Goal: Task Accomplishment & Management: Use online tool/utility

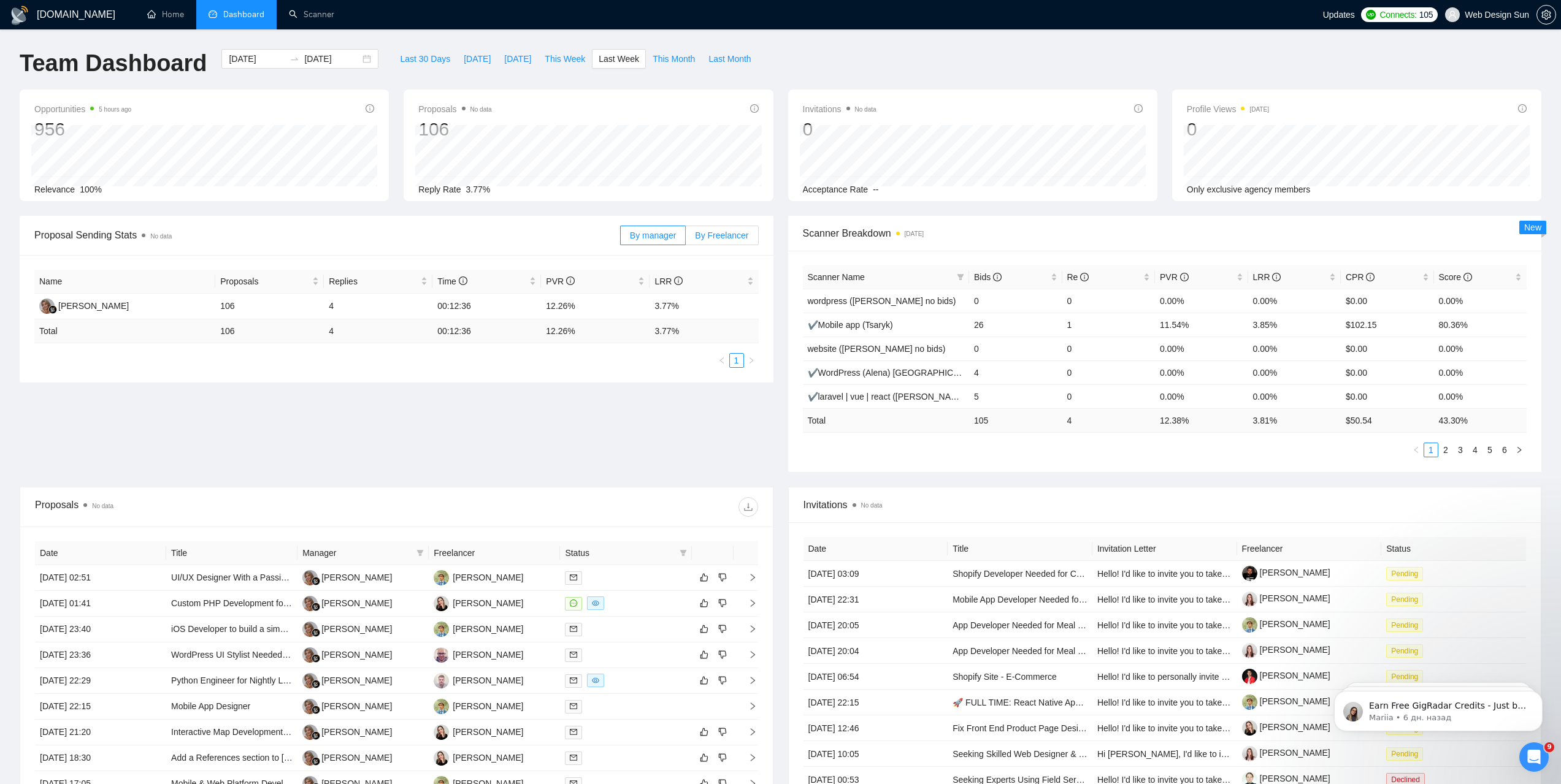
click at [714, 235] on span "By Freelancer" at bounding box center [722, 235] width 53 height 9
click at [685, 239] on input "By Freelancer" at bounding box center [685, 239] width 0 height 0
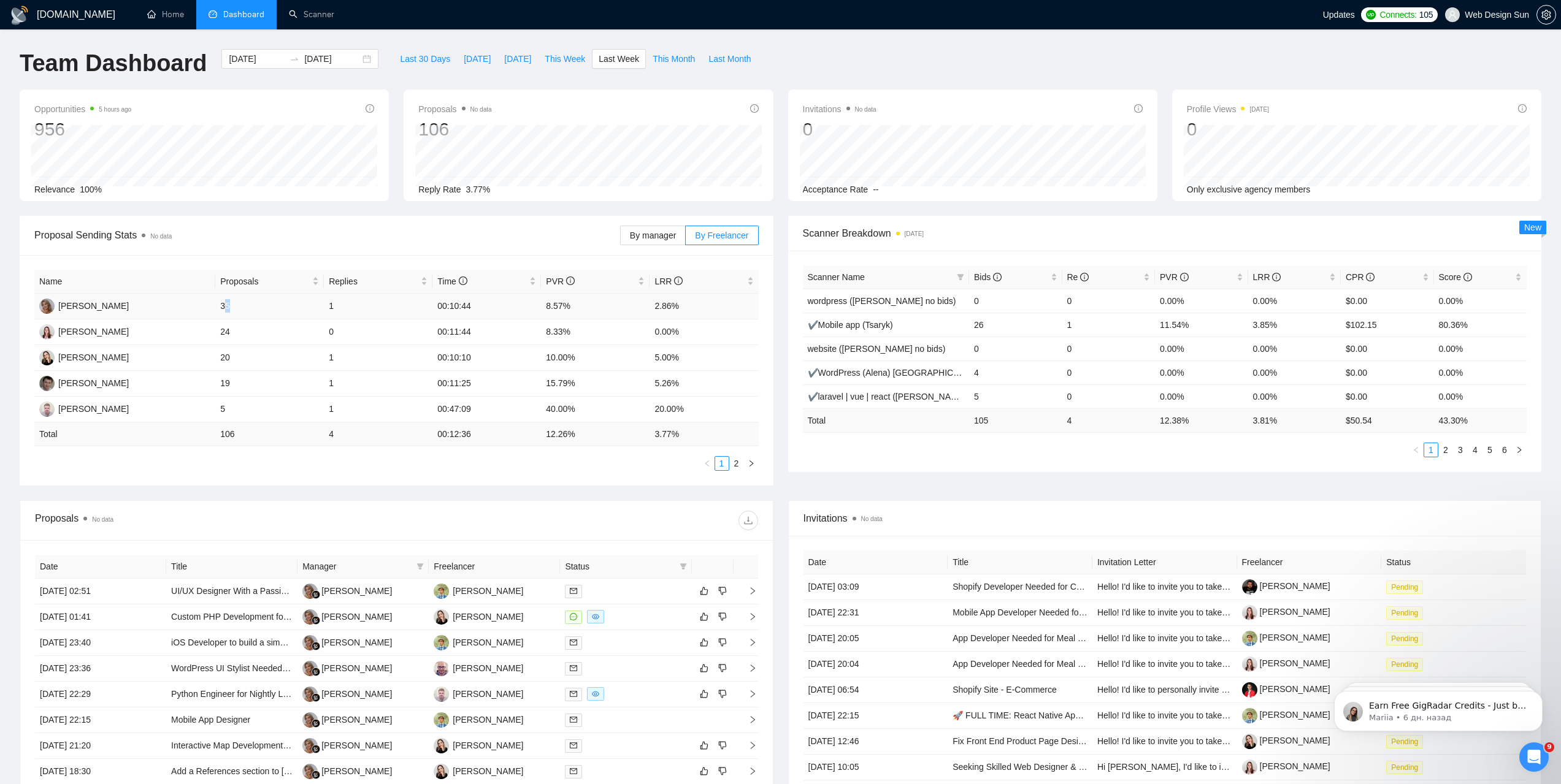
click at [229, 308] on td "35" at bounding box center [269, 307] width 108 height 26
click at [610, 61] on span "Last Week" at bounding box center [619, 58] width 41 height 13
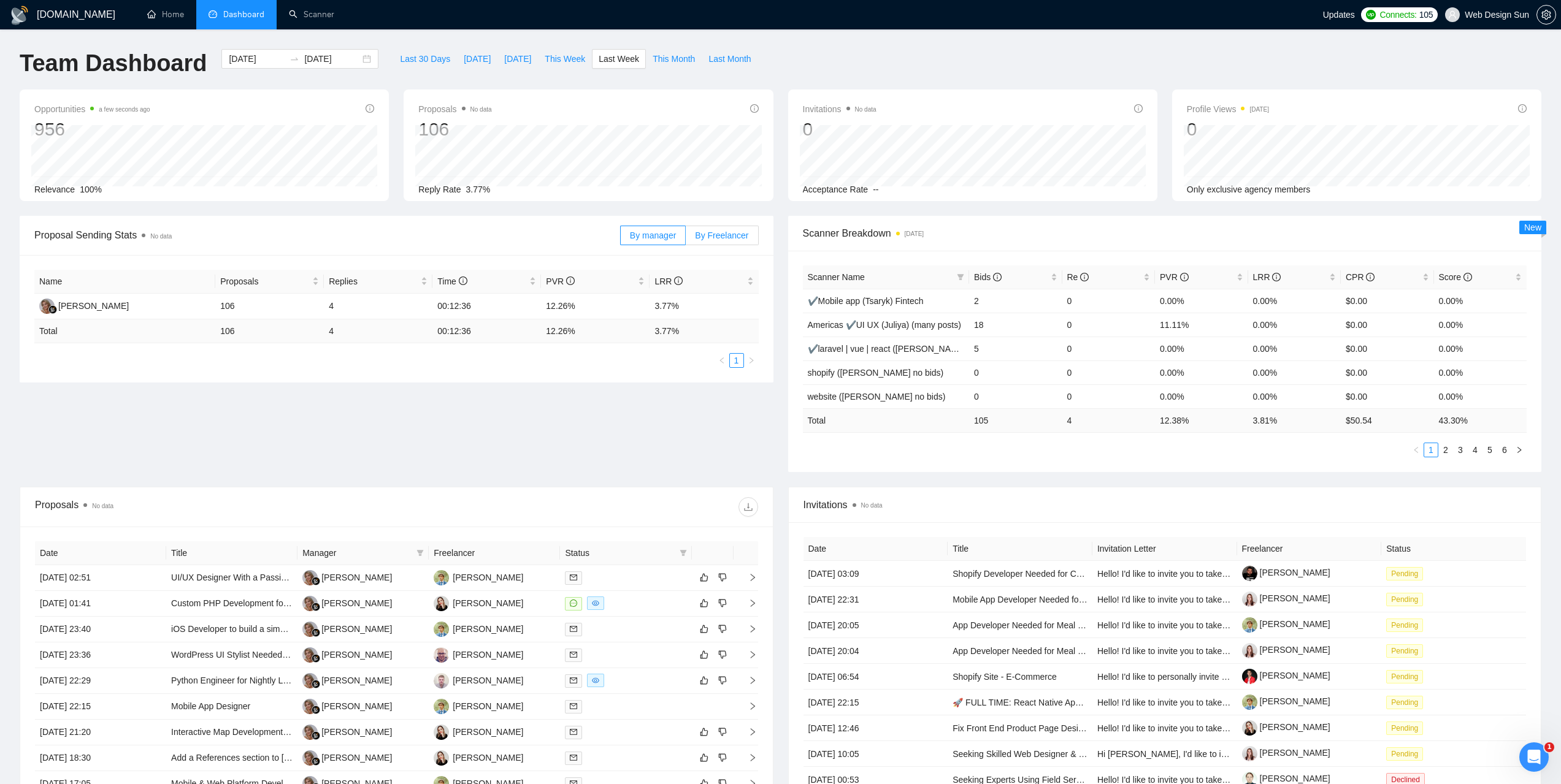
click at [721, 231] on span "By Freelancer" at bounding box center [722, 235] width 53 height 9
click at [685, 239] on input "By Freelancer" at bounding box center [685, 239] width 0 height 0
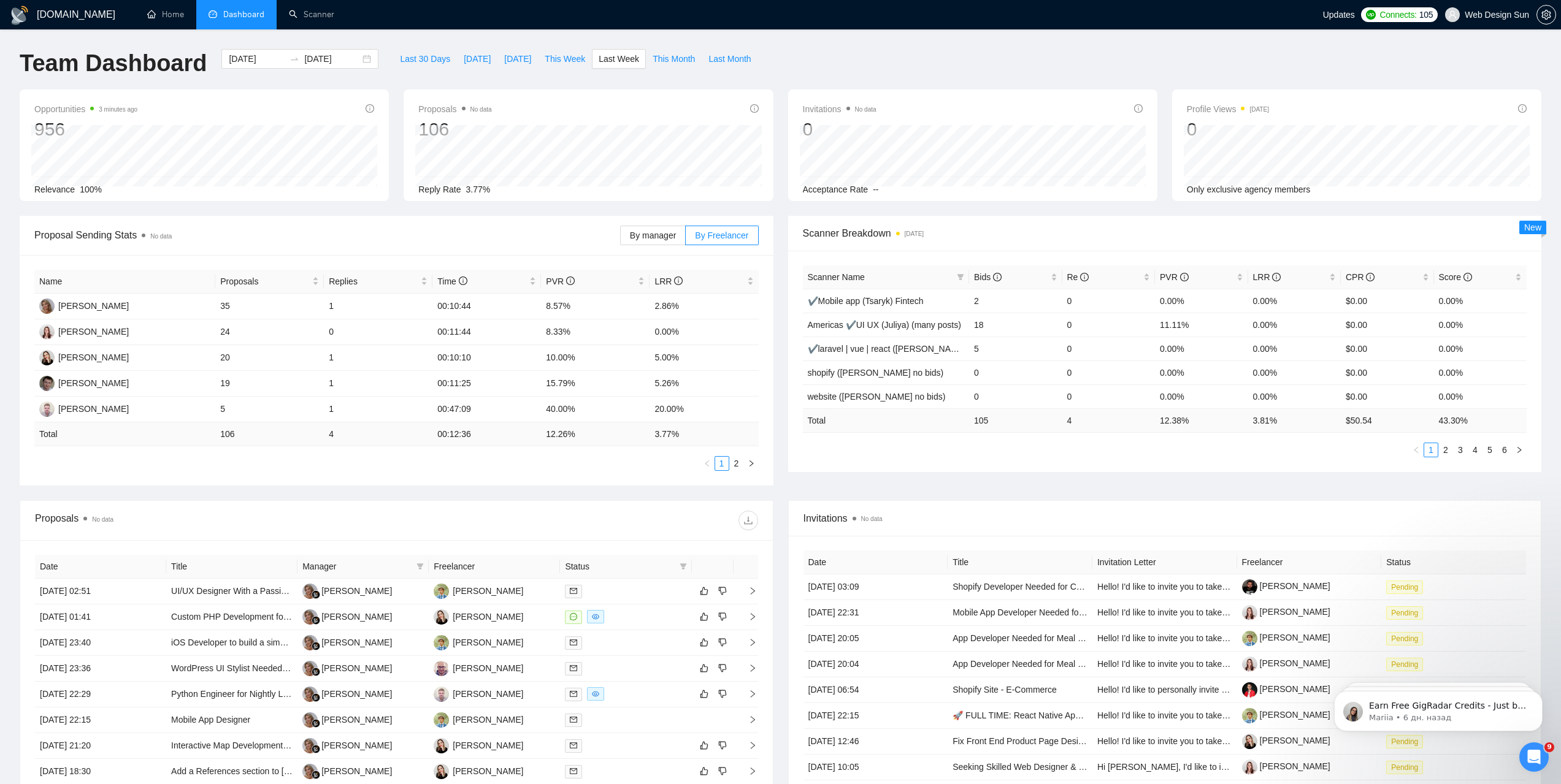
click at [805, 110] on div "Invitations No data 0 Acceptance Rate --" at bounding box center [972, 145] width 369 height 111
click at [812, 108] on span "Invitations No data" at bounding box center [839, 109] width 73 height 15
click at [813, 108] on span "Invitations No data" at bounding box center [839, 109] width 73 height 15
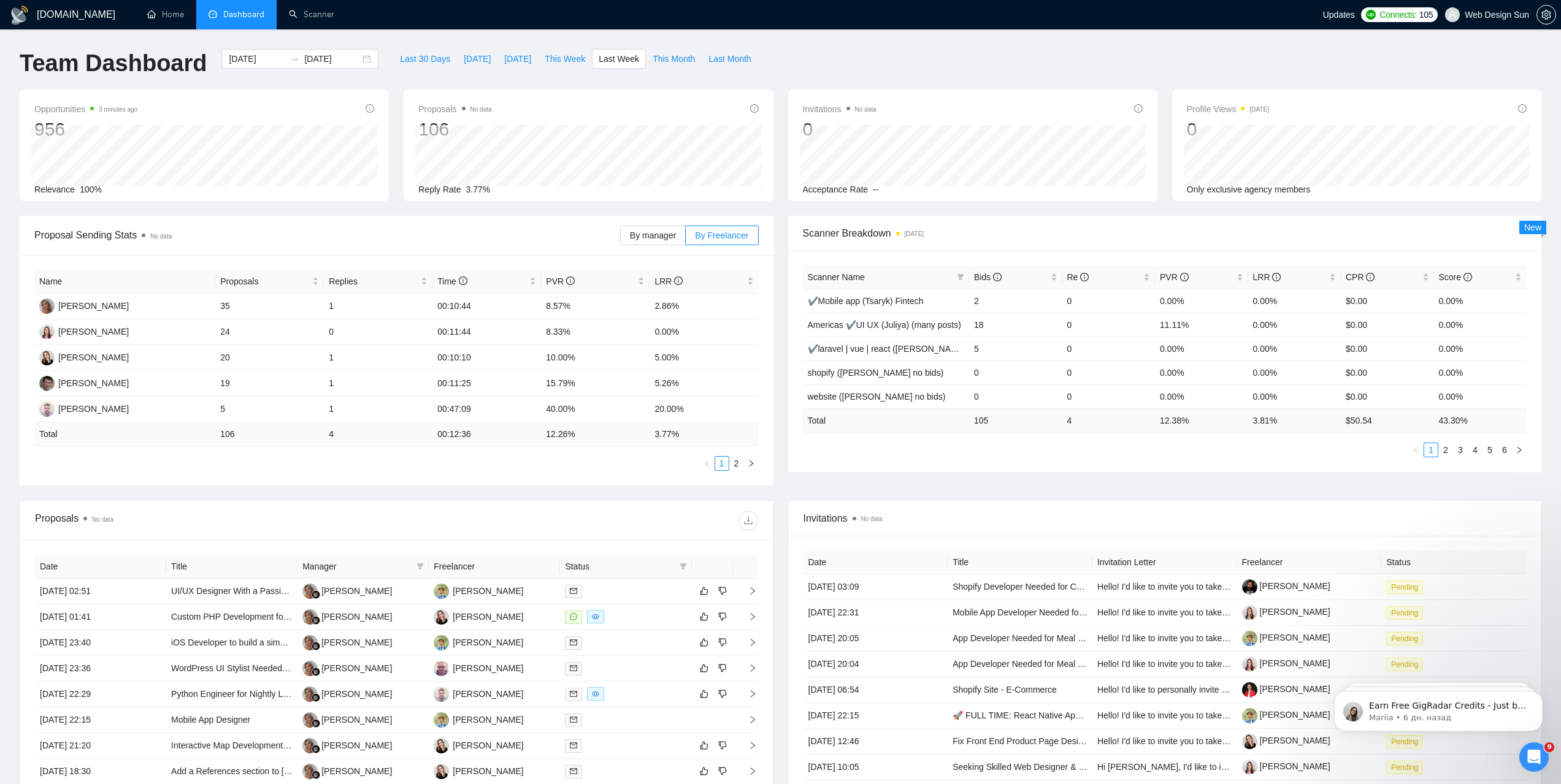
click at [815, 108] on span "Invitations No data" at bounding box center [839, 109] width 73 height 15
click at [820, 108] on span "Invitations No data" at bounding box center [839, 109] width 73 height 15
click at [819, 108] on span "Invitations No data" at bounding box center [839, 109] width 73 height 15
click at [831, 104] on span "Invitations No data" at bounding box center [839, 109] width 73 height 15
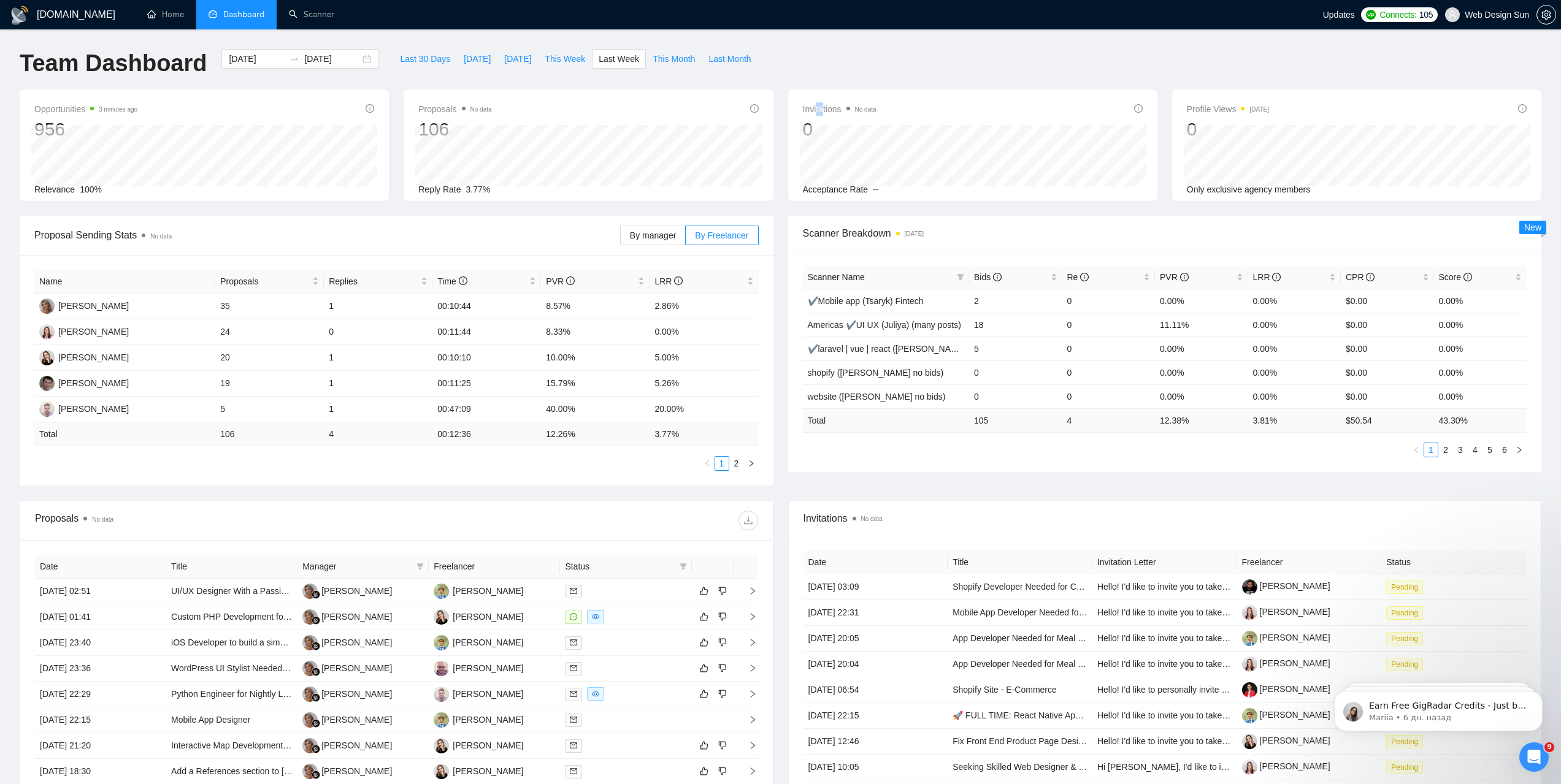
click at [815, 110] on span "Invitations No data" at bounding box center [839, 109] width 73 height 15
click at [814, 110] on span "Invitations No data" at bounding box center [839, 109] width 73 height 15
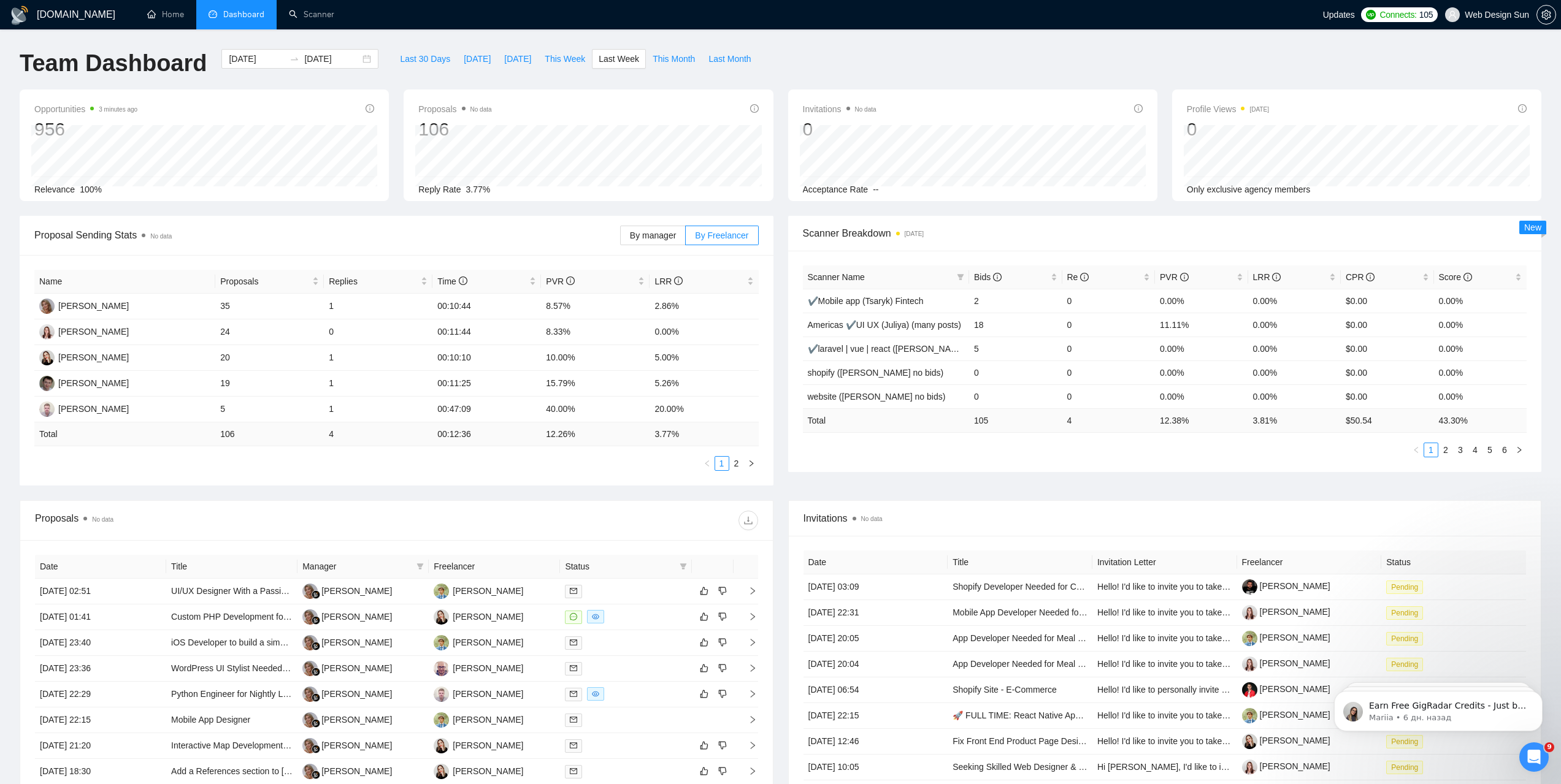
click at [827, 111] on span "Invitations No data" at bounding box center [839, 109] width 73 height 15
click at [302, 9] on link "Scanner" at bounding box center [312, 15] width 46 height 10
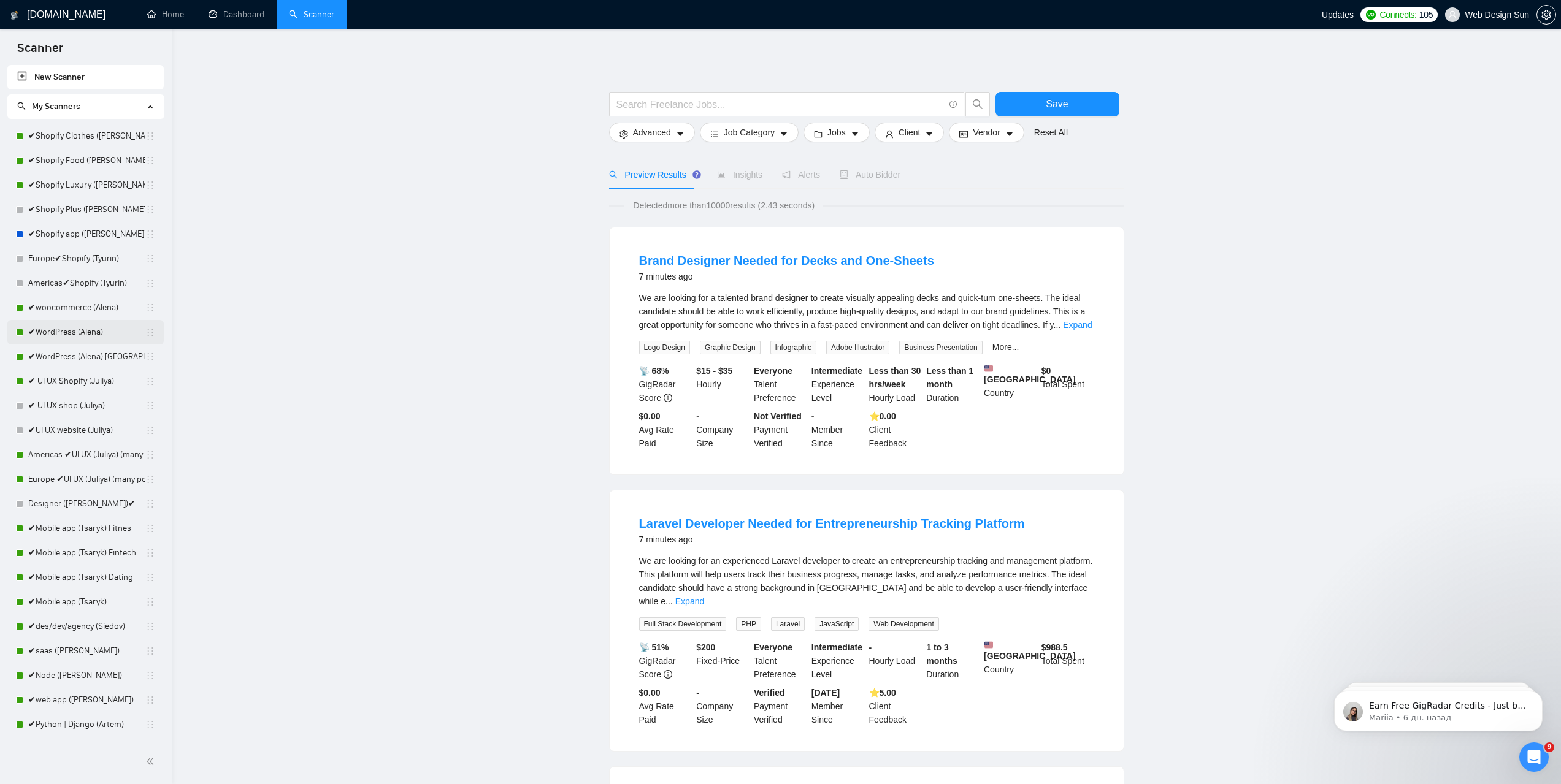
click at [75, 334] on link "✔WordPress (Alena)" at bounding box center [87, 332] width 117 height 25
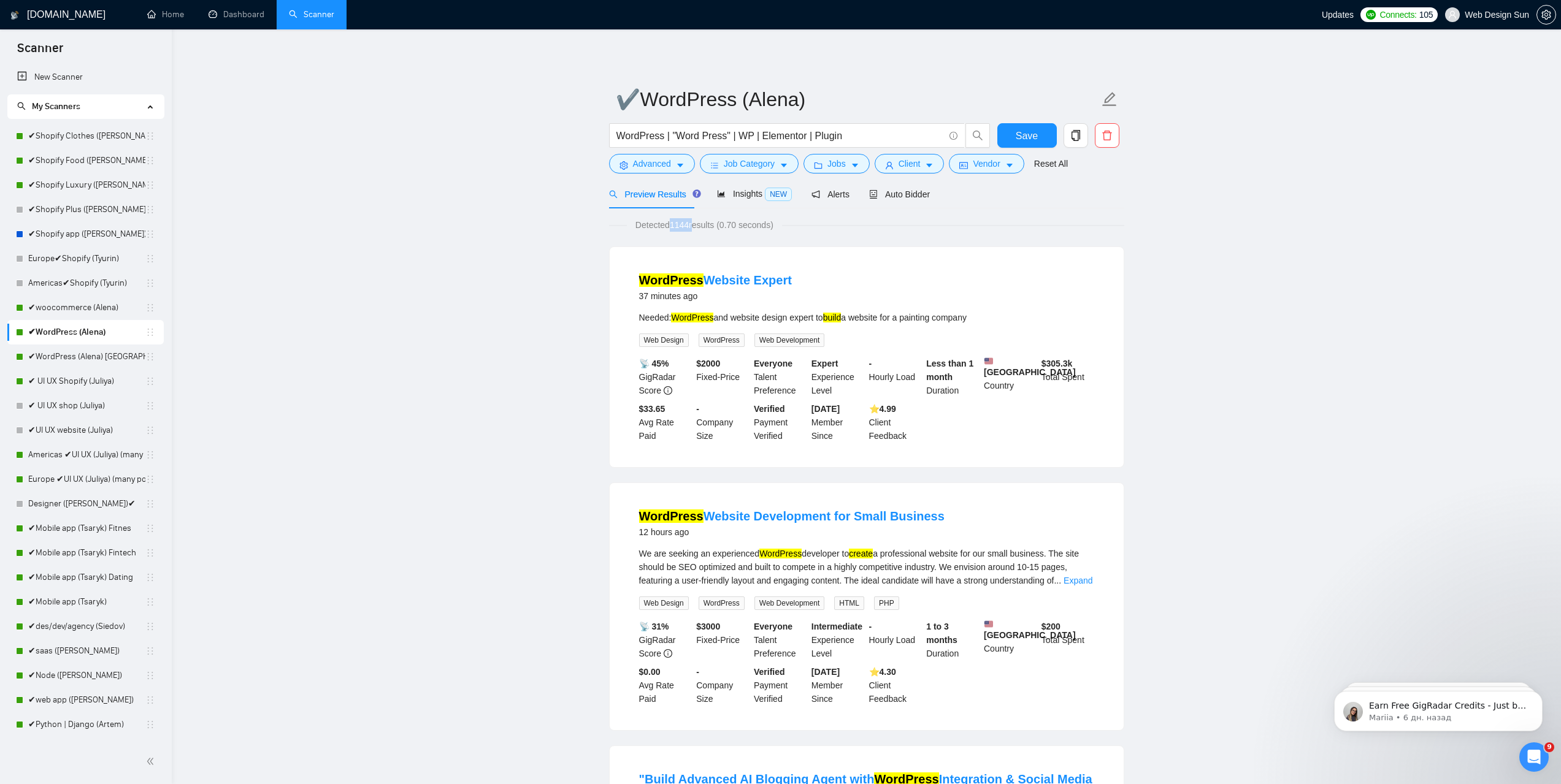
drag, startPoint x: 670, startPoint y: 229, endPoint x: 694, endPoint y: 228, distance: 24.0
click at [694, 228] on span "Detected 1144 results (0.70 seconds)" at bounding box center [704, 225] width 155 height 13
drag, startPoint x: 672, startPoint y: 223, endPoint x: 695, endPoint y: 229, distance: 23.8
click at [695, 229] on span "Detected 1144 results (0.70 seconds)" at bounding box center [704, 225] width 155 height 13
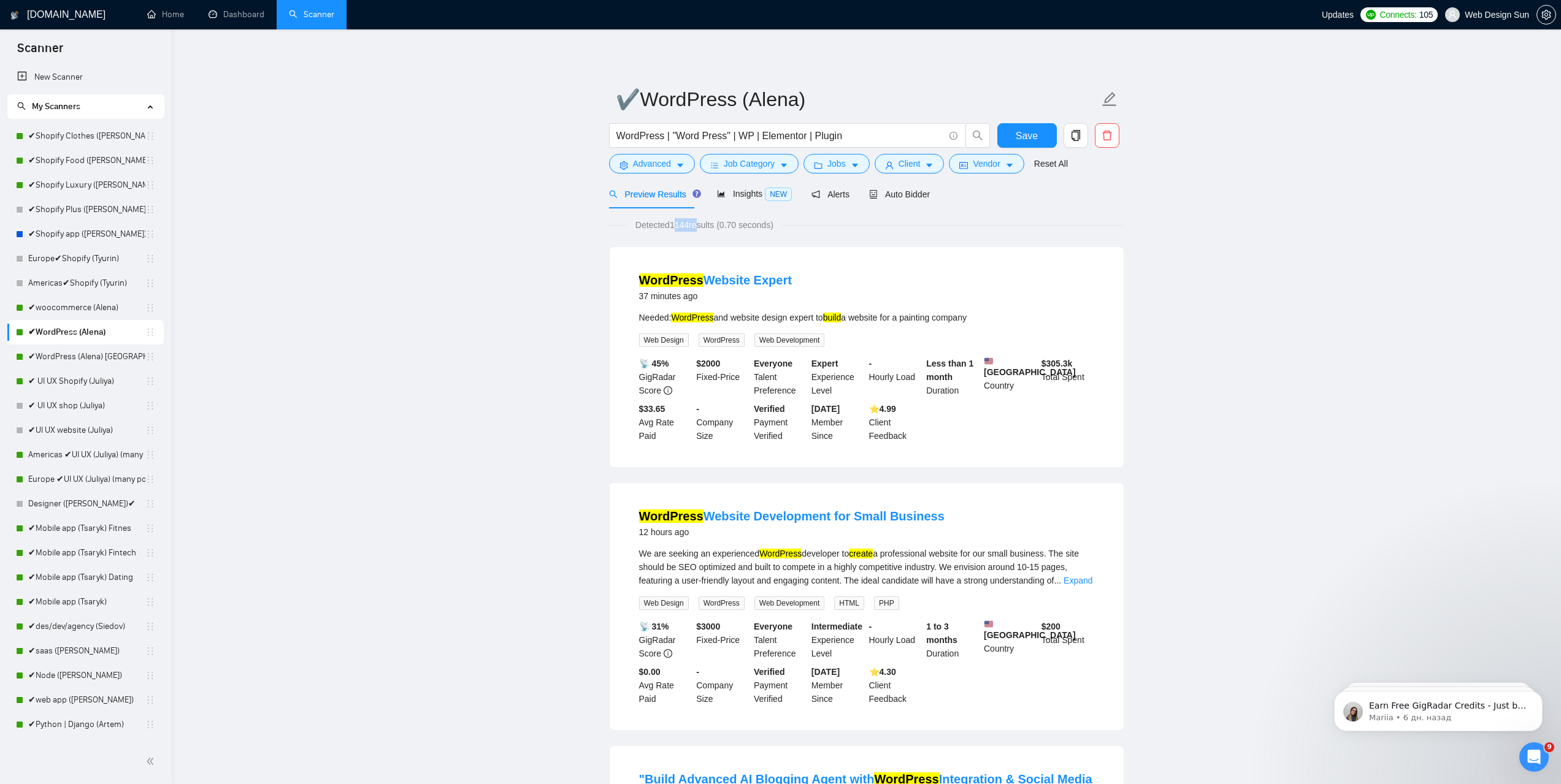
click at [695, 229] on span "Detected 1144 results (0.70 seconds)" at bounding box center [704, 225] width 155 height 13
drag, startPoint x: 672, startPoint y: 225, endPoint x: 690, endPoint y: 225, distance: 18.0
click at [690, 225] on span "Detected 1144 results (0.70 seconds)" at bounding box center [704, 225] width 155 height 13
click at [106, 313] on link "✔woocommerce (Alena)" at bounding box center [87, 308] width 117 height 25
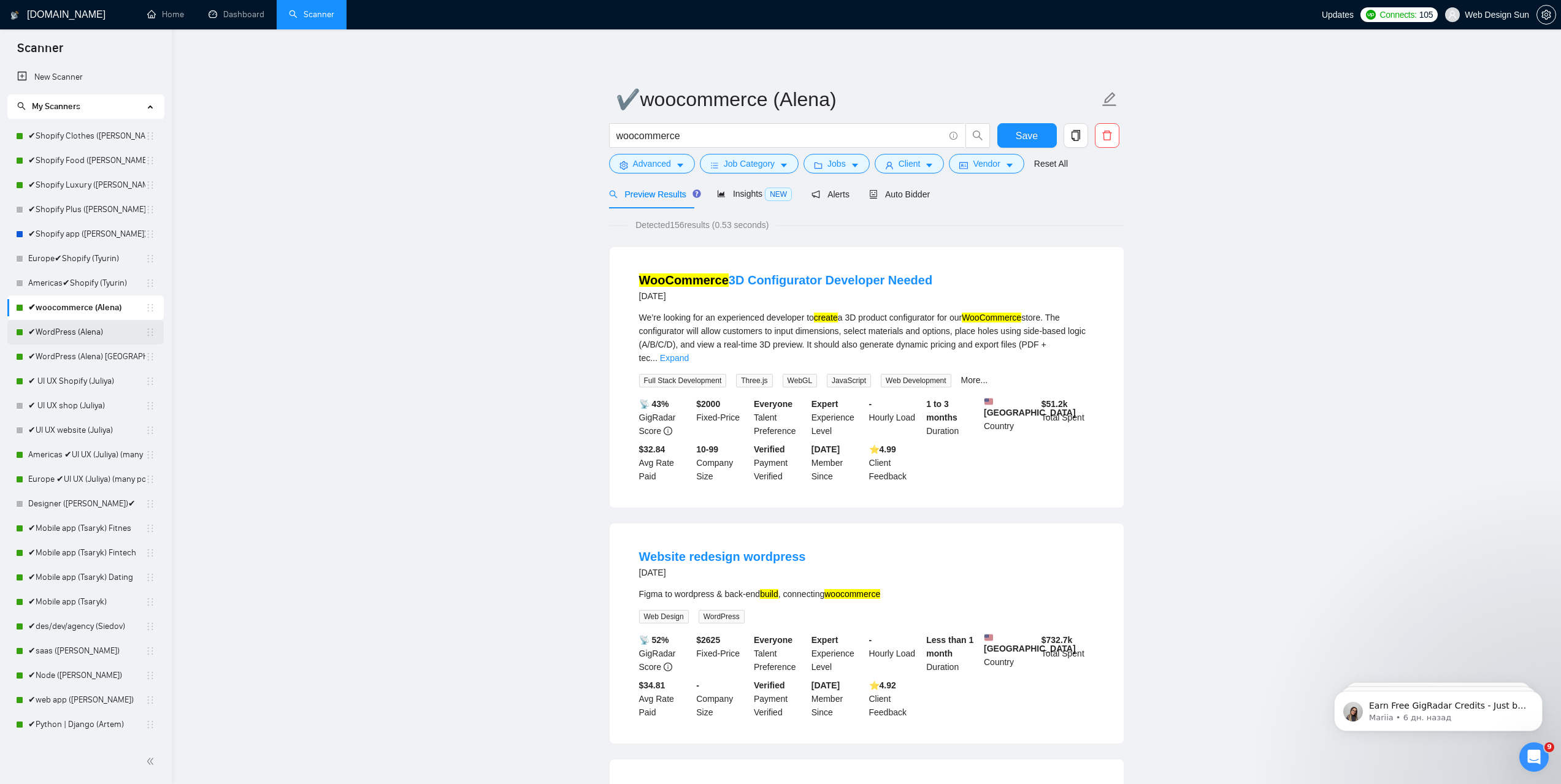
click at [92, 333] on link "✔WordPress (Alena)" at bounding box center [87, 332] width 117 height 25
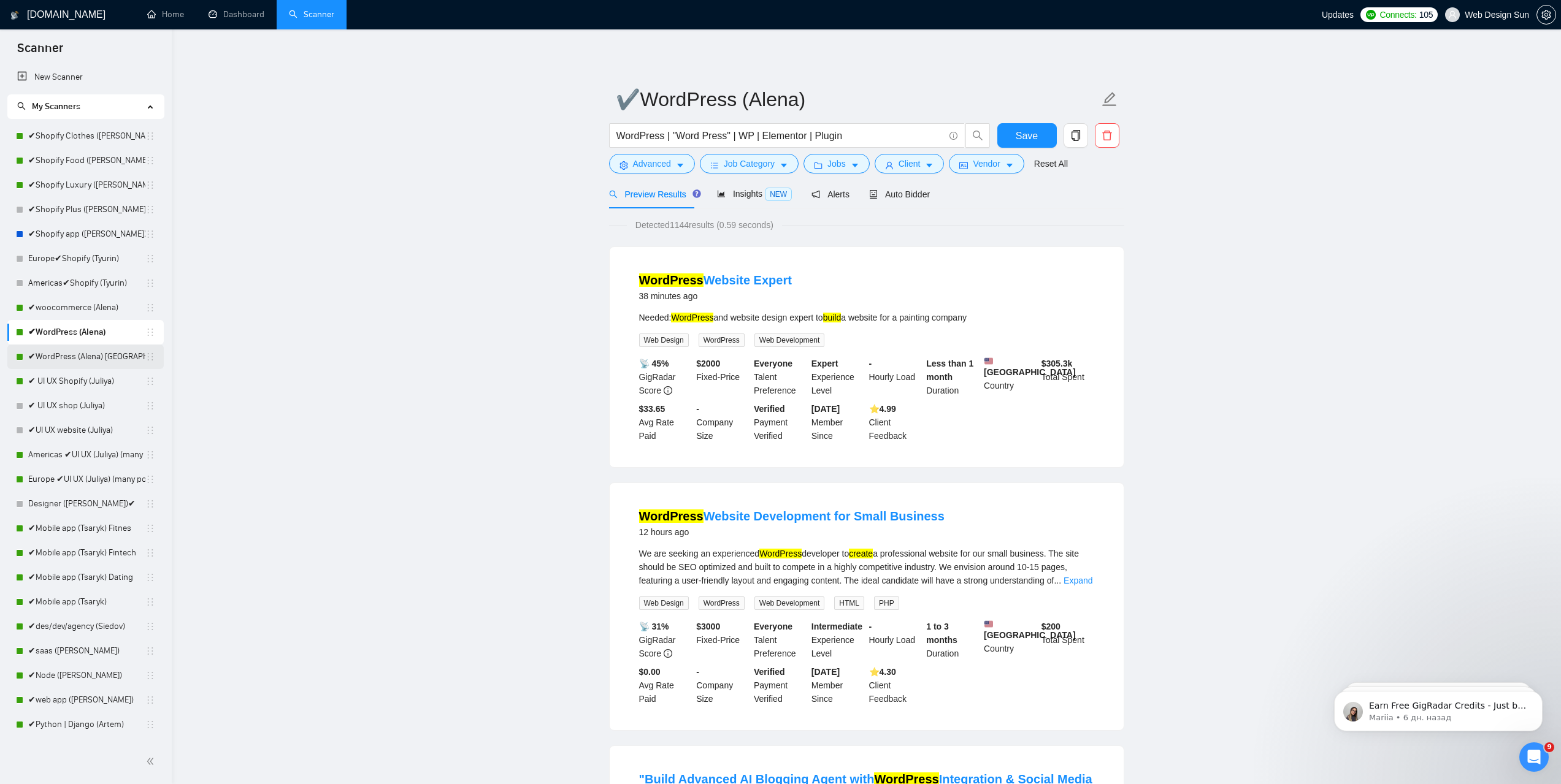
click at [77, 358] on link "✔WordPress (Alena) [GEOGRAPHIC_DATA]" at bounding box center [87, 357] width 117 height 25
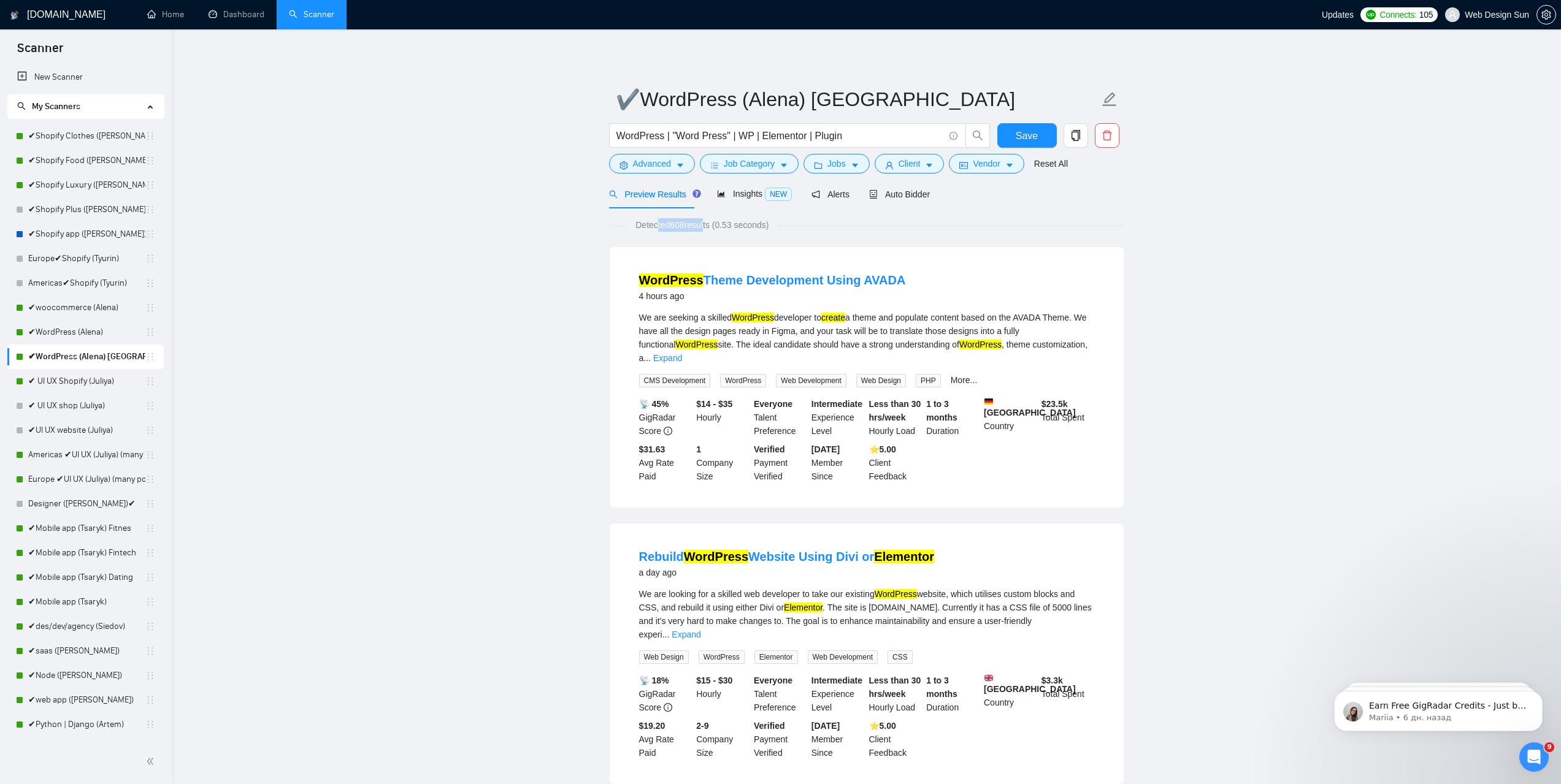
click at [706, 224] on span "Detected 608 results (0.53 seconds)" at bounding box center [701, 225] width 150 height 13
drag, startPoint x: 859, startPoint y: 133, endPoint x: 620, endPoint y: 129, distance: 239.0
click at [620, 129] on input "WordPress | "Word Press" | WP | Elementor | Plugin" at bounding box center [780, 136] width 328 height 15
click at [1021, 259] on div "WordPress Theme Development Using AVADA 4 hours ago We are seeking a skilled Wo…" at bounding box center [866, 377] width 514 height 260
click at [908, 161] on span "Client" at bounding box center [909, 163] width 22 height 13
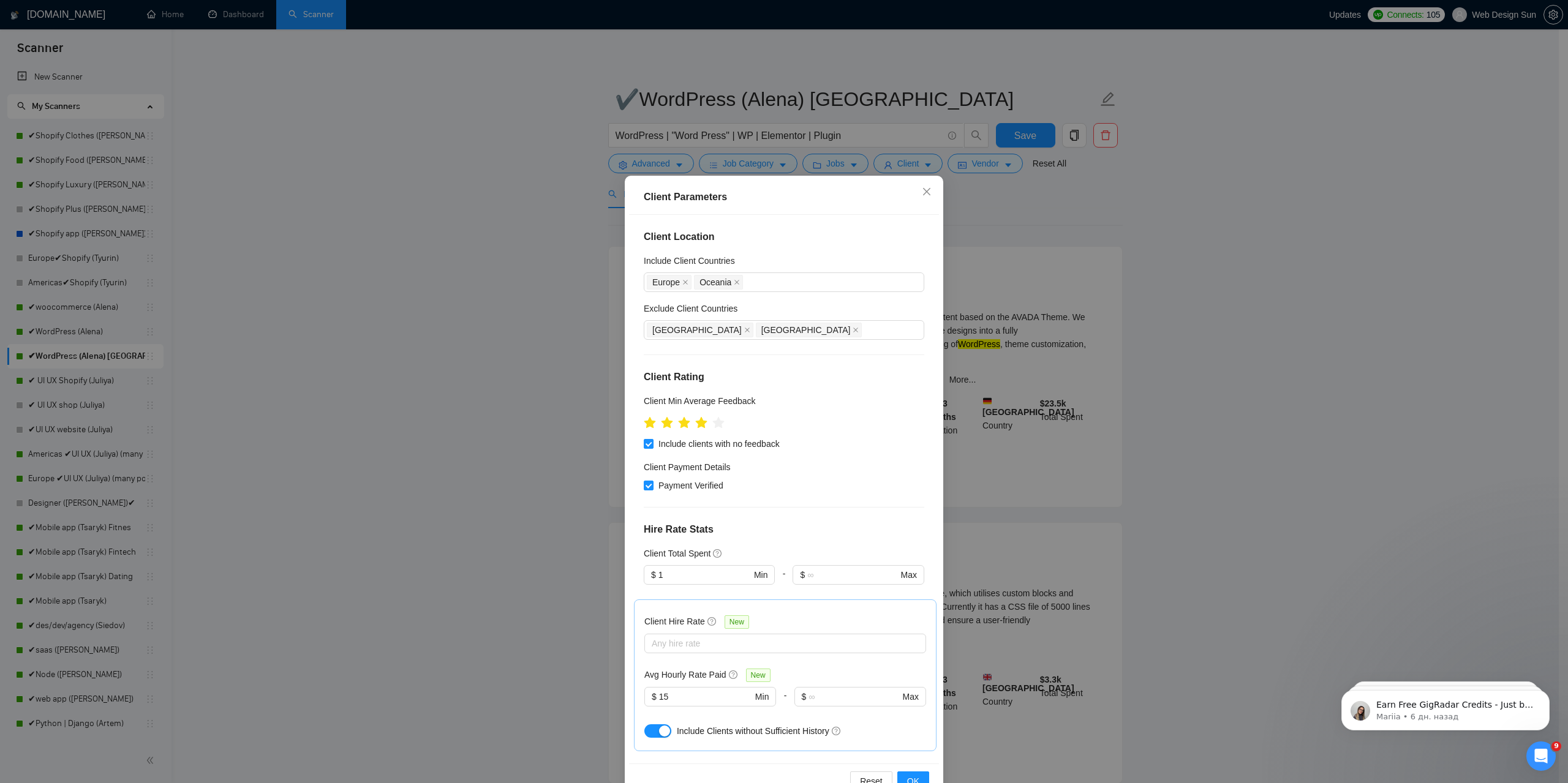
click at [1125, 278] on div "Client Parameters Client Location Include Client Countries Europe Oceania Exclu…" at bounding box center [784, 392] width 1568 height 783
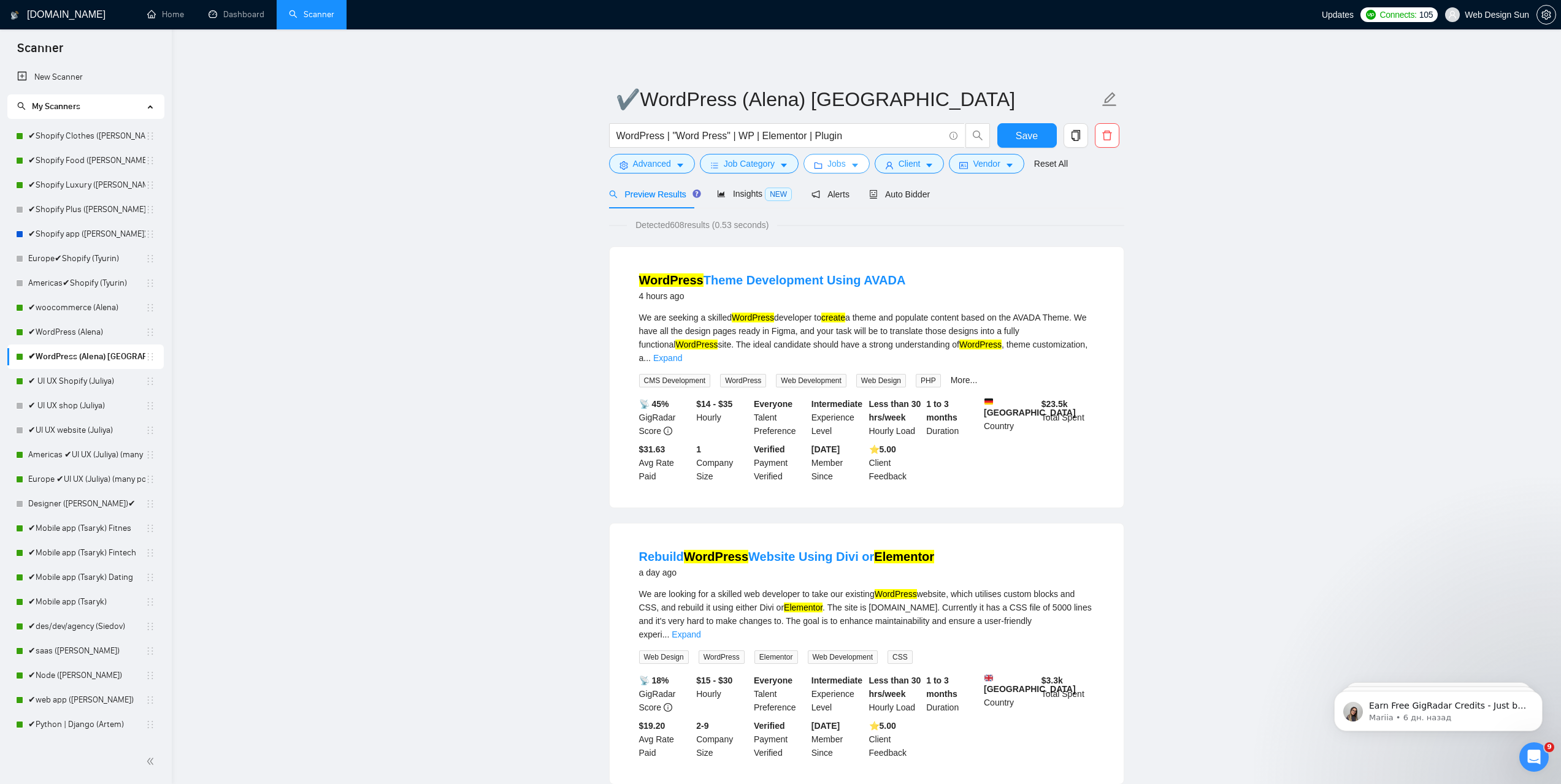
click at [832, 165] on span "Jobs" at bounding box center [836, 163] width 18 height 13
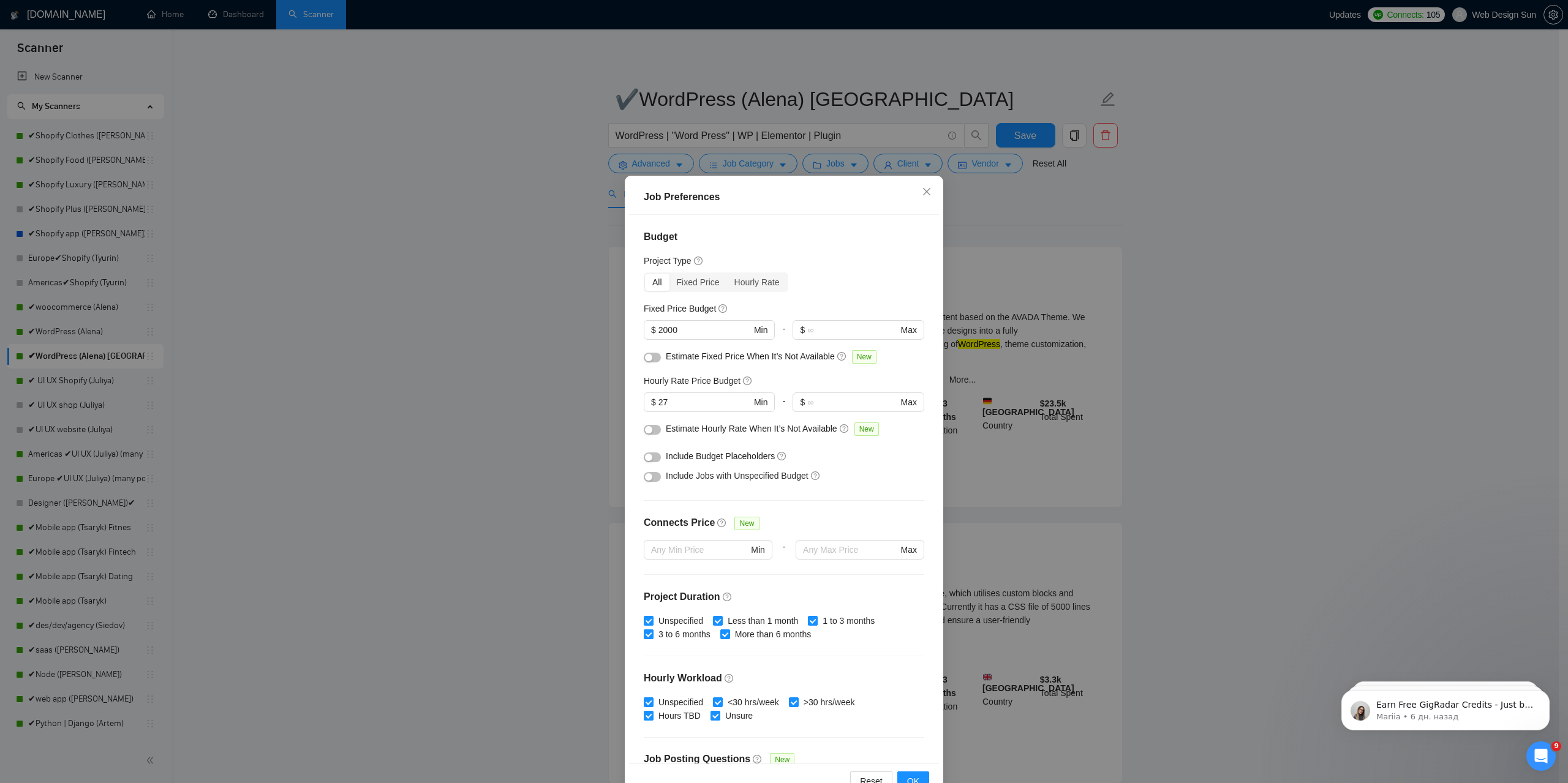
click at [1163, 237] on div "Job Preferences Budget Project Type All Fixed Price Hourly Rate Fixed Price Bud…" at bounding box center [784, 392] width 1568 height 783
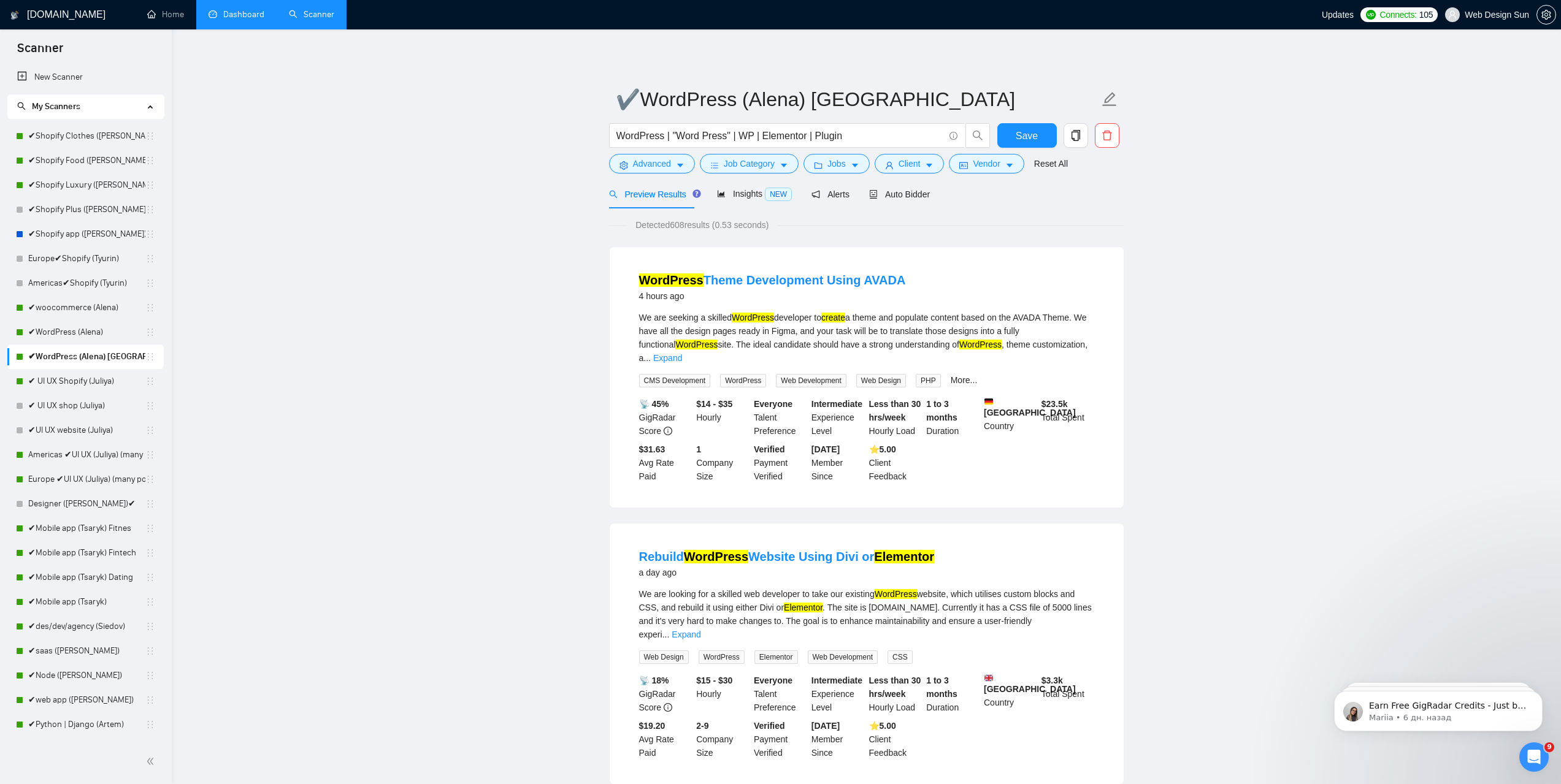
click at [259, 14] on link "Dashboard" at bounding box center [236, 15] width 56 height 10
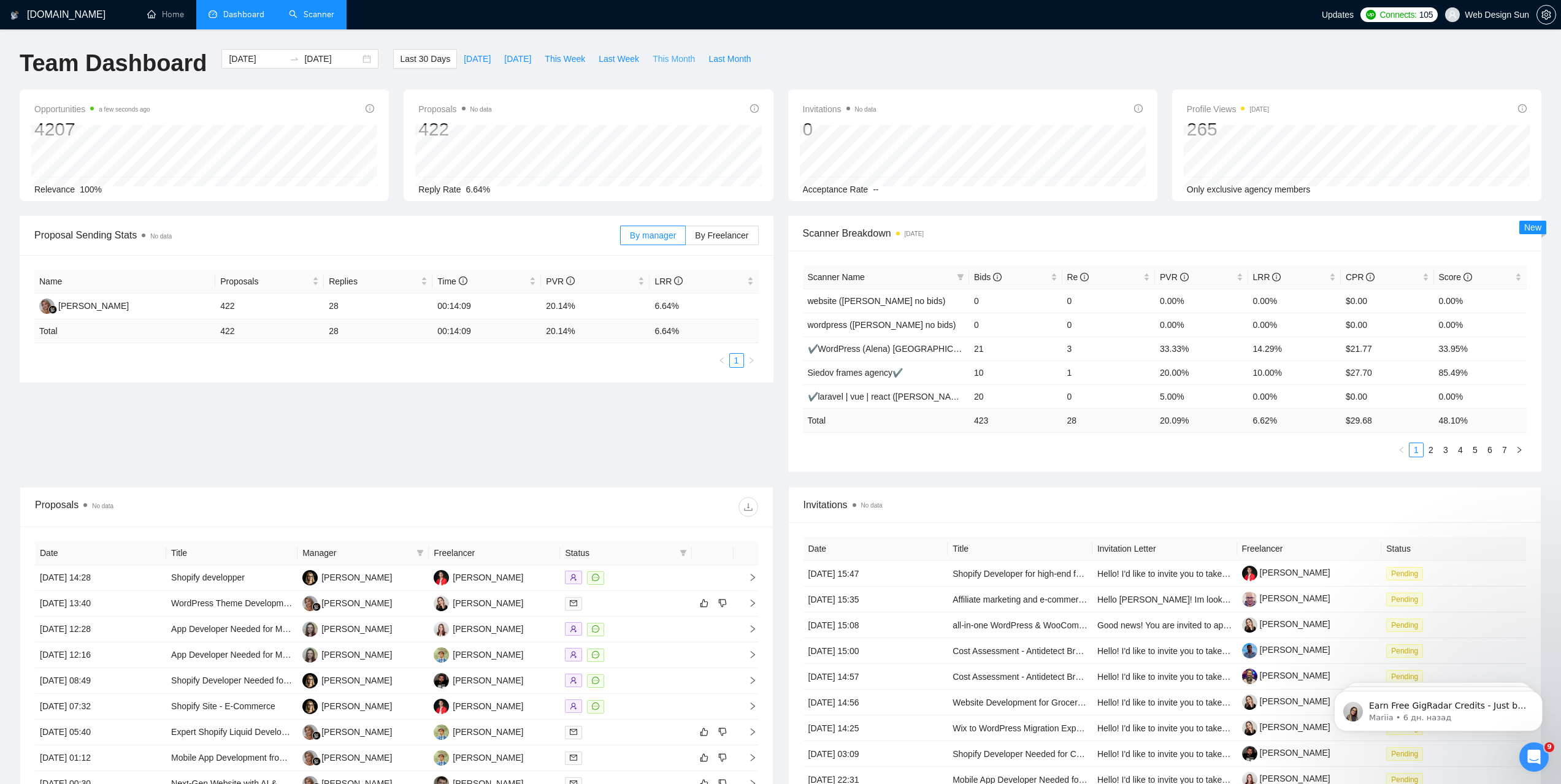
click at [663, 61] on span "This Month" at bounding box center [673, 58] width 42 height 13
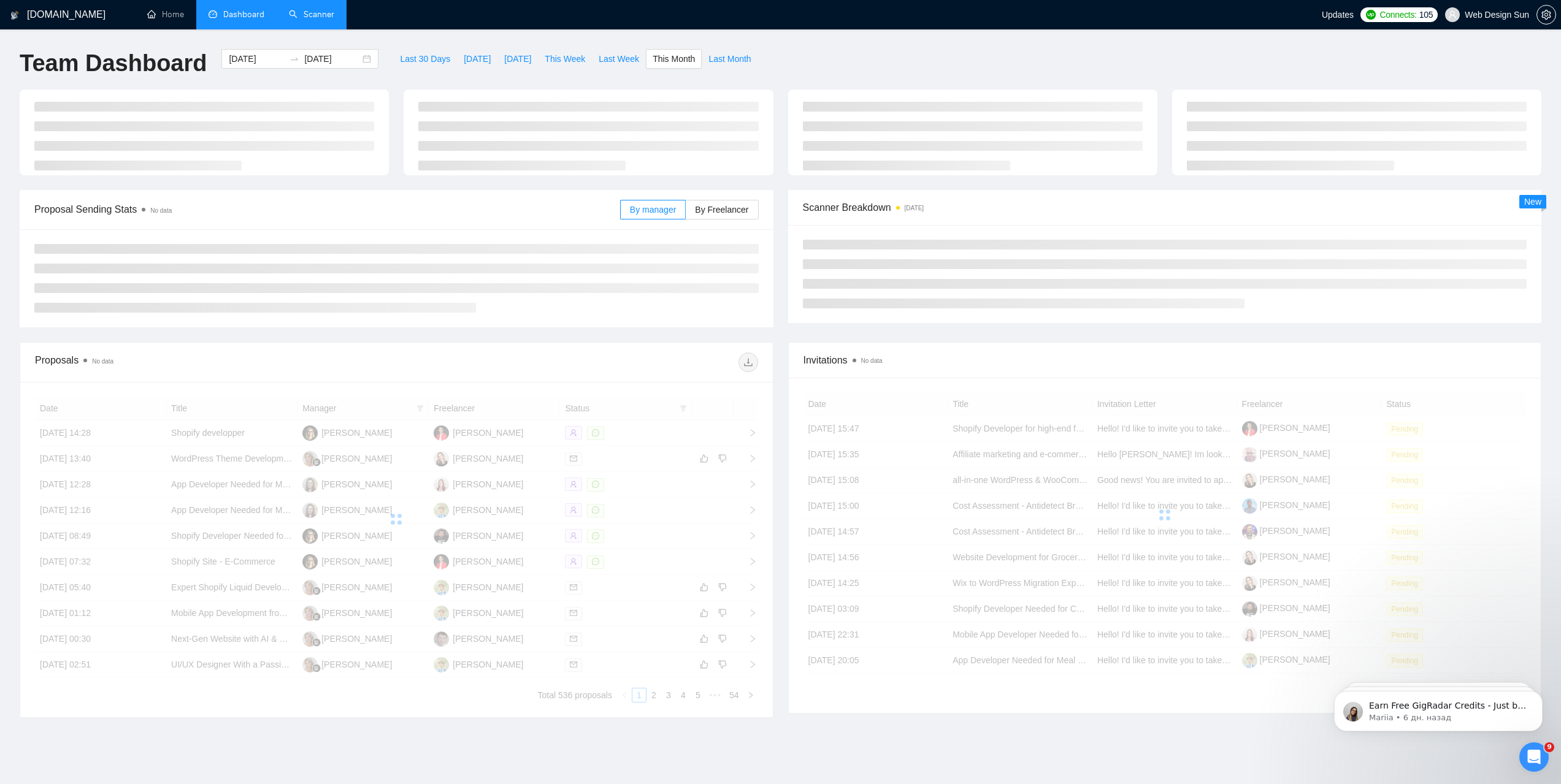
type input "2025-08-01"
type input "2025-08-31"
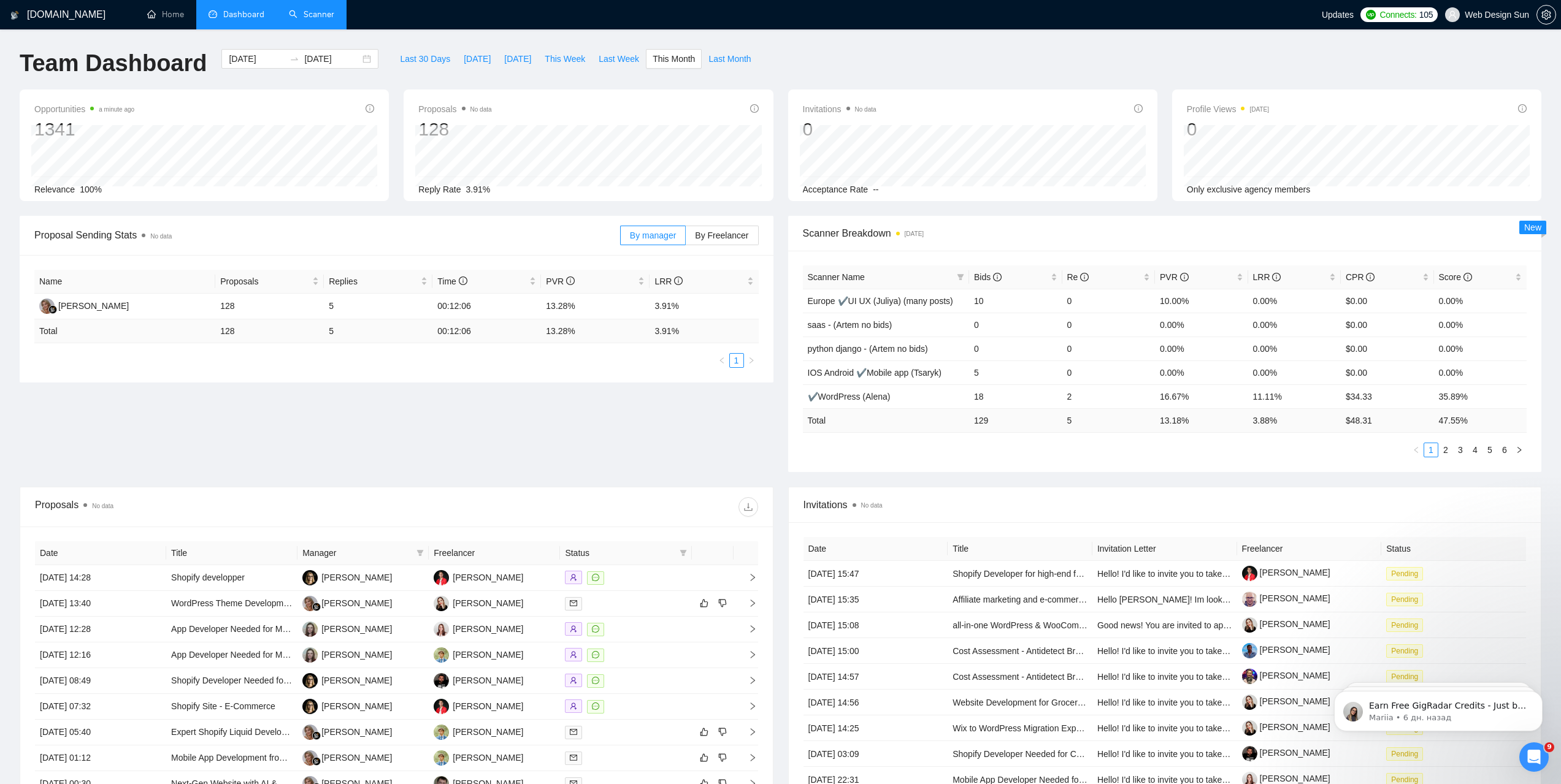
click at [317, 9] on link "Scanner" at bounding box center [312, 15] width 46 height 10
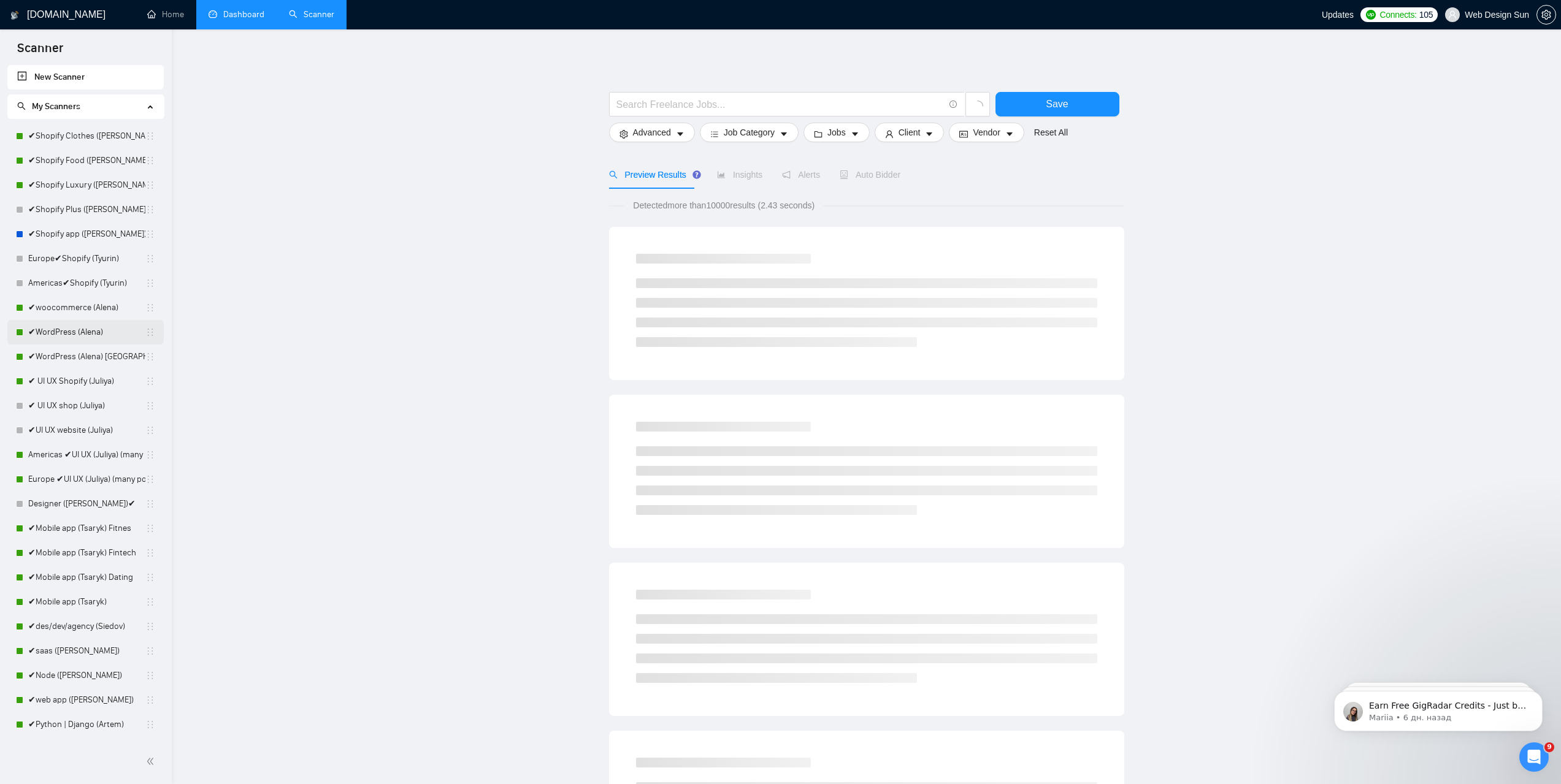
click at [92, 336] on link "✔WordPress (Alena)" at bounding box center [87, 332] width 117 height 25
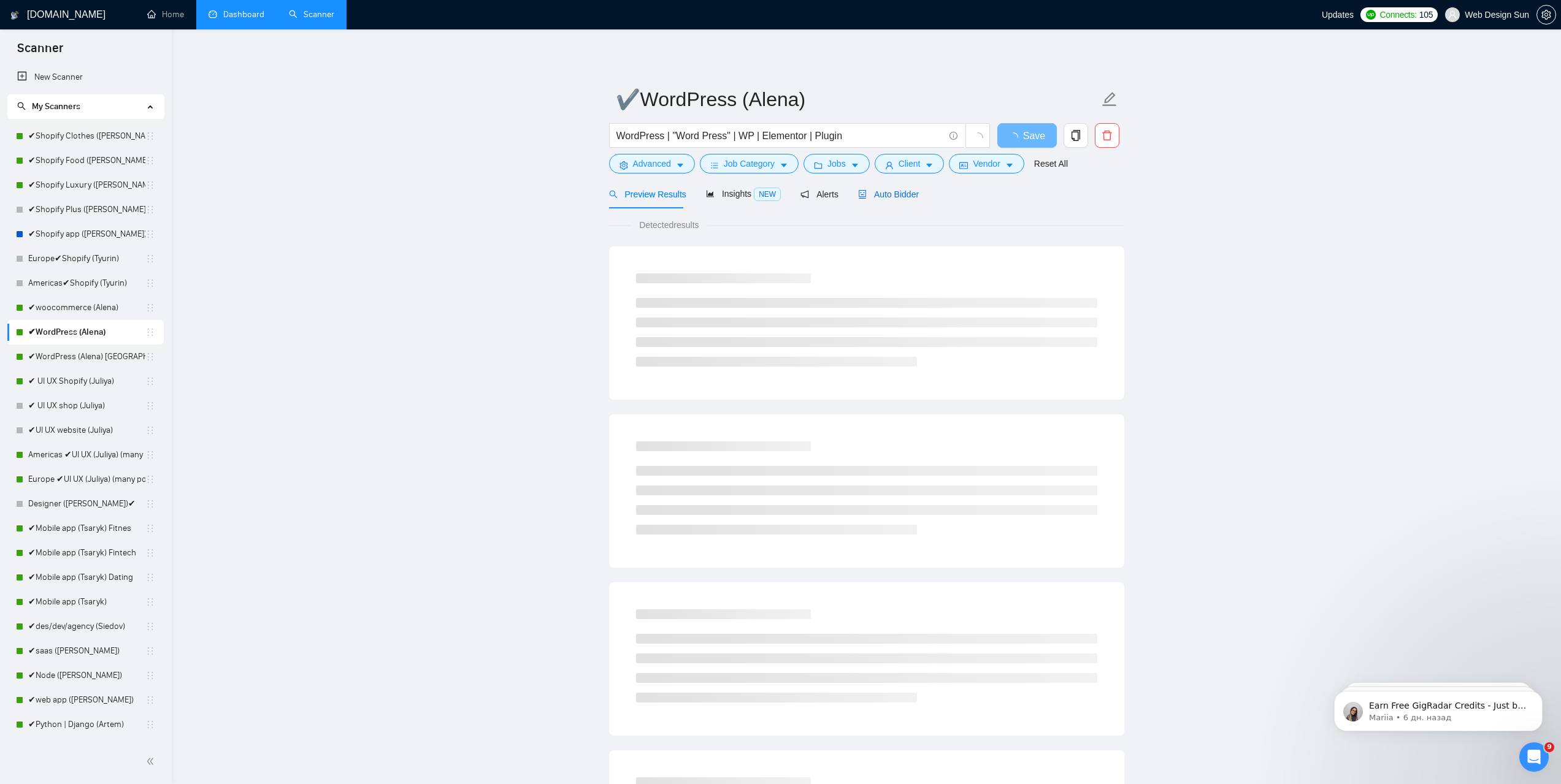
click at [893, 194] on span "Auto Bidder" at bounding box center [888, 194] width 61 height 9
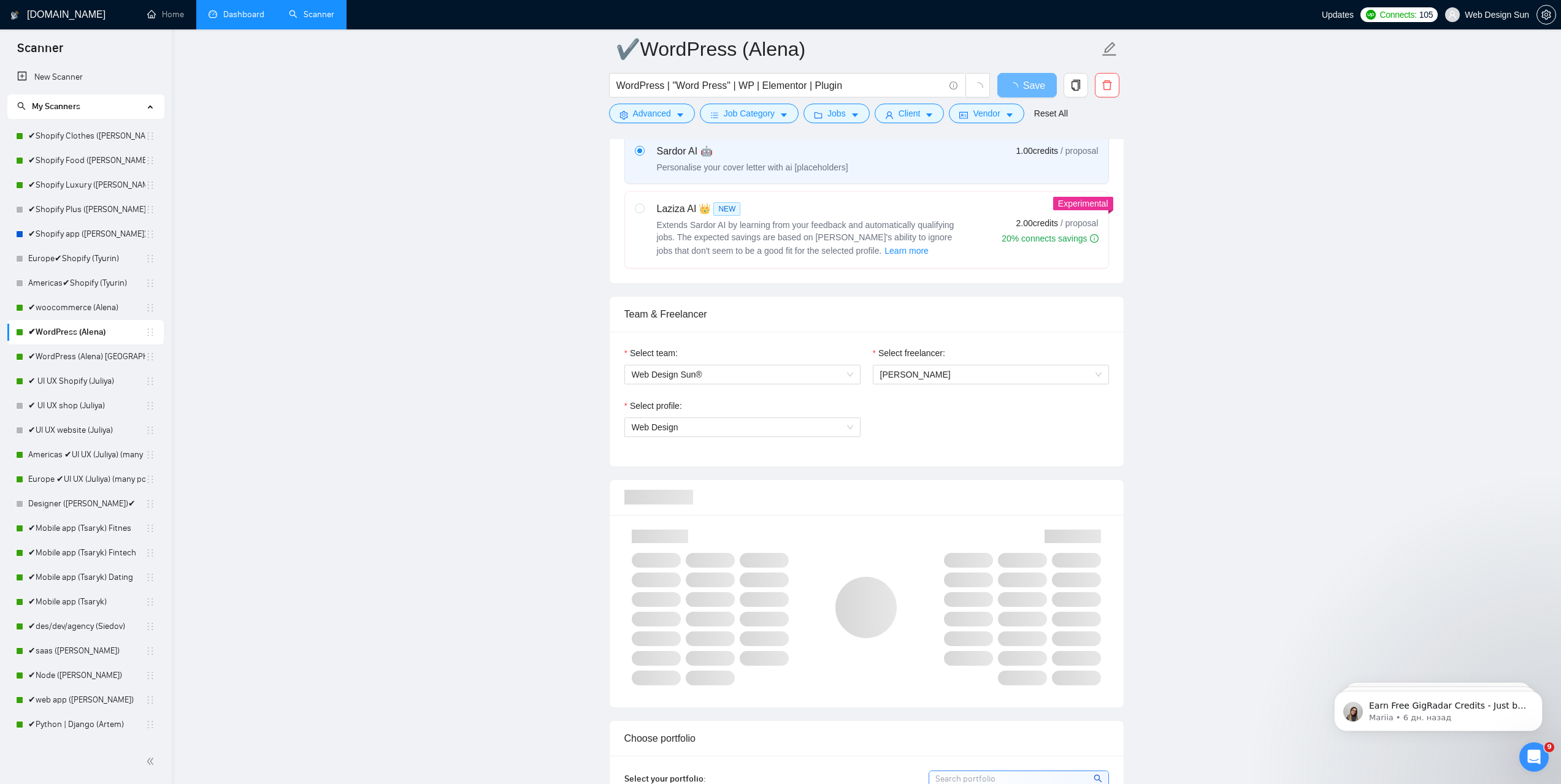
scroll to position [858, 0]
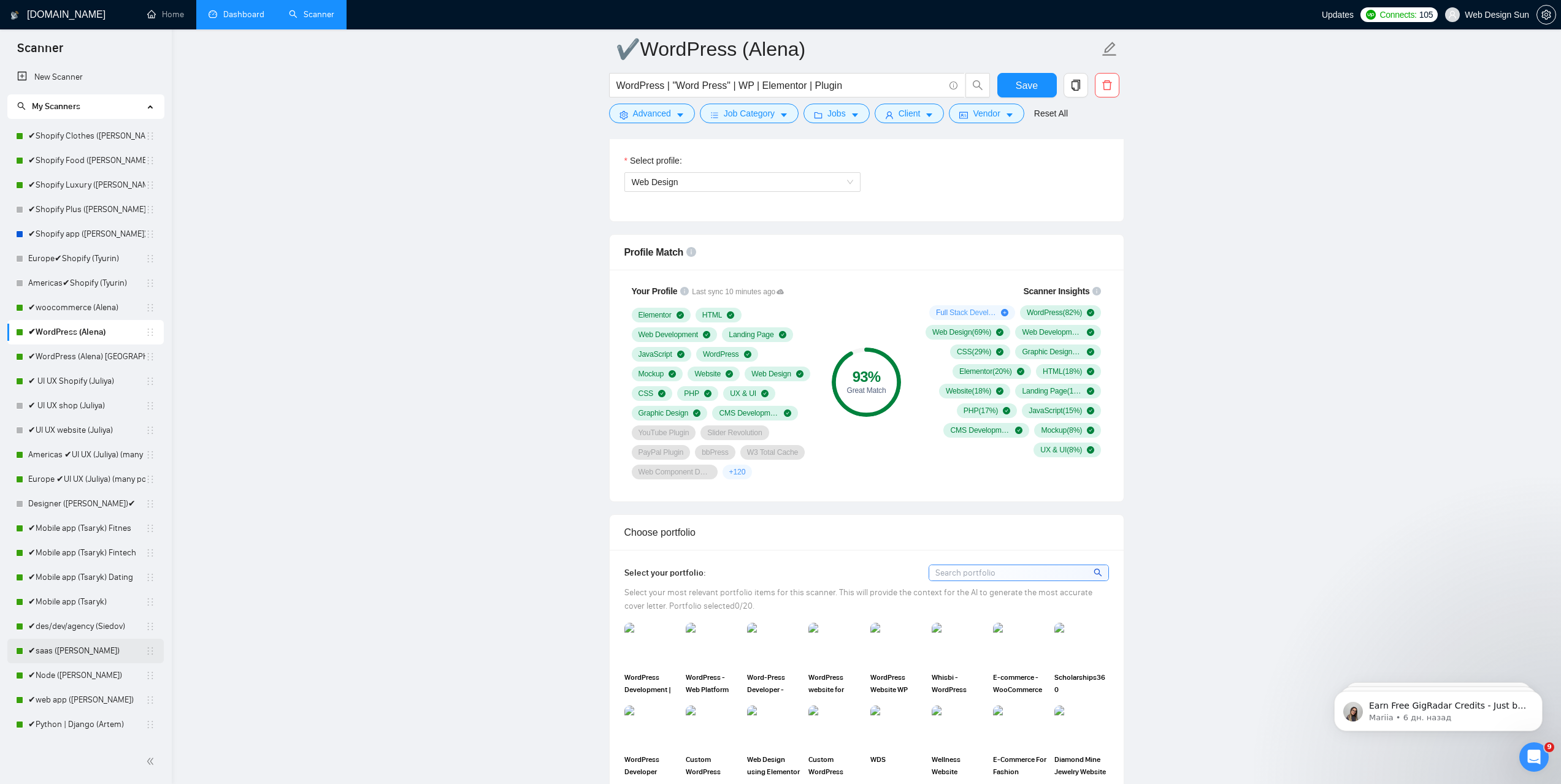
click at [69, 650] on link "✔saas (Pavel)" at bounding box center [87, 651] width 117 height 25
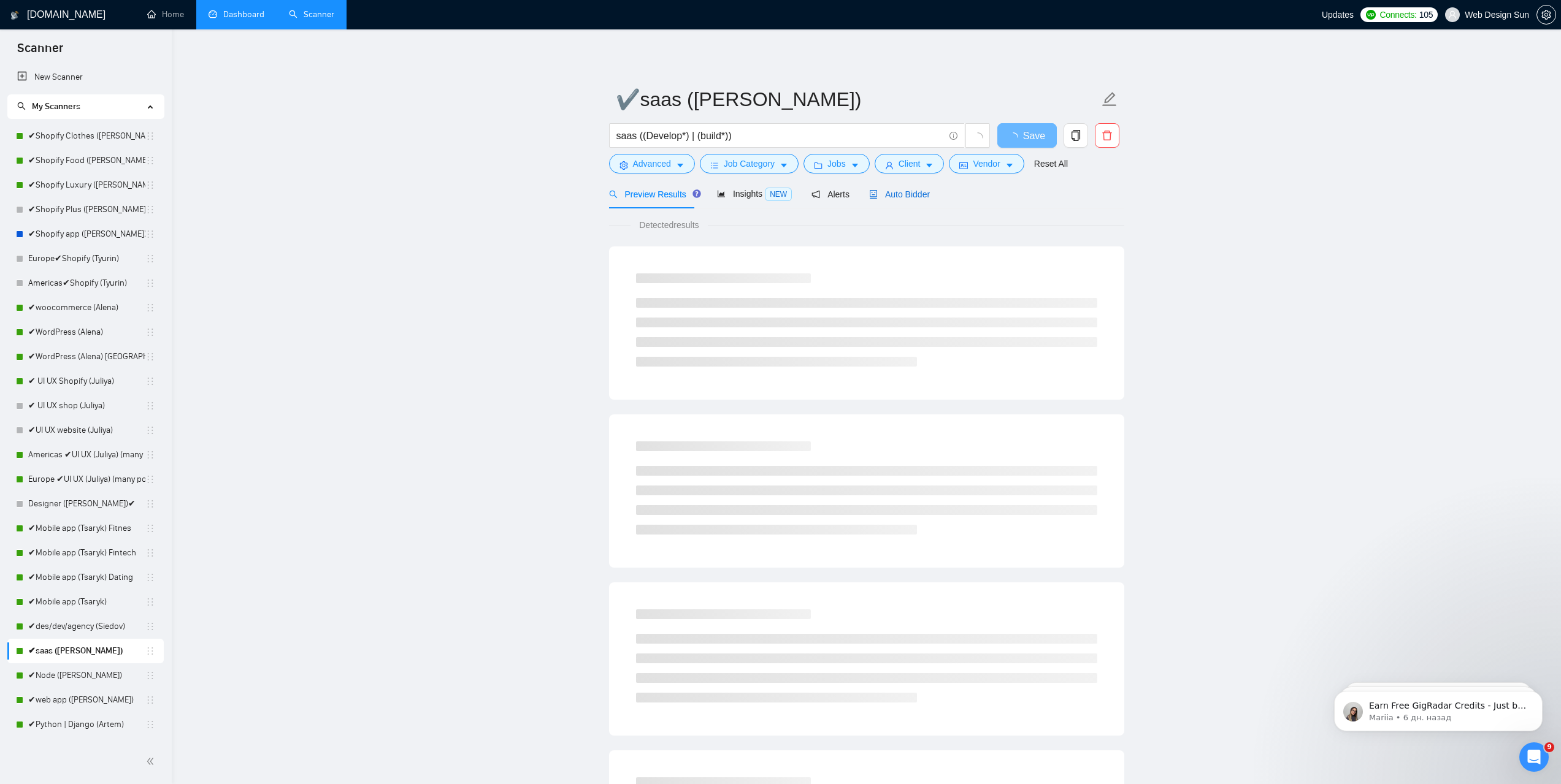
click at [890, 189] on span "Auto Bidder" at bounding box center [900, 194] width 61 height 9
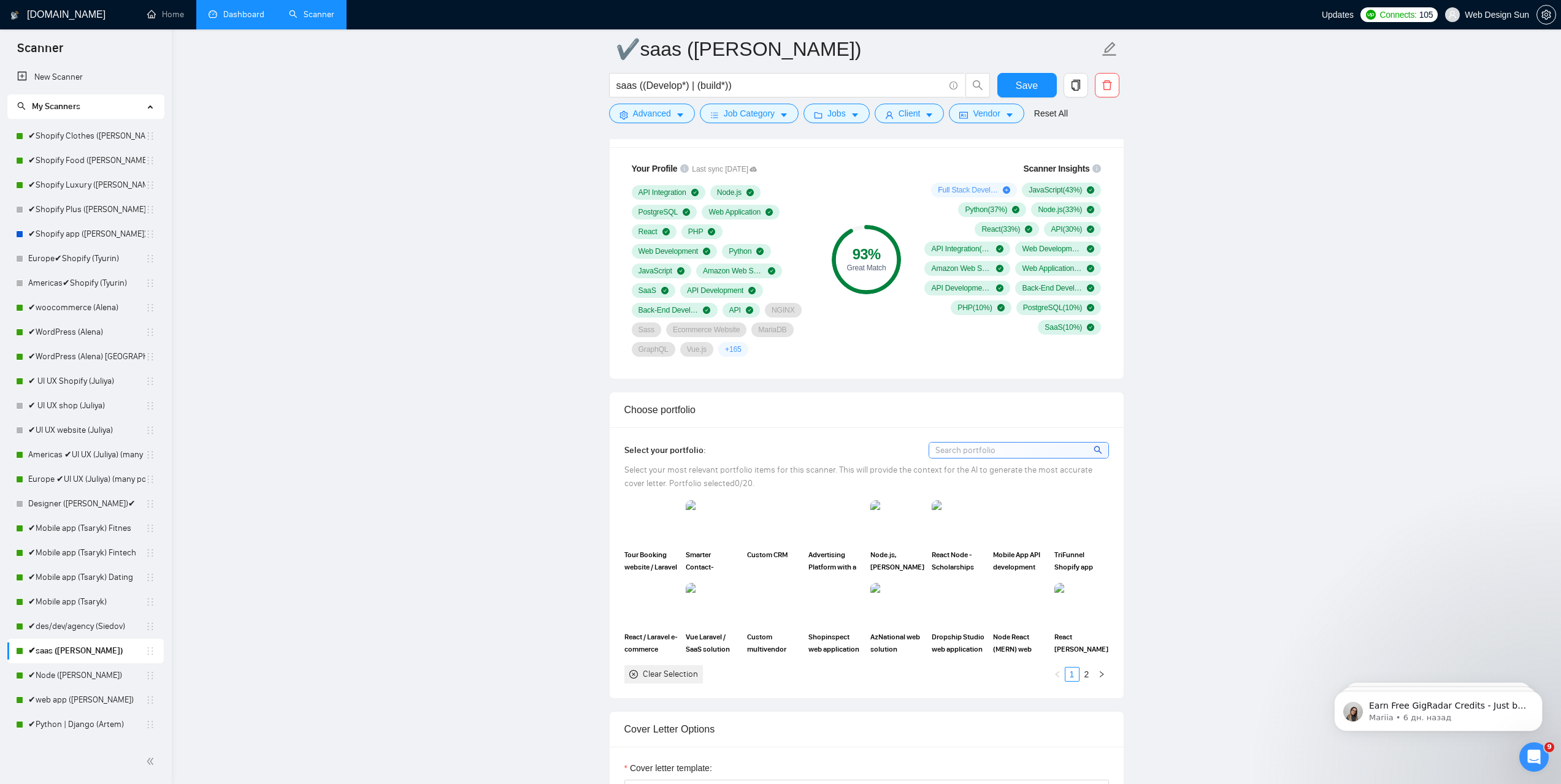
scroll to position [1042, 0]
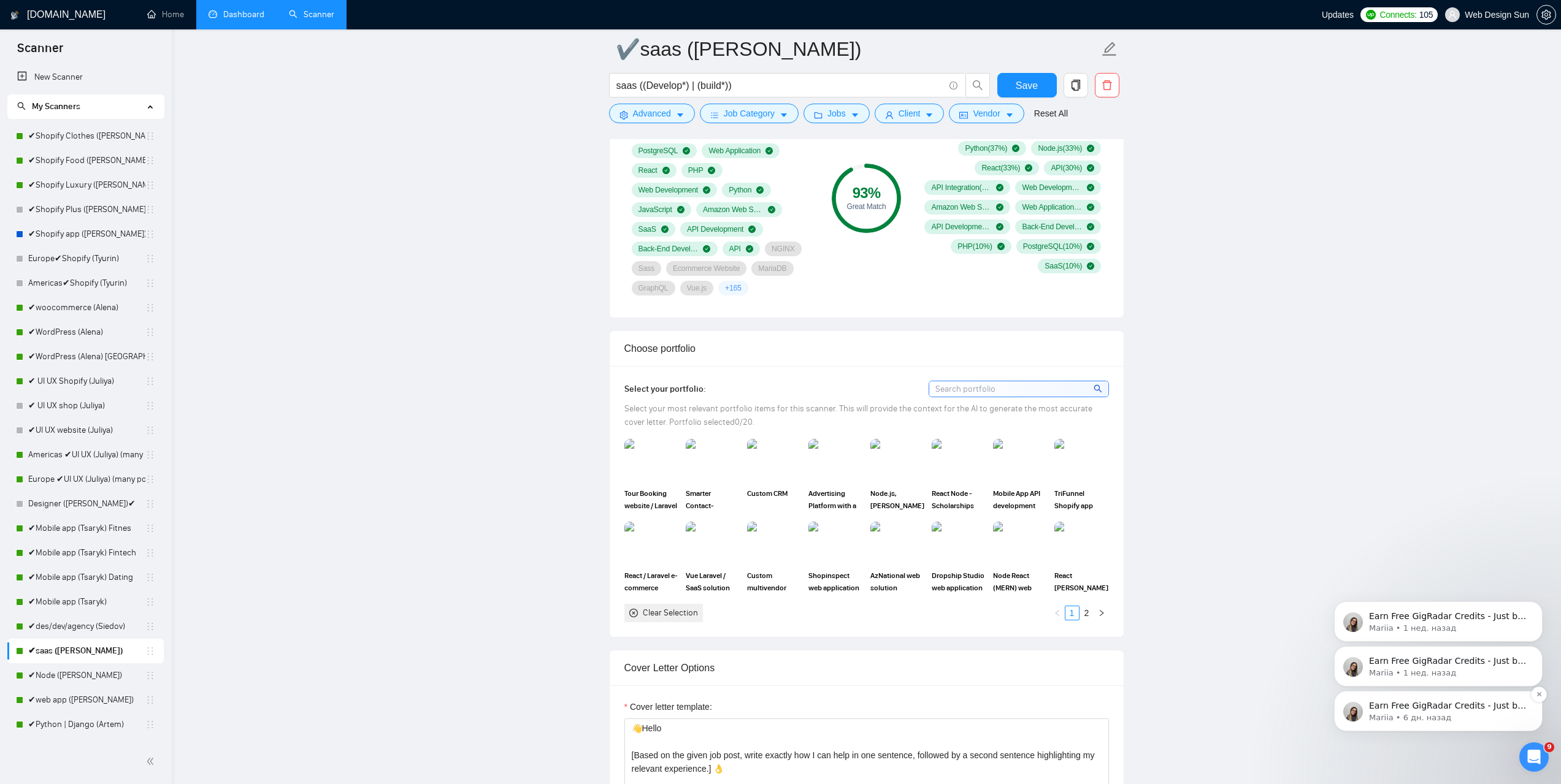
click at [1404, 704] on p "Earn Free GigRadar Credits - Just by Sharing Your Story! 💬 Want more credits fo…" at bounding box center [1448, 706] width 158 height 12
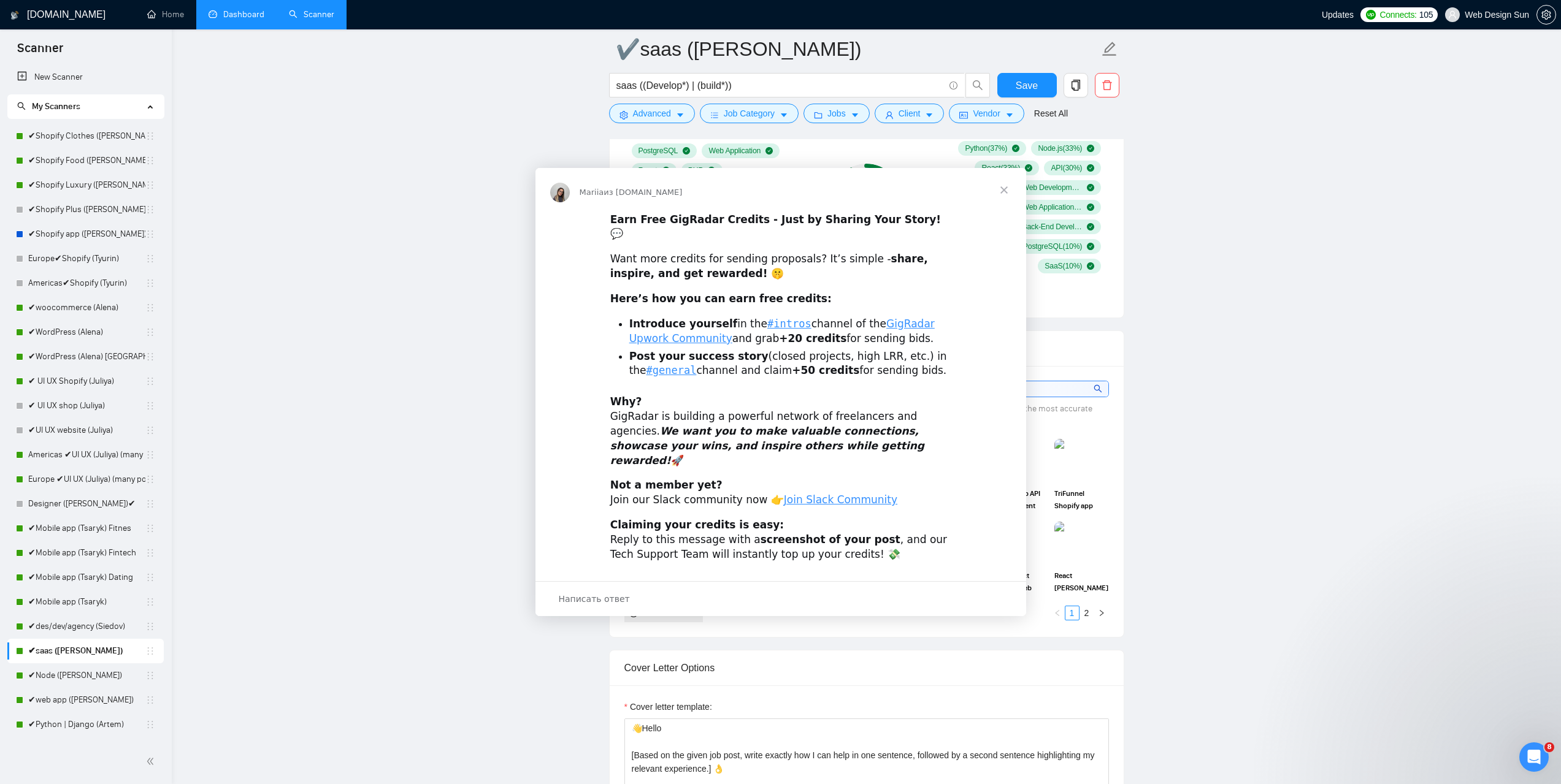
scroll to position [0, 0]
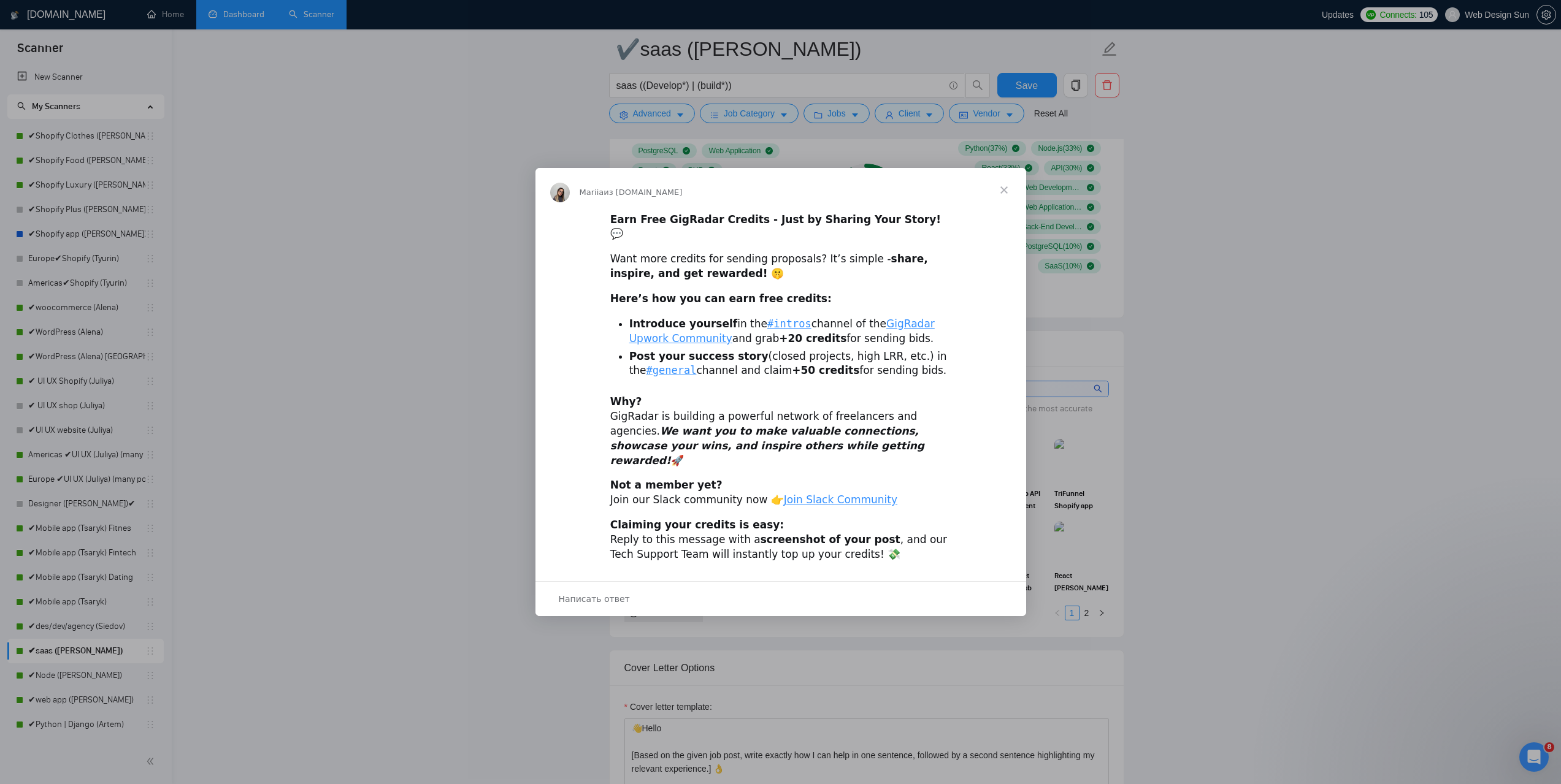
click at [1005, 205] on span "Закрыть" at bounding box center [1004, 190] width 44 height 44
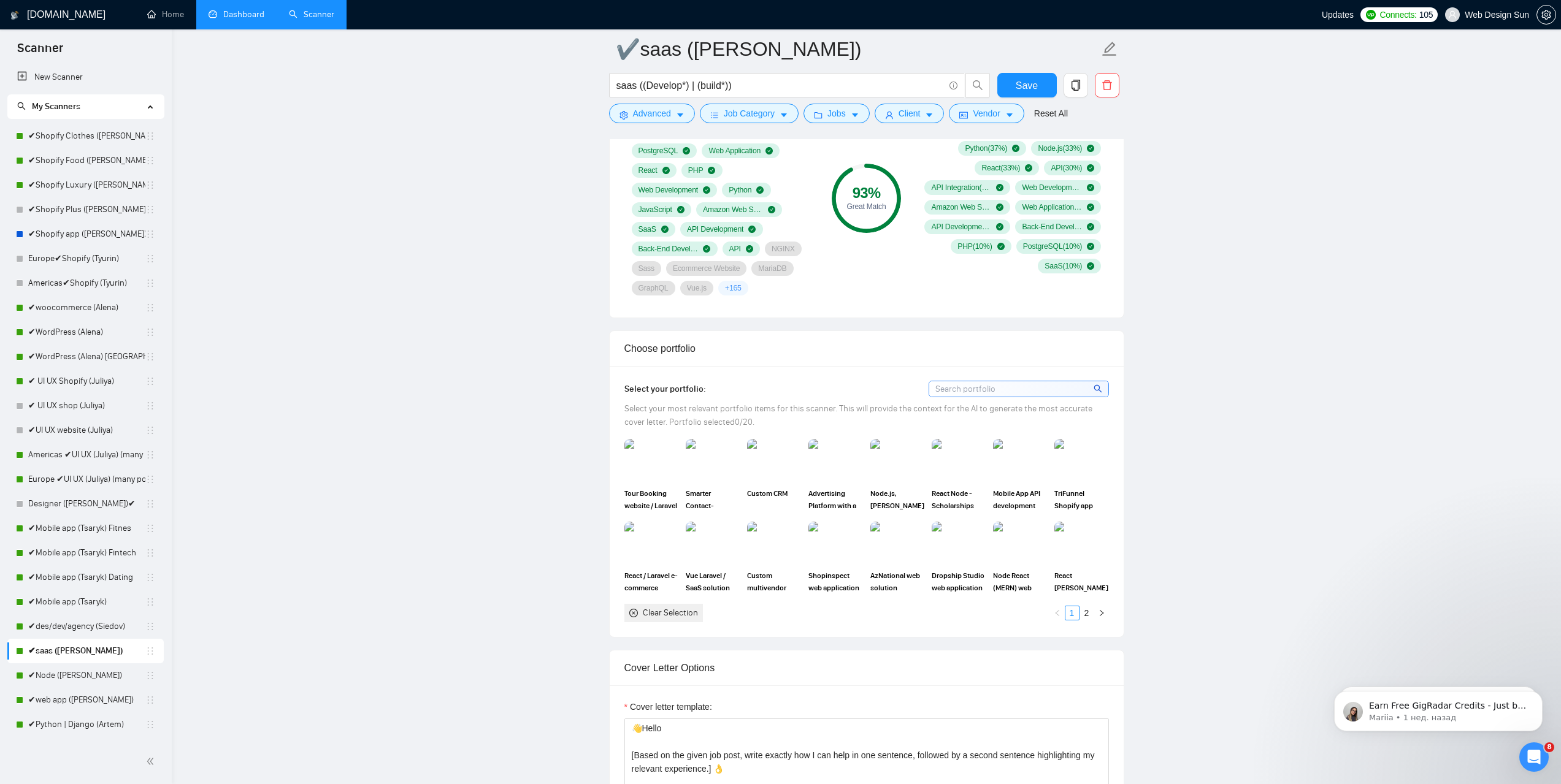
click at [1539, 756] on icon "Открыть службу сообщений Intercom" at bounding box center [1534, 757] width 20 height 20
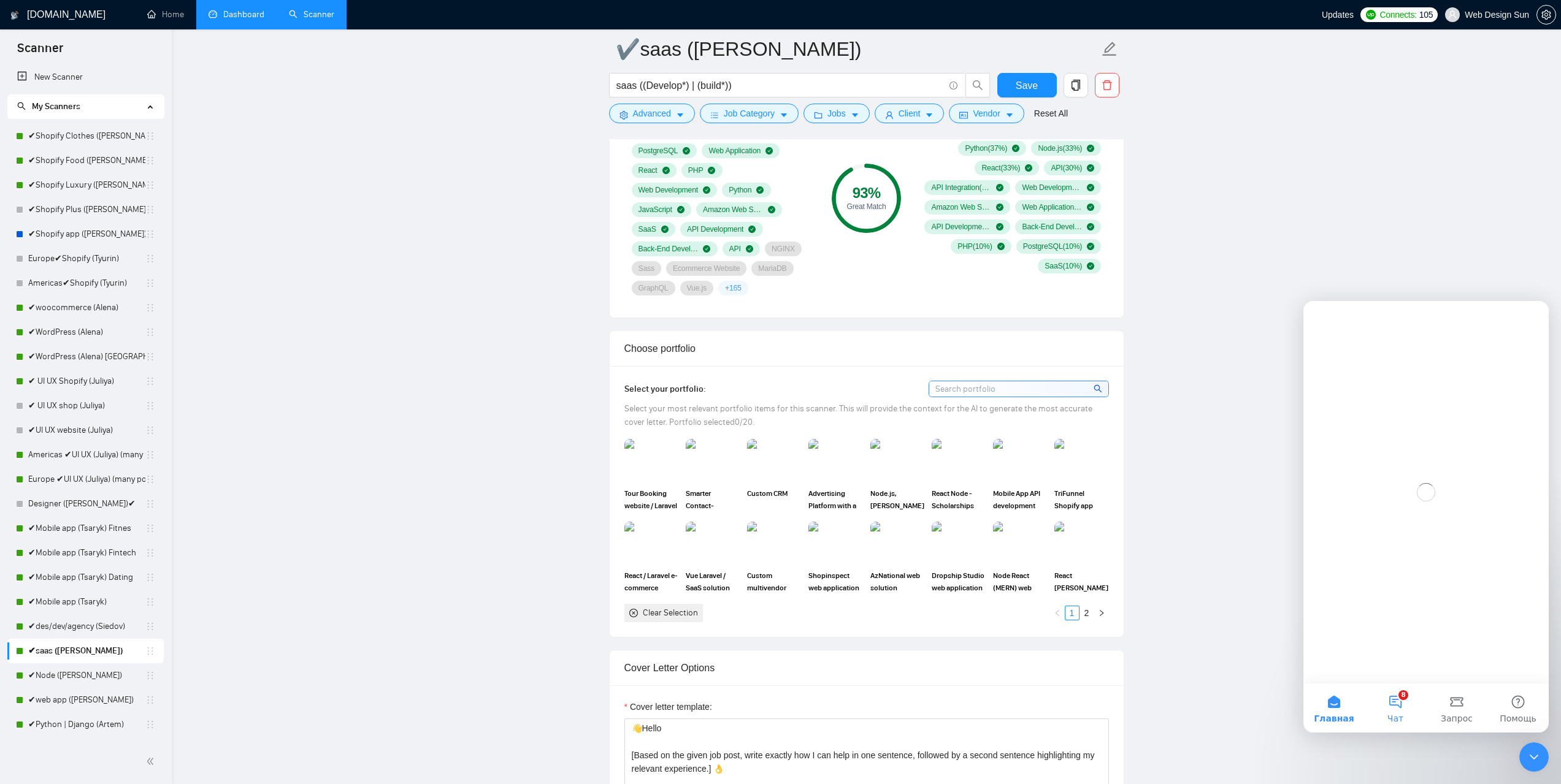
click at [1398, 702] on button "8 Чат" at bounding box center [1395, 707] width 61 height 49
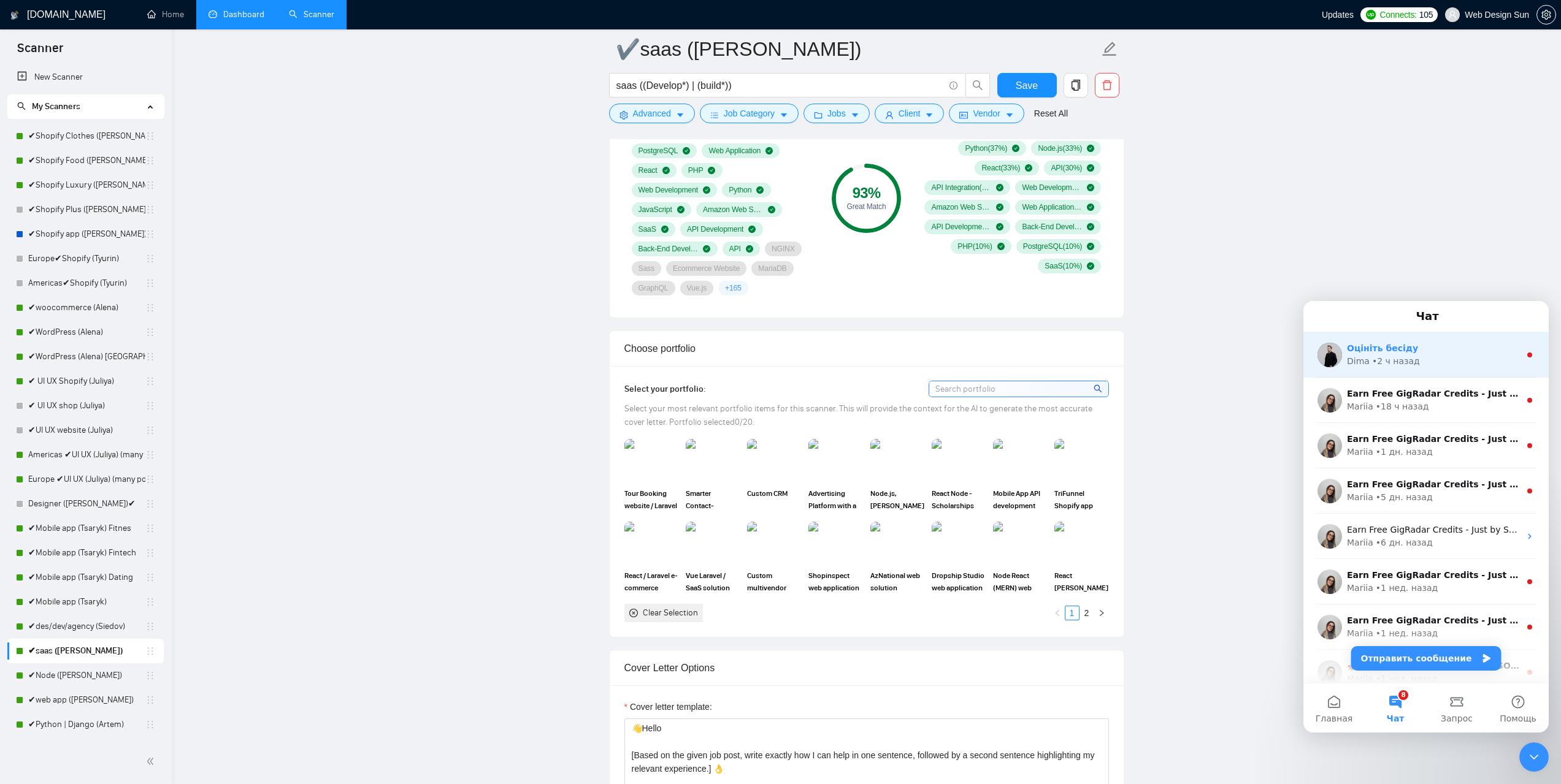
click at [1423, 364] on div "Dima • 2 ч назад" at bounding box center [1433, 362] width 173 height 13
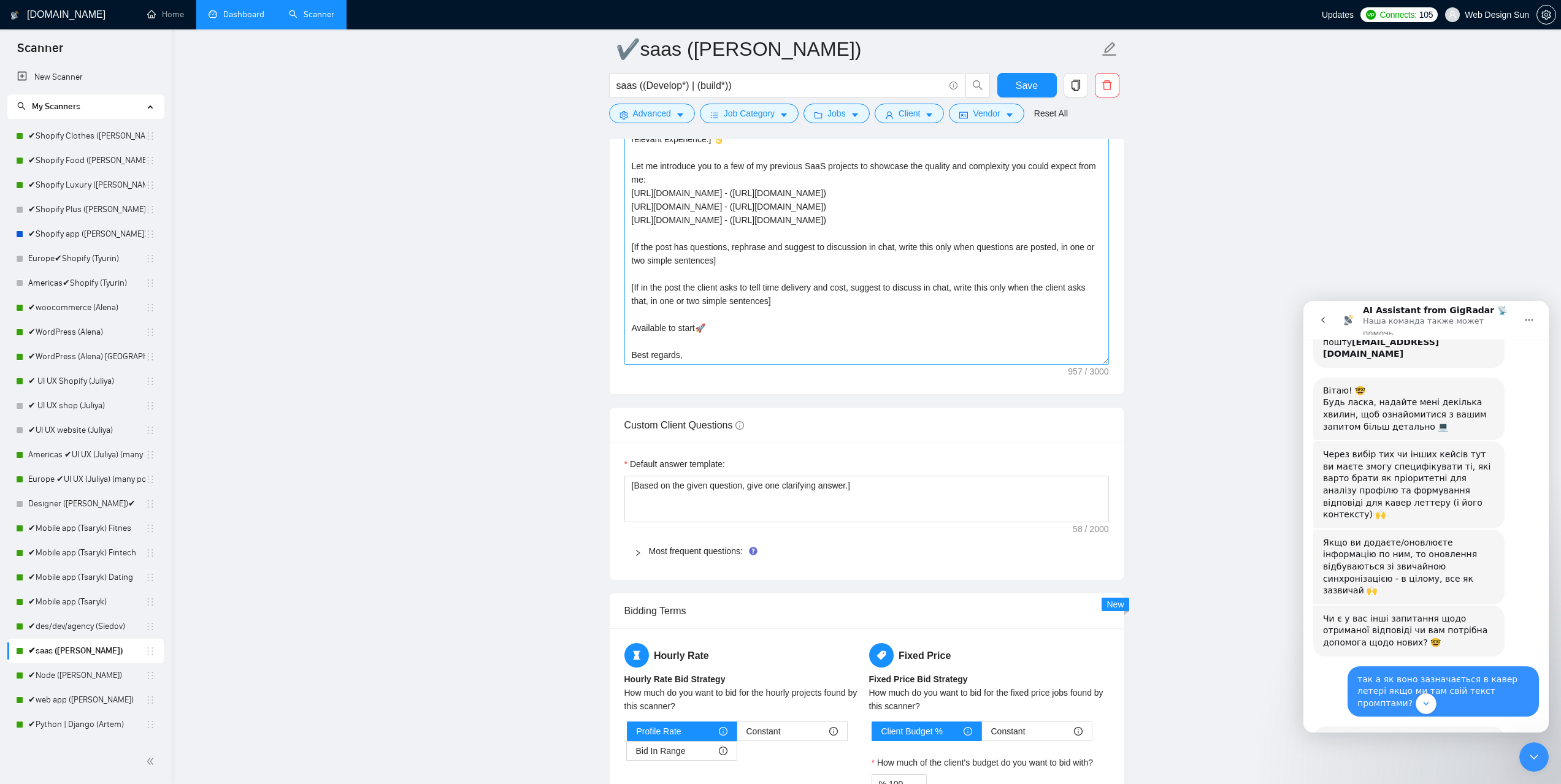
scroll to position [1427, 0]
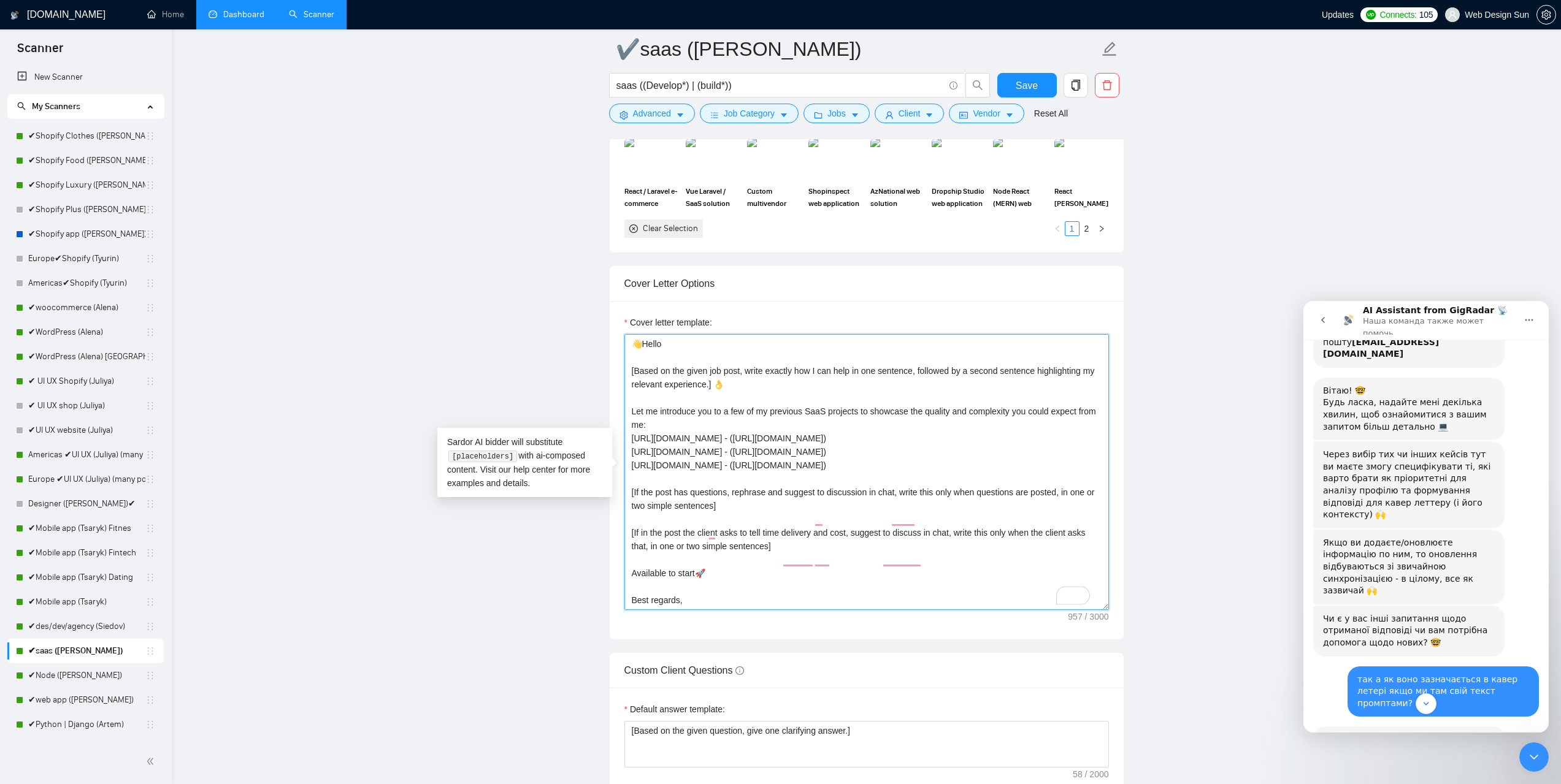
drag, startPoint x: 630, startPoint y: 369, endPoint x: 795, endPoint y: 379, distance: 165.3
click at [795, 379] on textarea "👋Hello [Based on the given job post, write exactly how I can help in one senten…" at bounding box center [867, 472] width 485 height 276
click at [796, 379] on textarea "👋Hello [Based on the given job post, write exactly how I can help in one senten…" at bounding box center [867, 472] width 485 height 276
click at [785, 385] on textarea "👋Hello [Based on the given job post, write exactly how I can help in one senten…" at bounding box center [867, 472] width 485 height 276
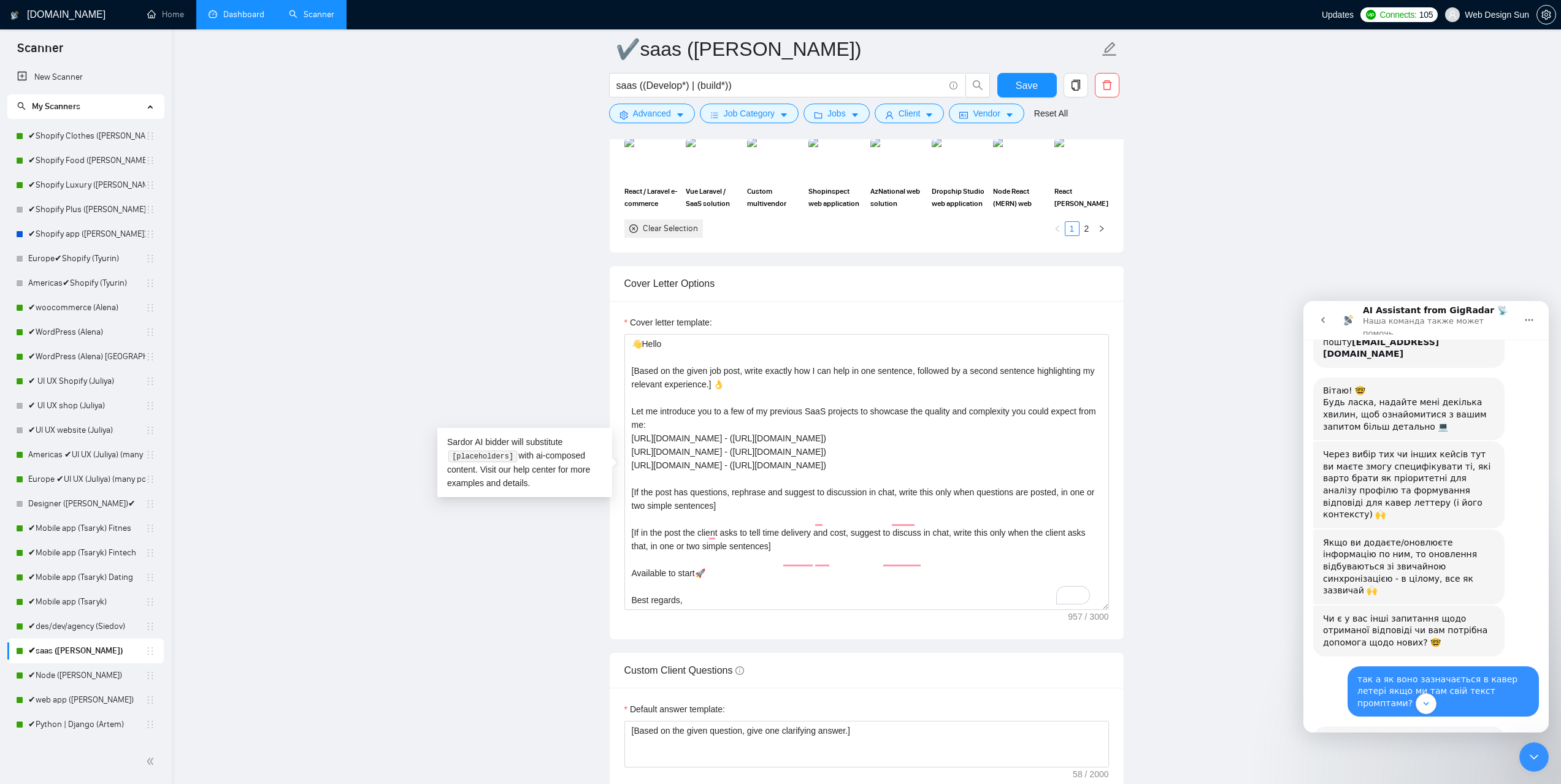
click at [1436, 605] on div "Чи є у вас інші запитання щодо отриманої відповіді чи вам потрібна допомога щод…" at bounding box center [1409, 631] width 191 height 51
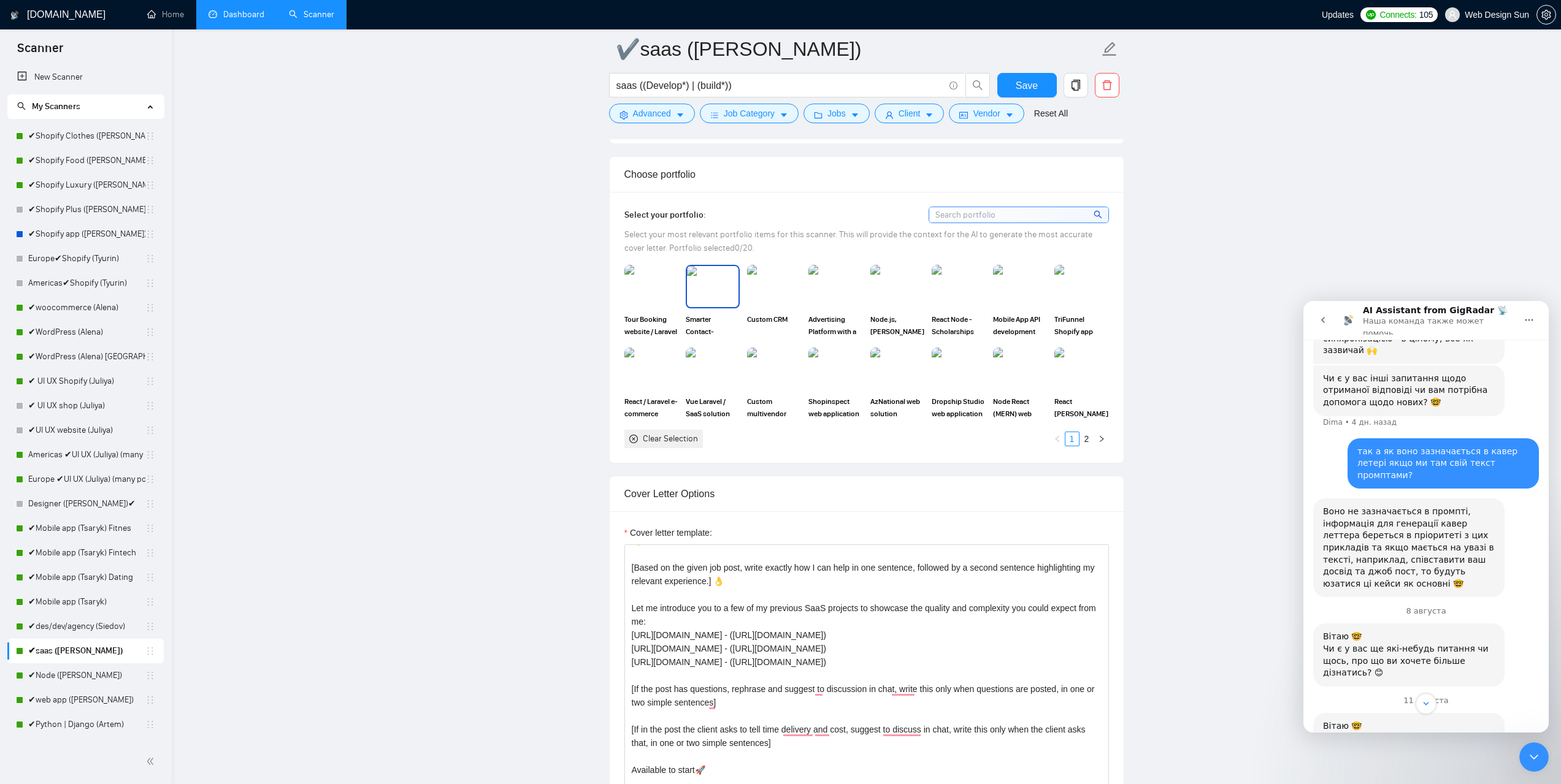
scroll to position [1094, 0]
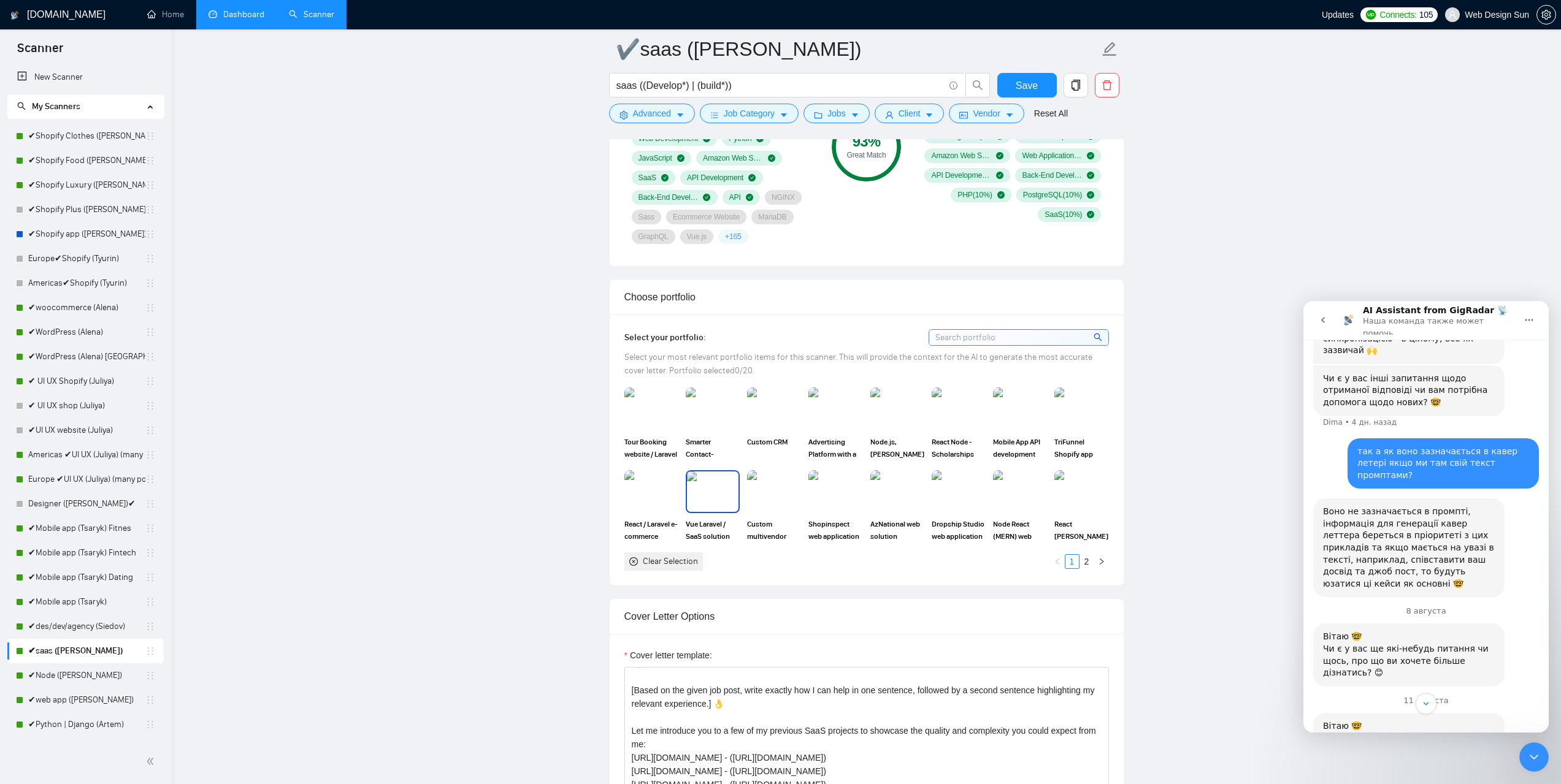
click at [763, 496] on img at bounding box center [774, 492] width 54 height 43
click at [764, 493] on icon at bounding box center [774, 491] width 20 height 20
click at [774, 495] on img at bounding box center [774, 491] width 51 height 41
click at [716, 485] on img at bounding box center [712, 491] width 51 height 41
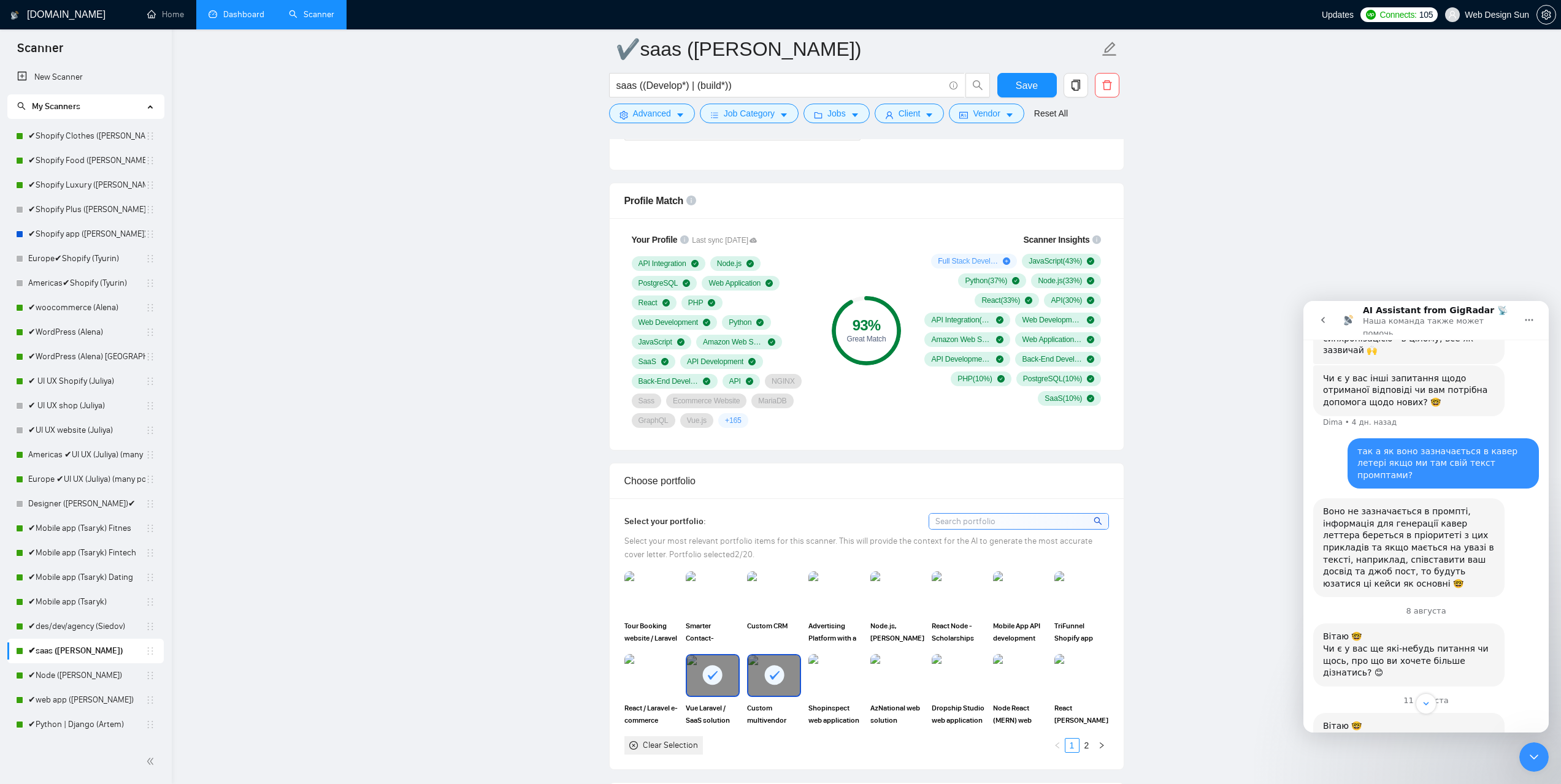
scroll to position [1032, 0]
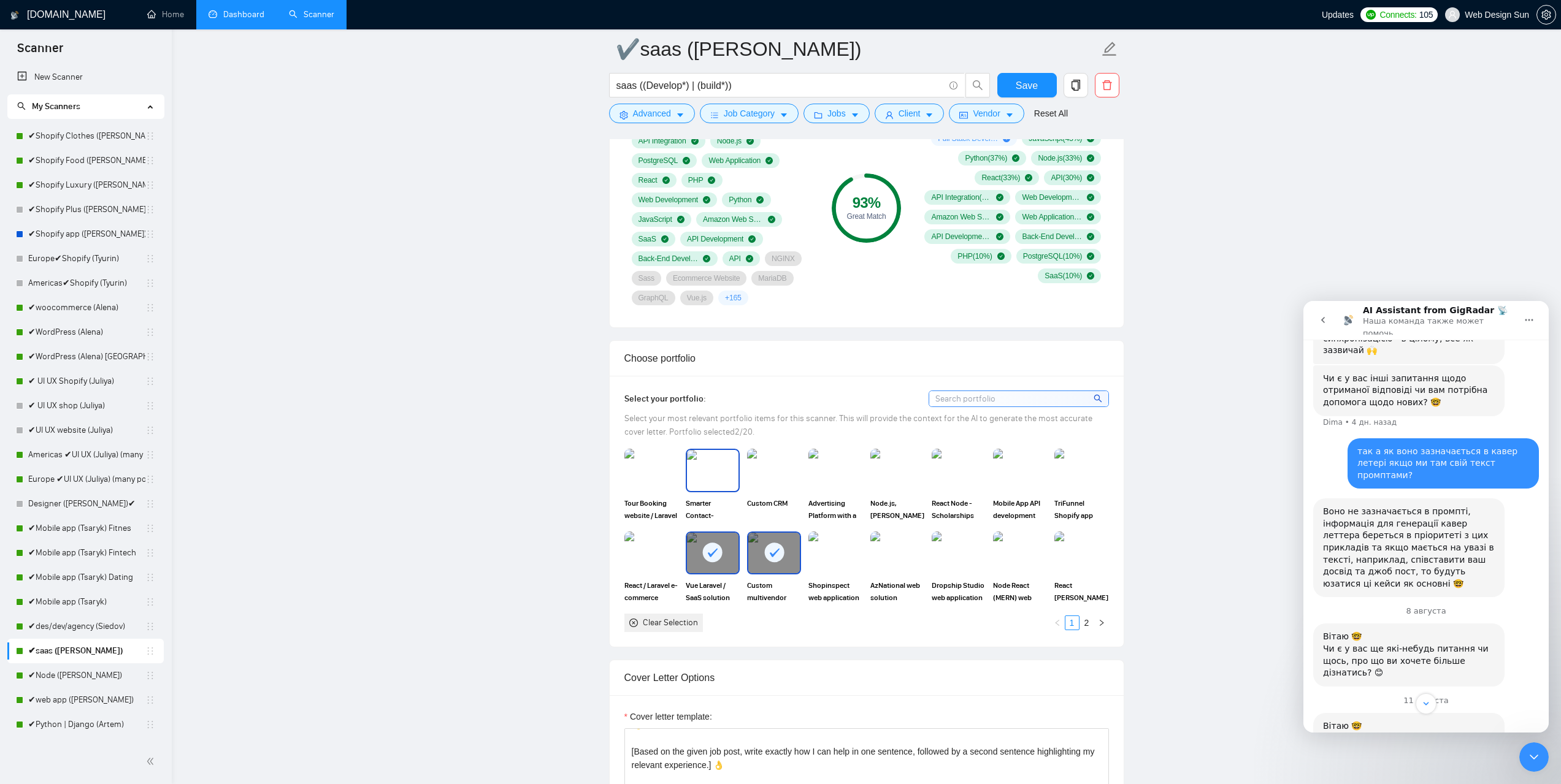
click at [723, 476] on img at bounding box center [712, 471] width 51 height 41
click at [775, 487] on img at bounding box center [774, 471] width 51 height 41
click at [1029, 86] on span "Save" at bounding box center [1026, 85] width 22 height 15
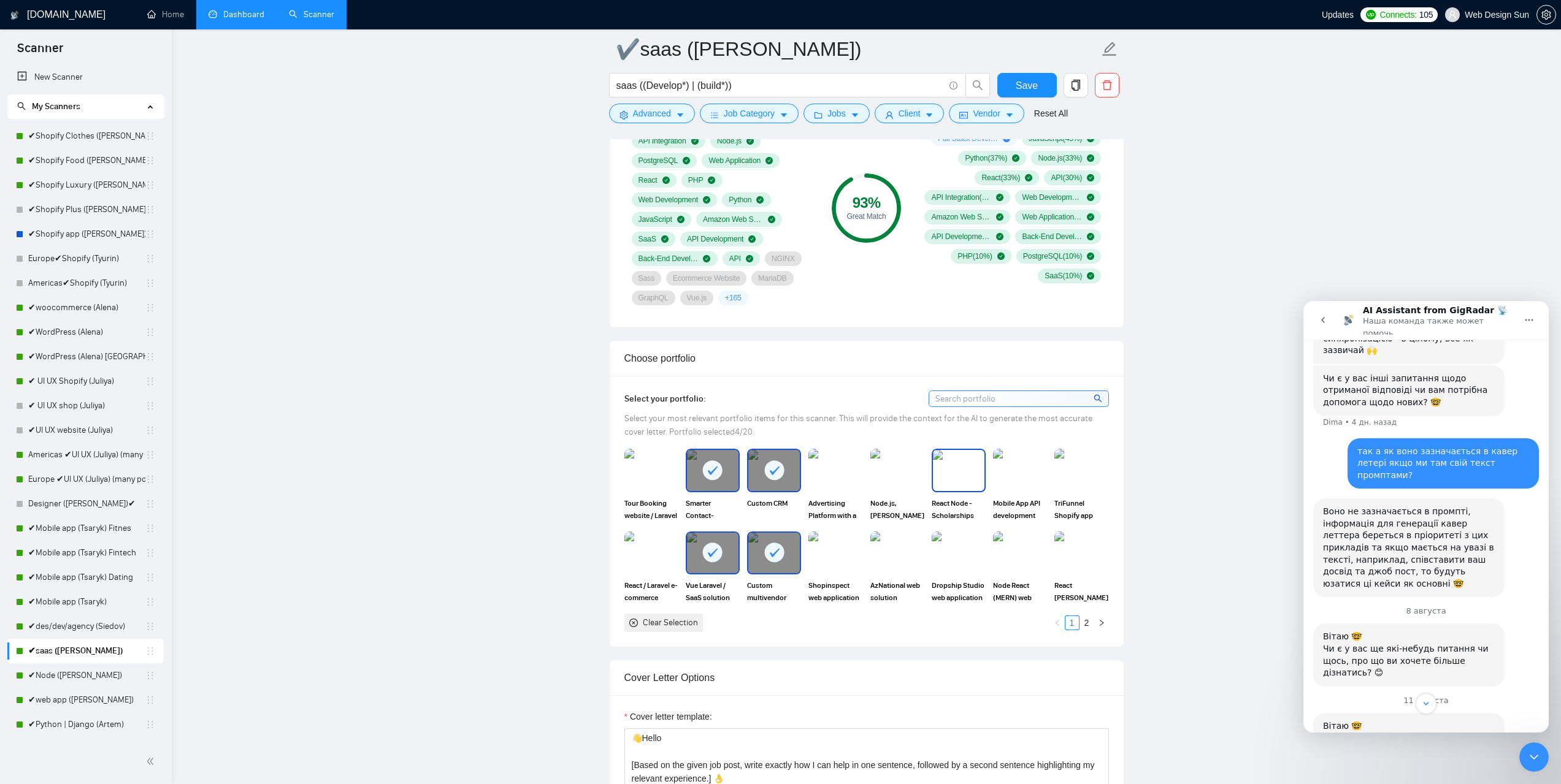
click at [957, 471] on img at bounding box center [958, 471] width 51 height 41
click at [1031, 86] on div "Reset all filters" at bounding box center [1047, 90] width 67 height 21
click at [1010, 76] on button "Save" at bounding box center [1027, 85] width 60 height 25
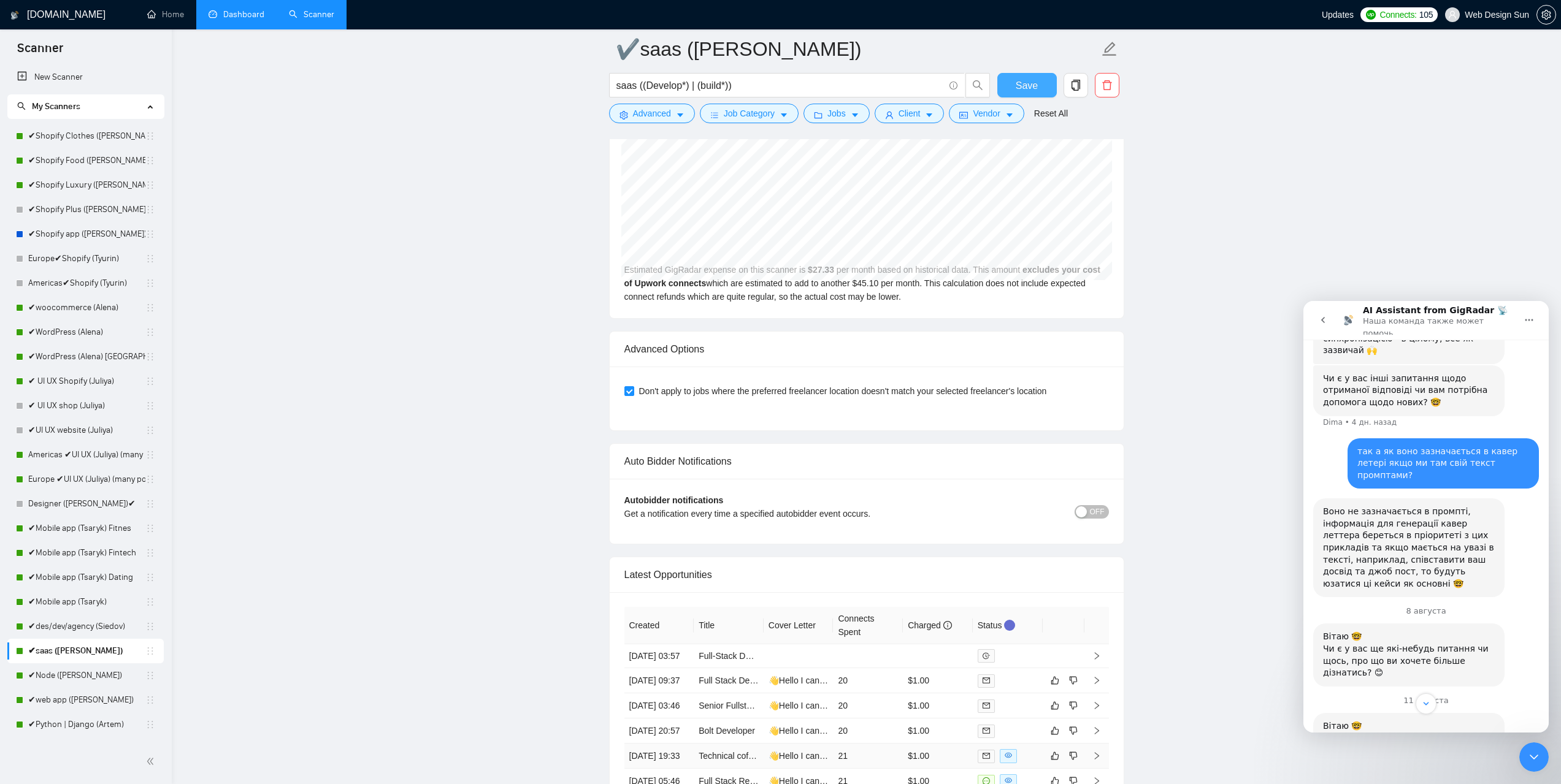
scroll to position [3178, 0]
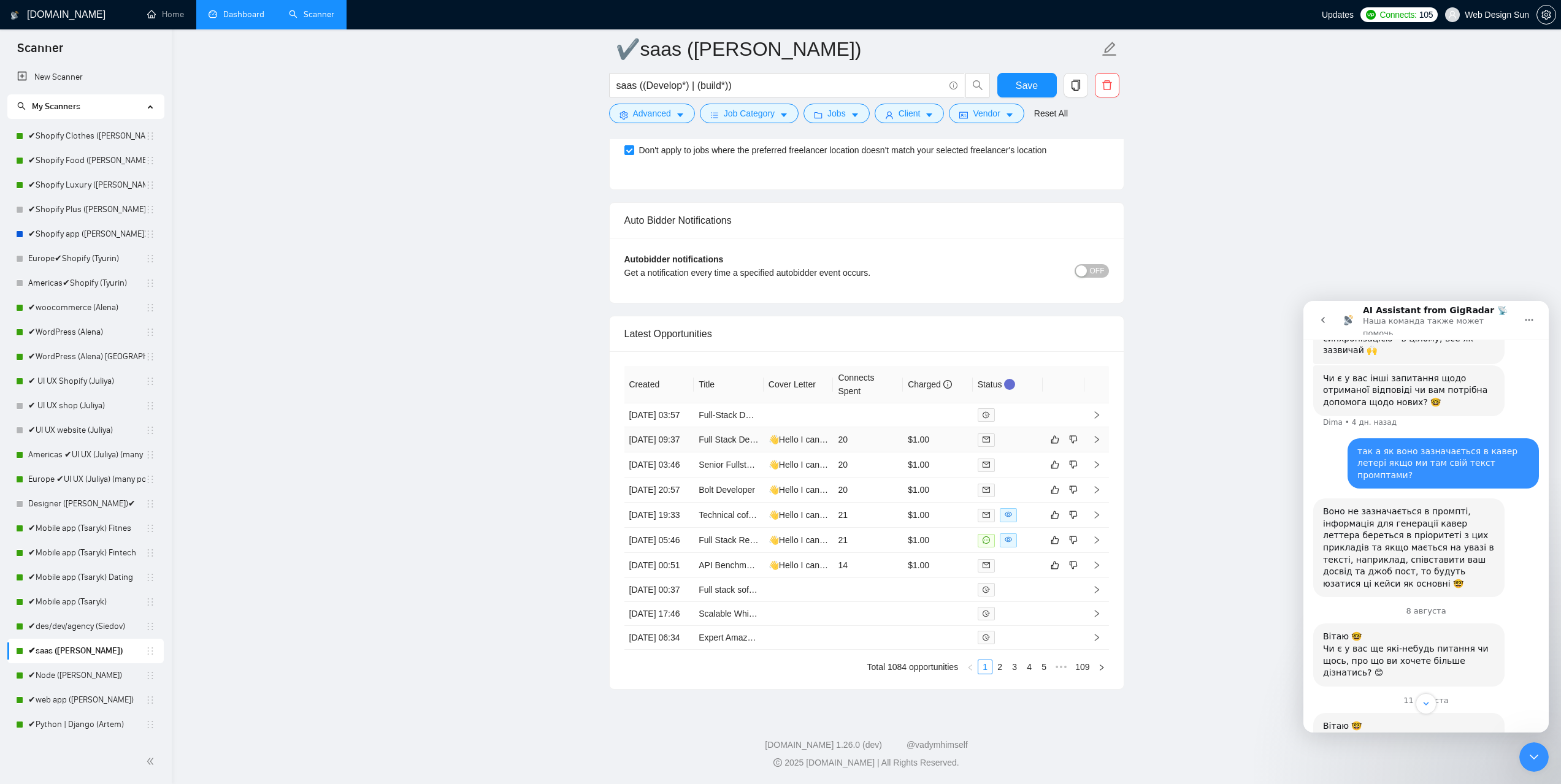
click at [882, 427] on td "20" at bounding box center [868, 440] width 70 height 25
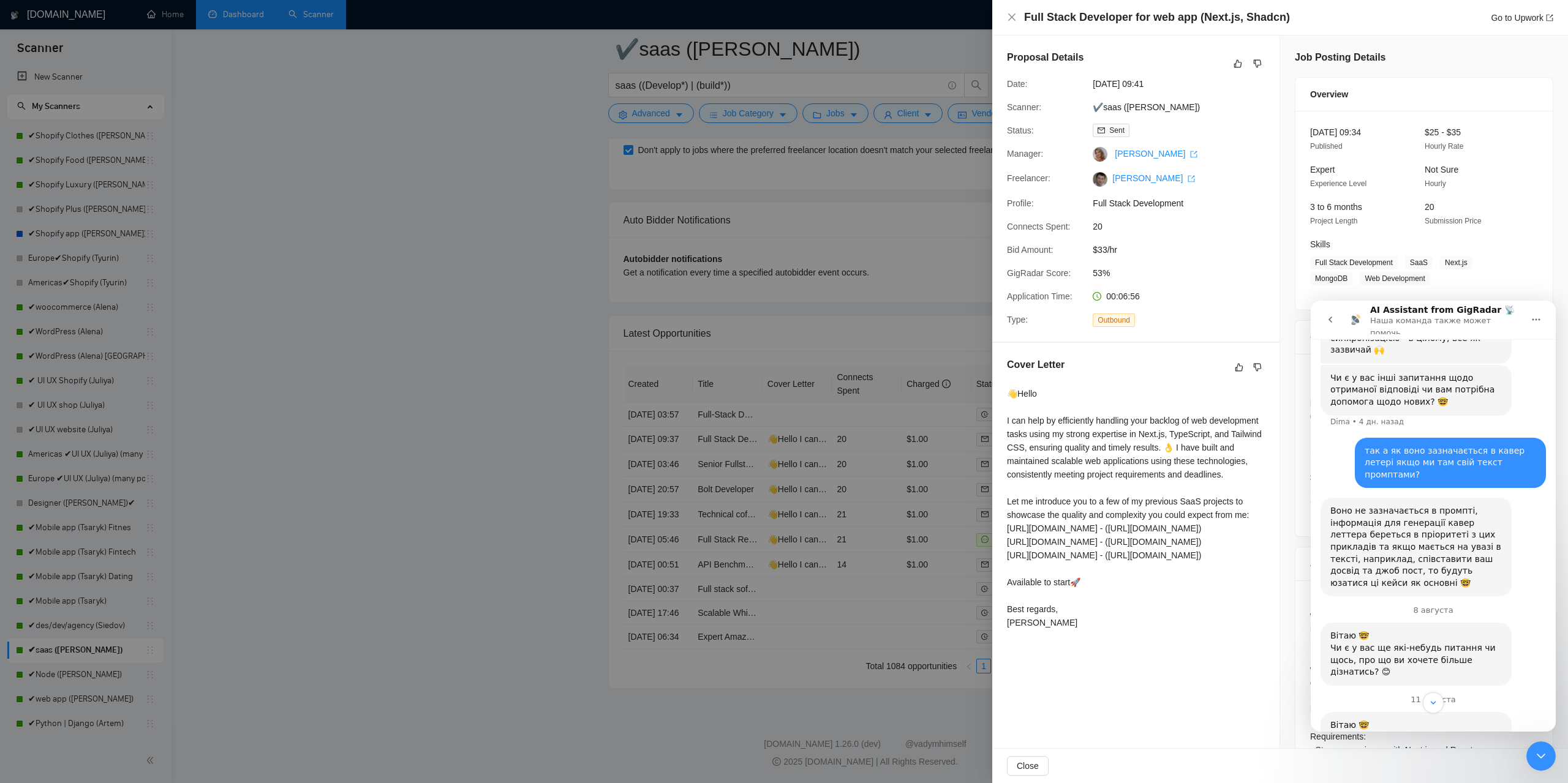
click at [871, 457] on div at bounding box center [784, 392] width 1568 height 783
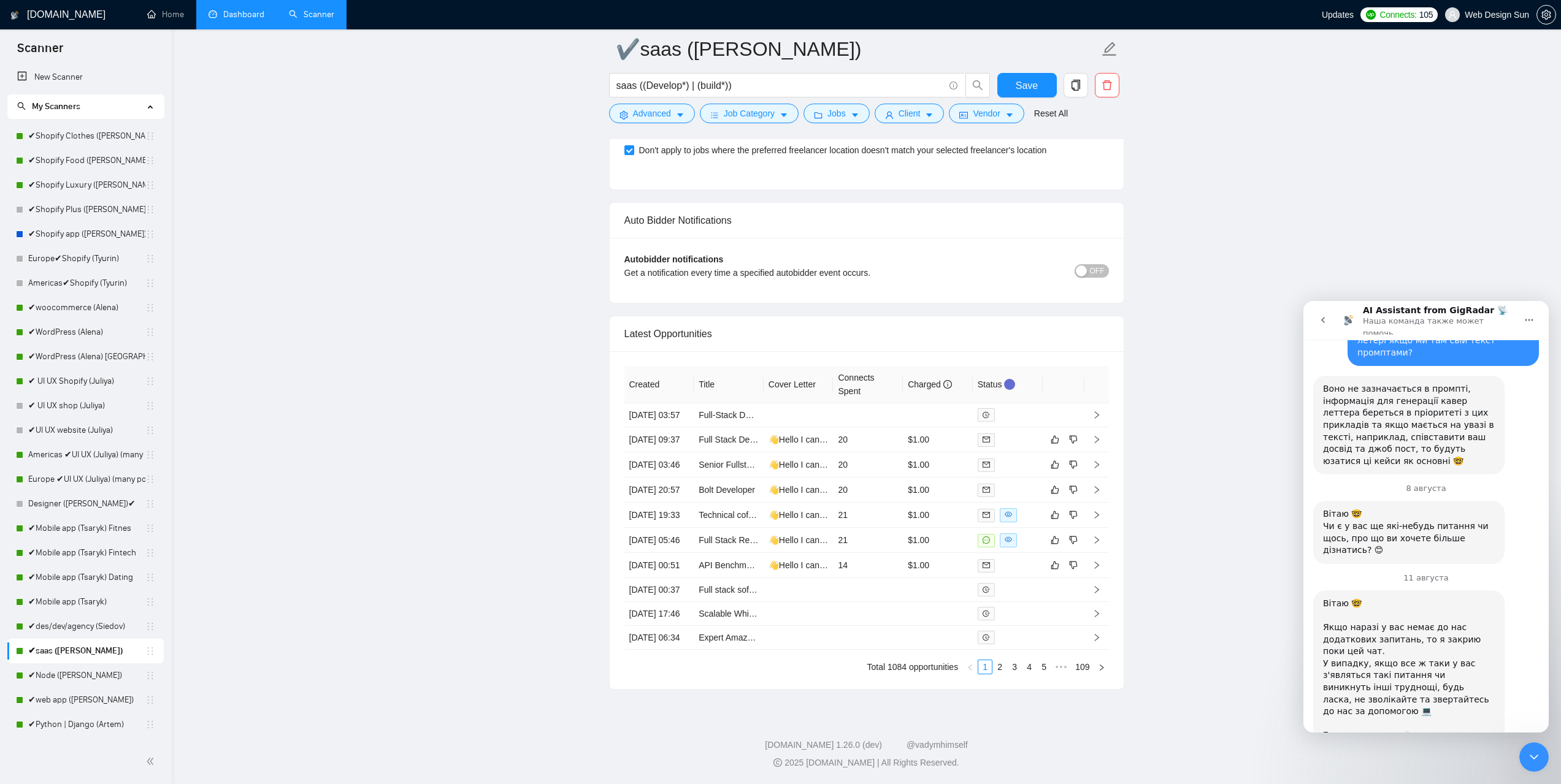
scroll to position [486, 0]
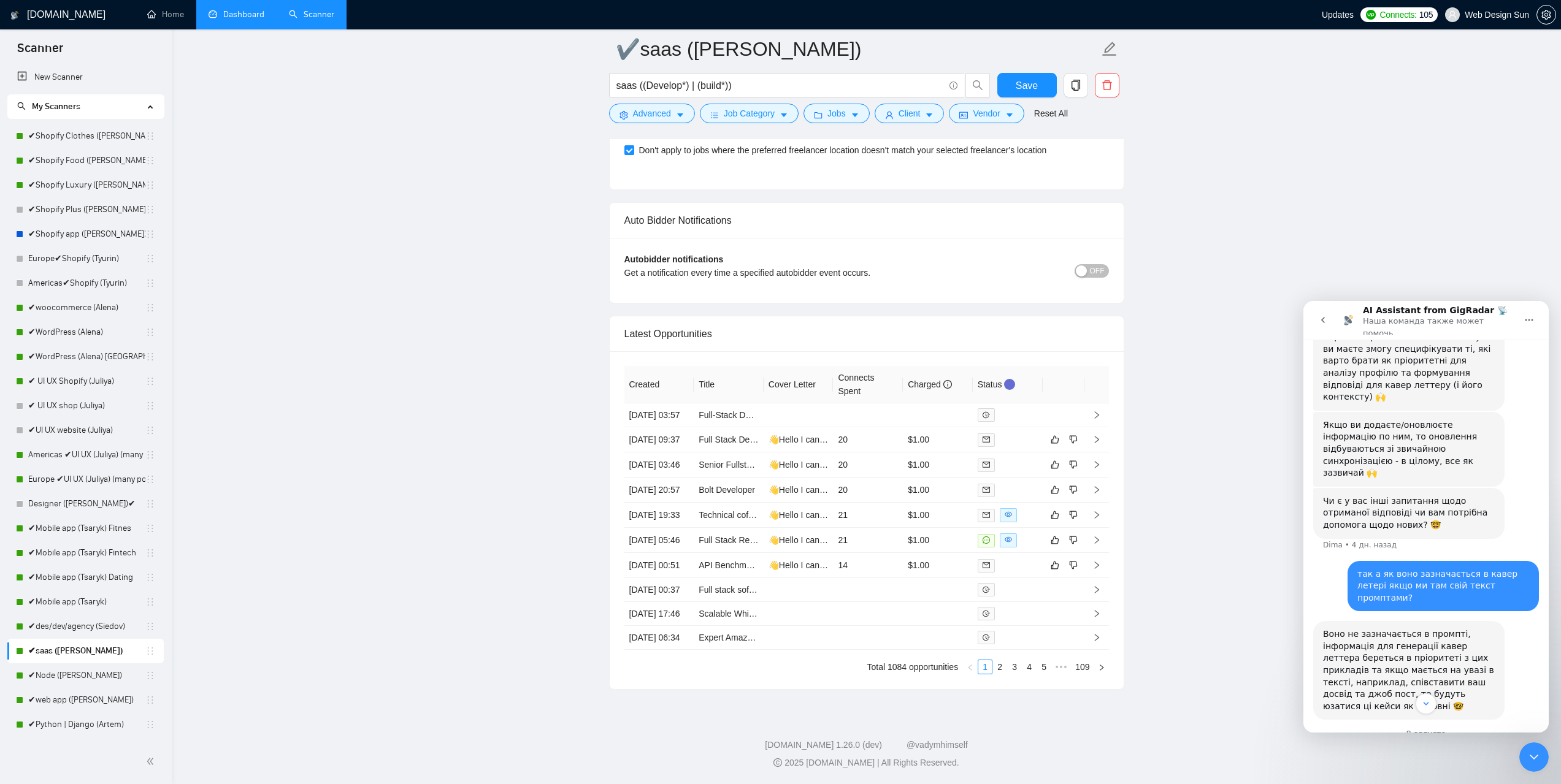
click at [1473, 628] on div "Воно не зазначається в промпті, інформація для генерації кавер леттера береться…" at bounding box center [1408, 670] width 172 height 84
click at [1471, 628] on div "Воно не зазначається в промпті, інформація для генерації кавер леттера береться…" at bounding box center [1408, 670] width 172 height 84
drag, startPoint x: 1328, startPoint y: 607, endPoint x: 1373, endPoint y: 585, distance: 50.1
click at [1475, 628] on div "Воно не зазначається в промпті, інформація для генерації кавер леттера береться…" at bounding box center [1408, 670] width 172 height 84
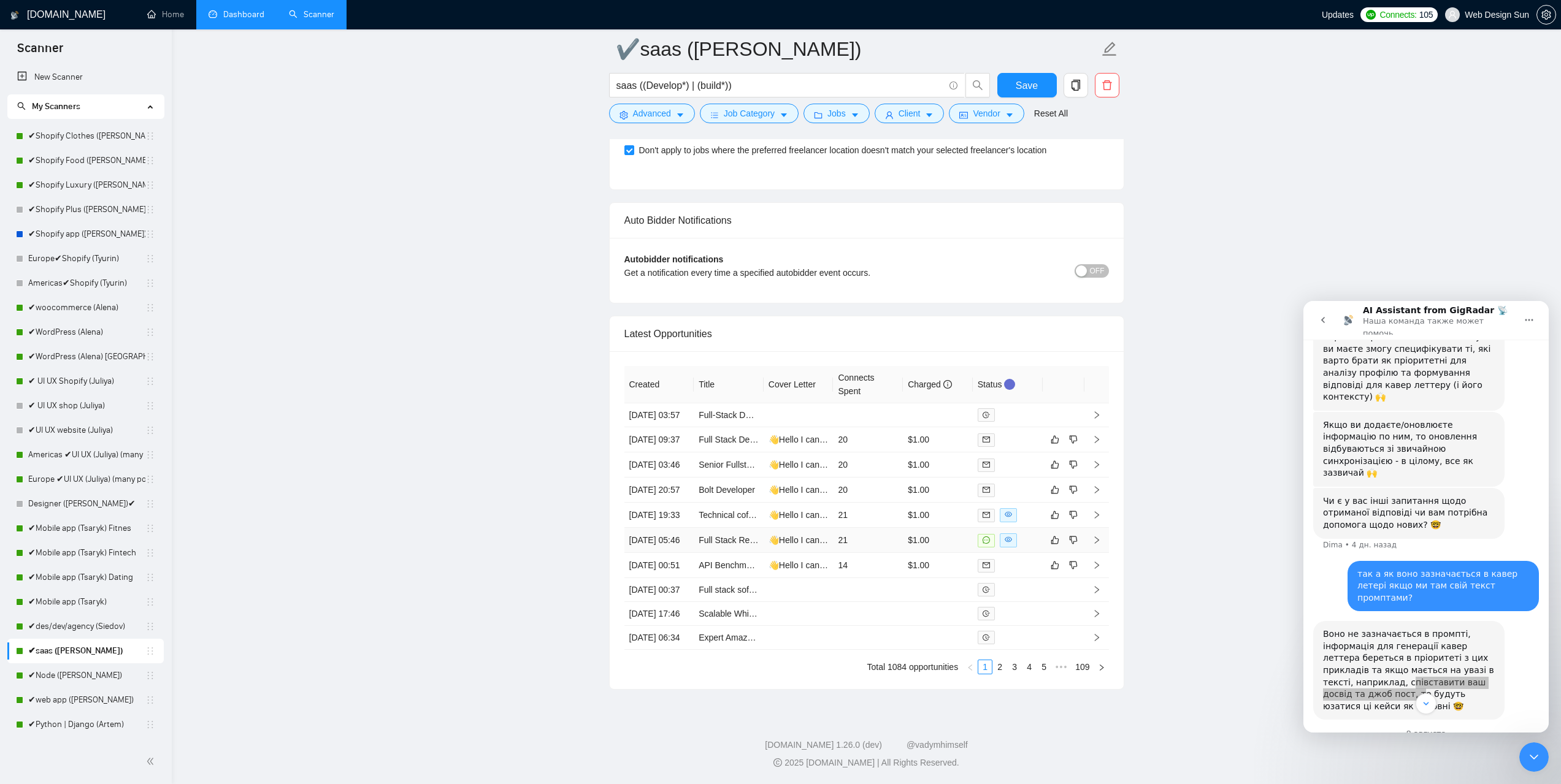
click at [837, 528] on td "21" at bounding box center [868, 541] width 70 height 25
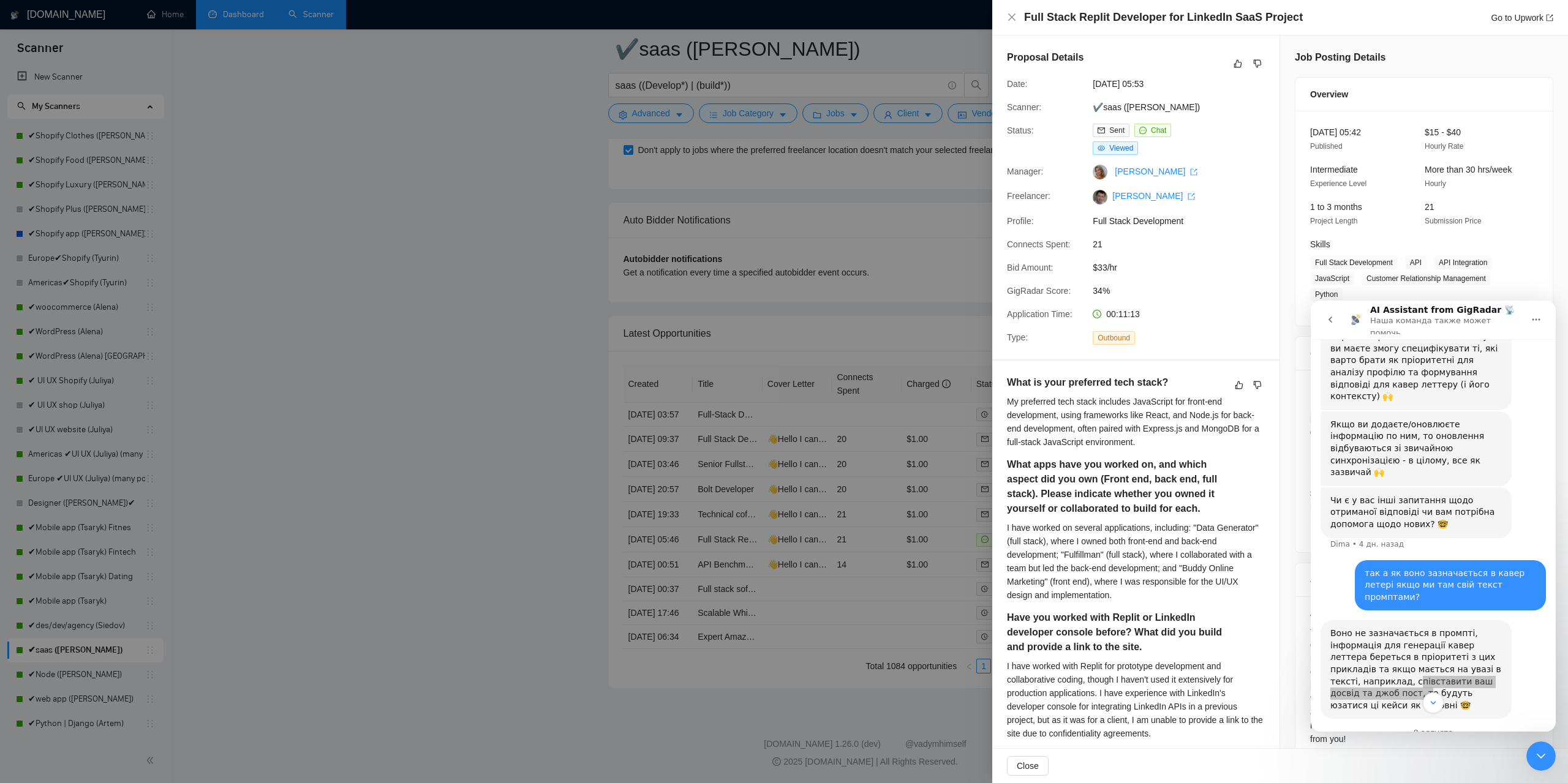
click at [473, 434] on div at bounding box center [784, 392] width 1568 height 783
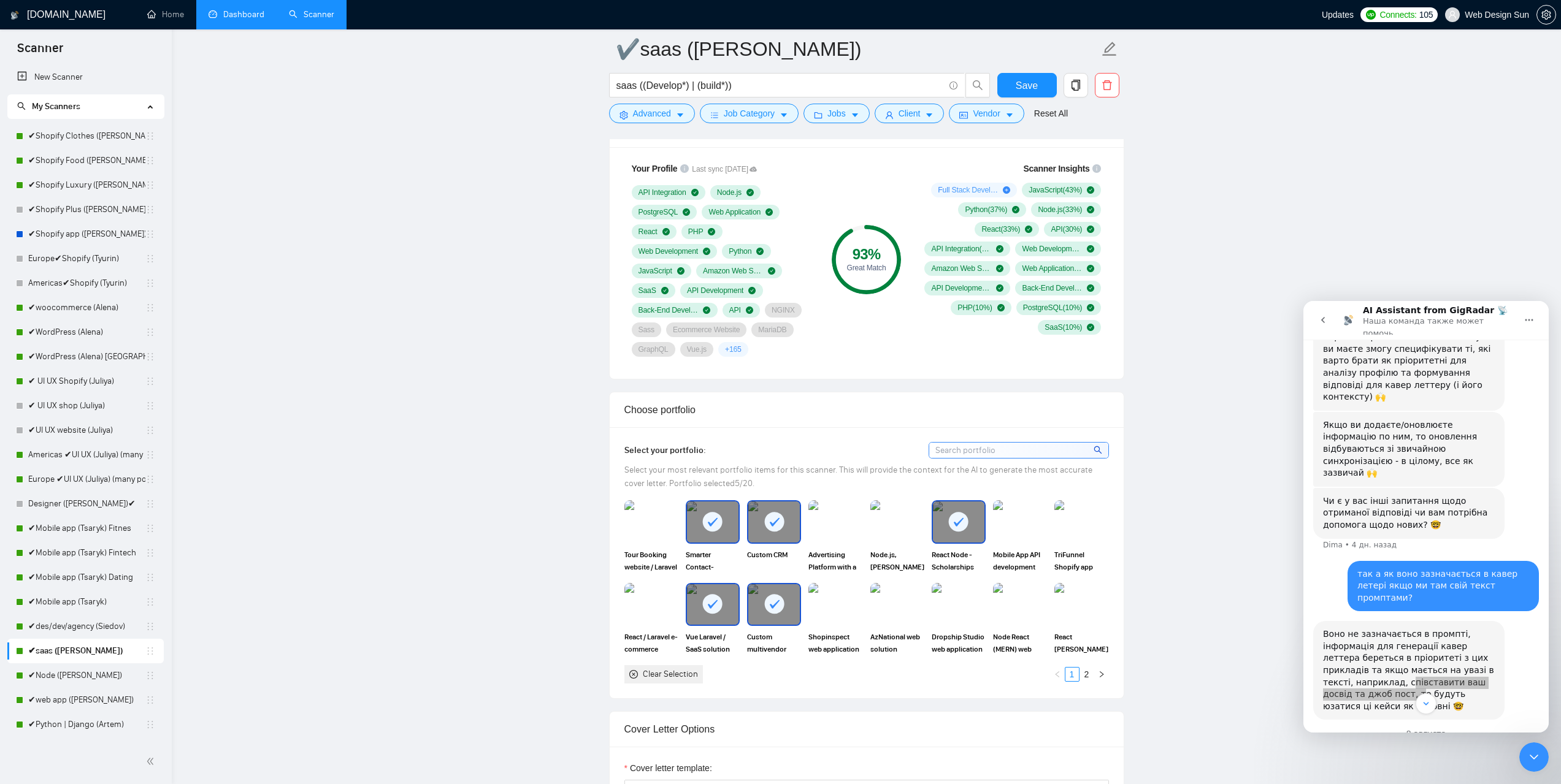
scroll to position [1226, 0]
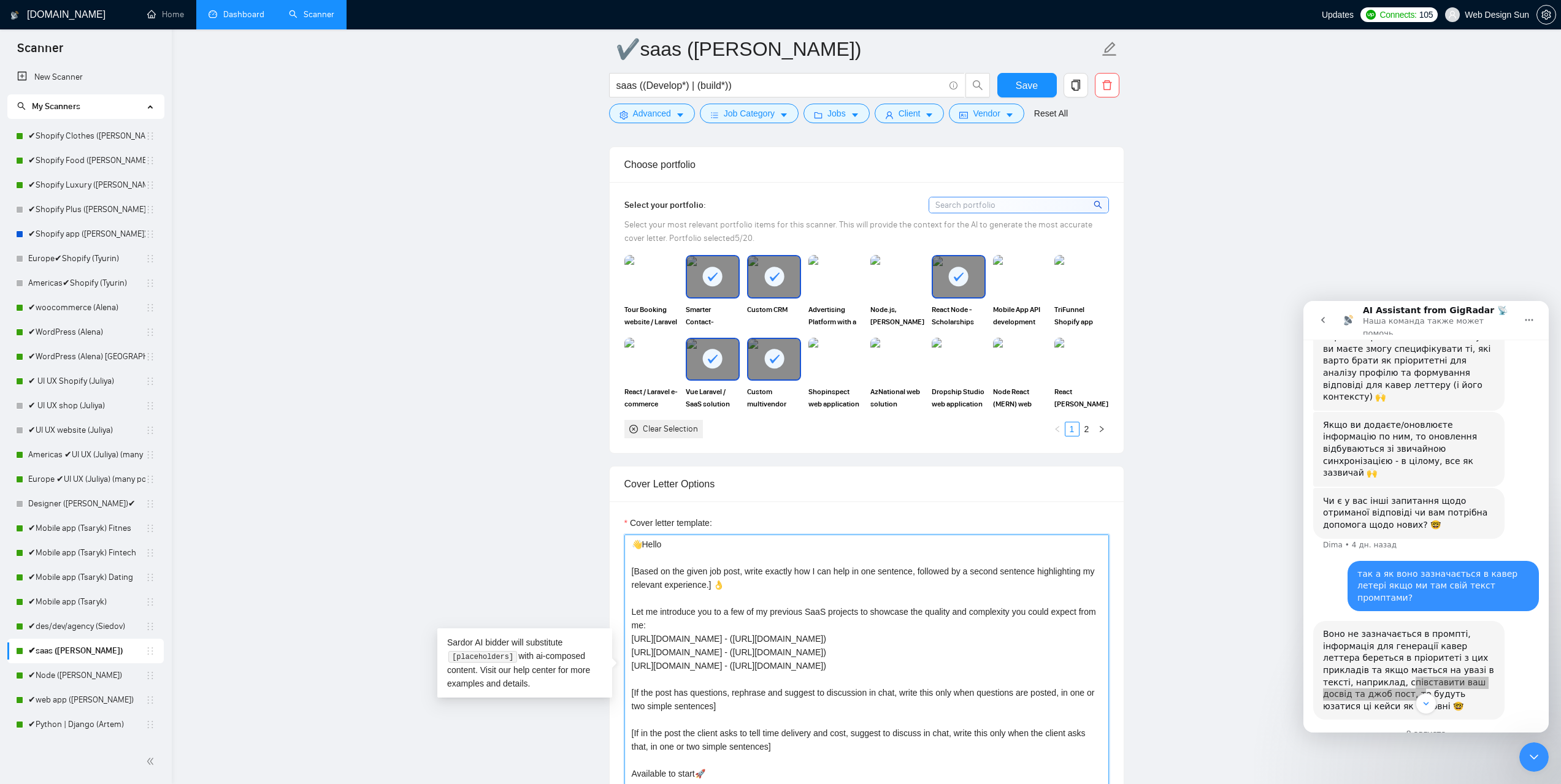
drag, startPoint x: 694, startPoint y: 575, endPoint x: 635, endPoint y: 568, distance: 59.4
click at [635, 568] on textarea "👋Hello [Based on the given job post, write exactly how I can help in one senten…" at bounding box center [867, 673] width 485 height 276
click at [634, 568] on textarea "👋Hello [Based on the given job post, write exactly how I can help in one senten…" at bounding box center [867, 673] width 485 height 276
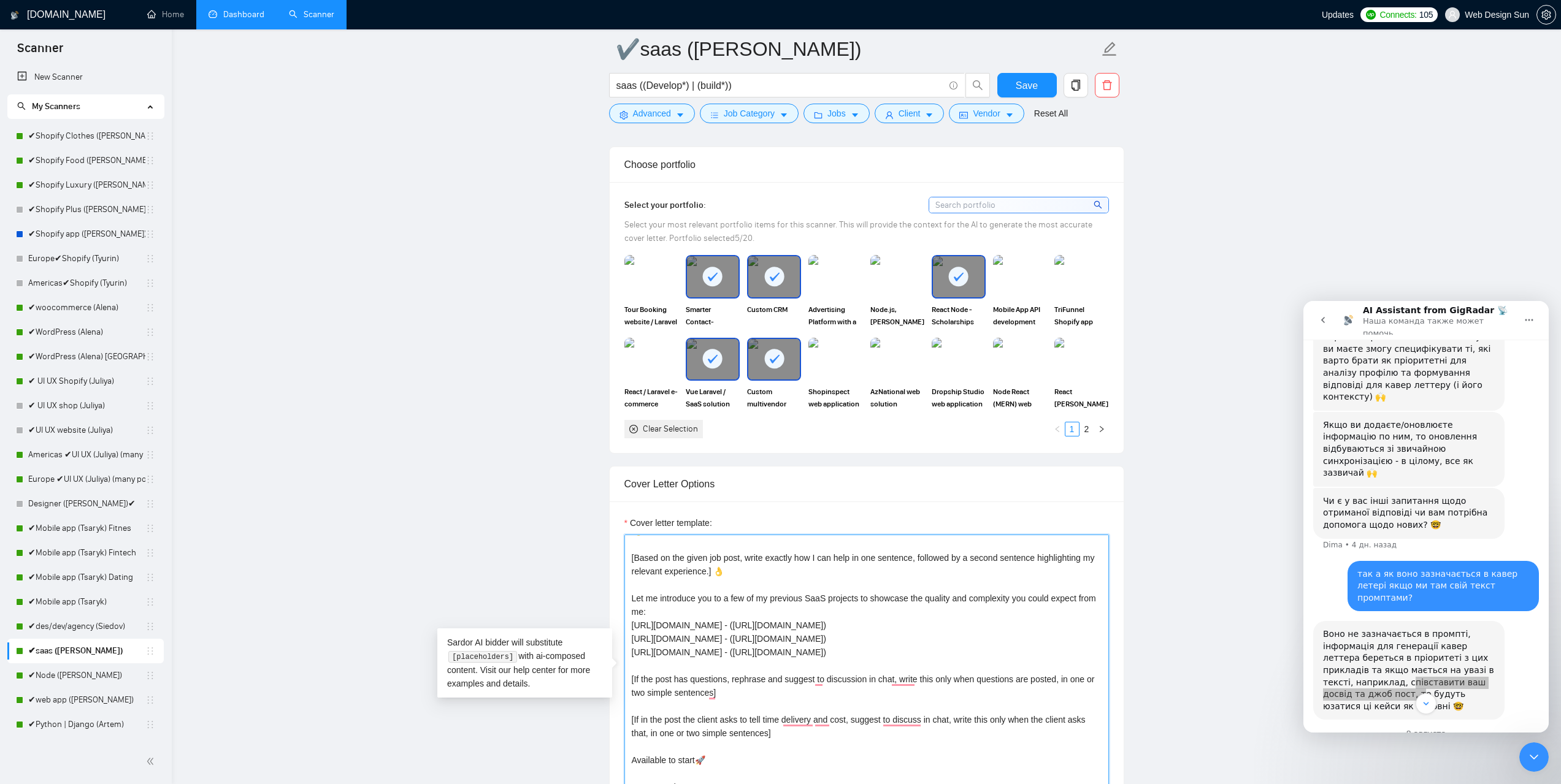
scroll to position [0, 0]
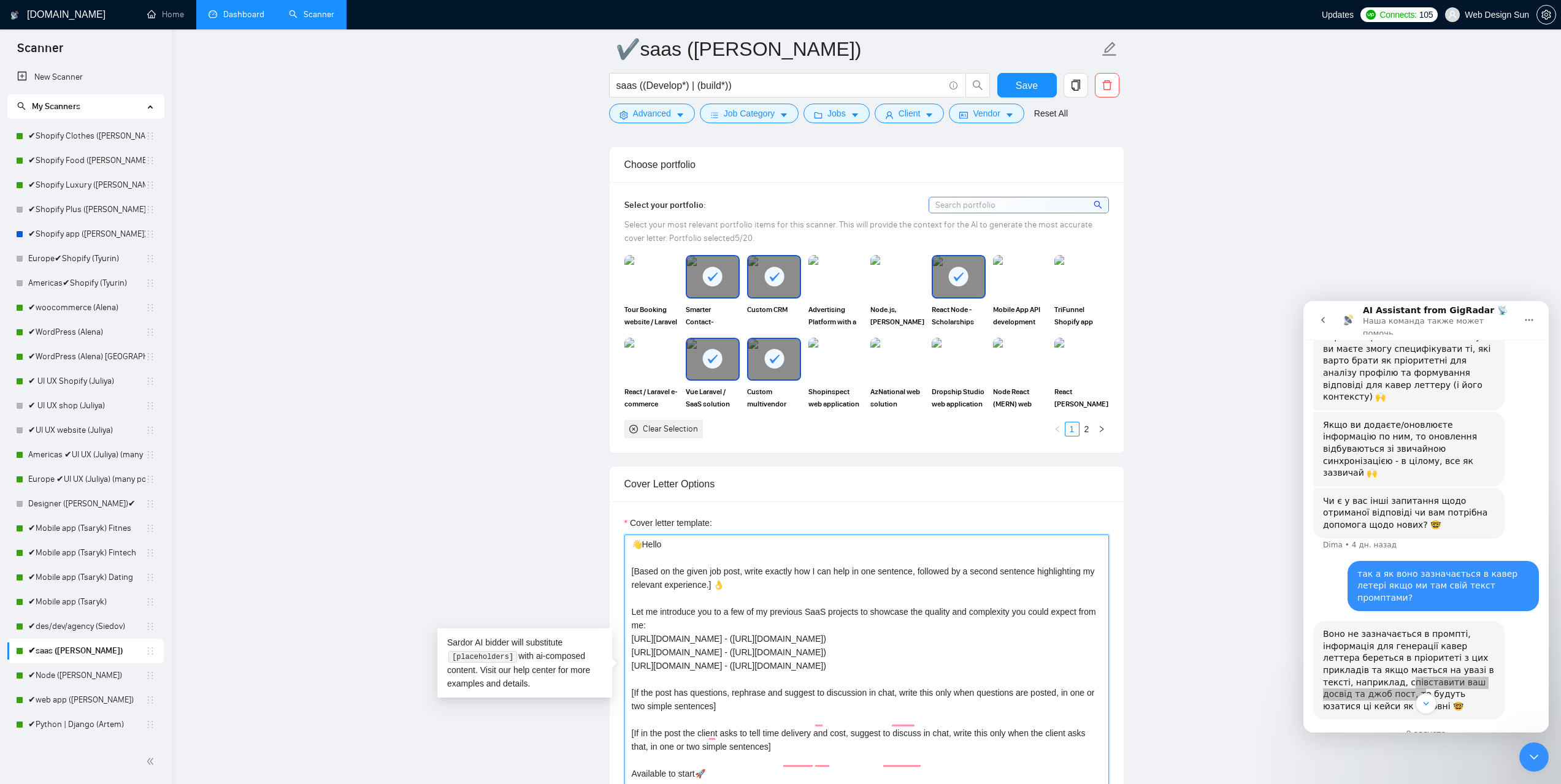
click at [843, 630] on textarea "👋Hello [Based on the given job post, write exactly how I can help in one senten…" at bounding box center [867, 673] width 485 height 276
click at [739, 621] on textarea "👋Hello [Based on the given job post, write exactly how I can help in one senten…" at bounding box center [867, 673] width 485 height 276
click at [770, 630] on textarea "👋Hello [Based on the given job post, write exactly how I can help in one senten…" at bounding box center [867, 673] width 485 height 276
click at [850, 661] on textarea "👋Hello [Based on the given job post, write exactly how I can help in one senten…" at bounding box center [867, 673] width 485 height 276
drag, startPoint x: 841, startPoint y: 654, endPoint x: 841, endPoint y: 645, distance: 9.0
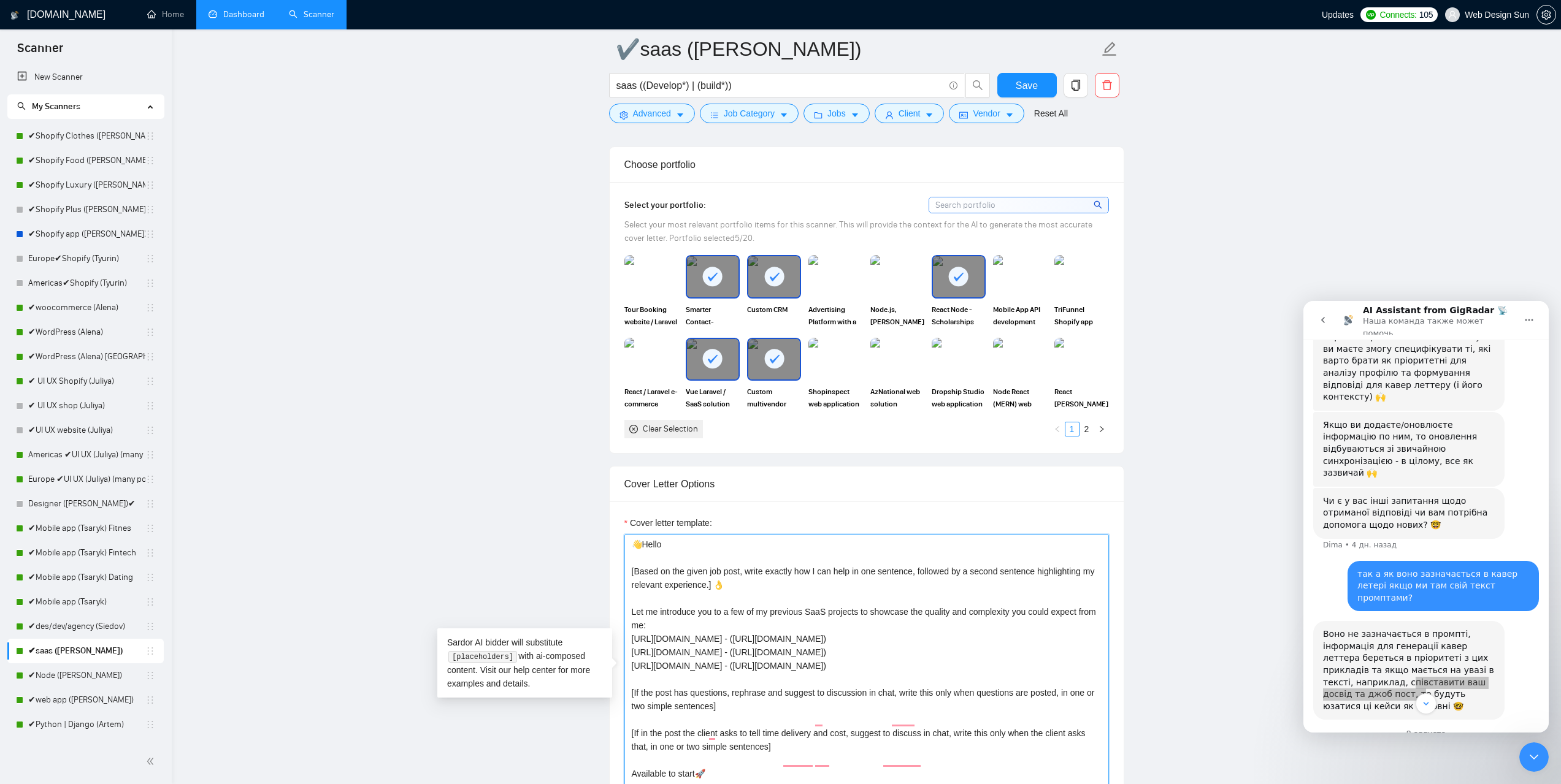
click at [841, 653] on textarea "👋Hello [Based on the given job post, write exactly how I can help in one senten…" at bounding box center [867, 673] width 485 height 276
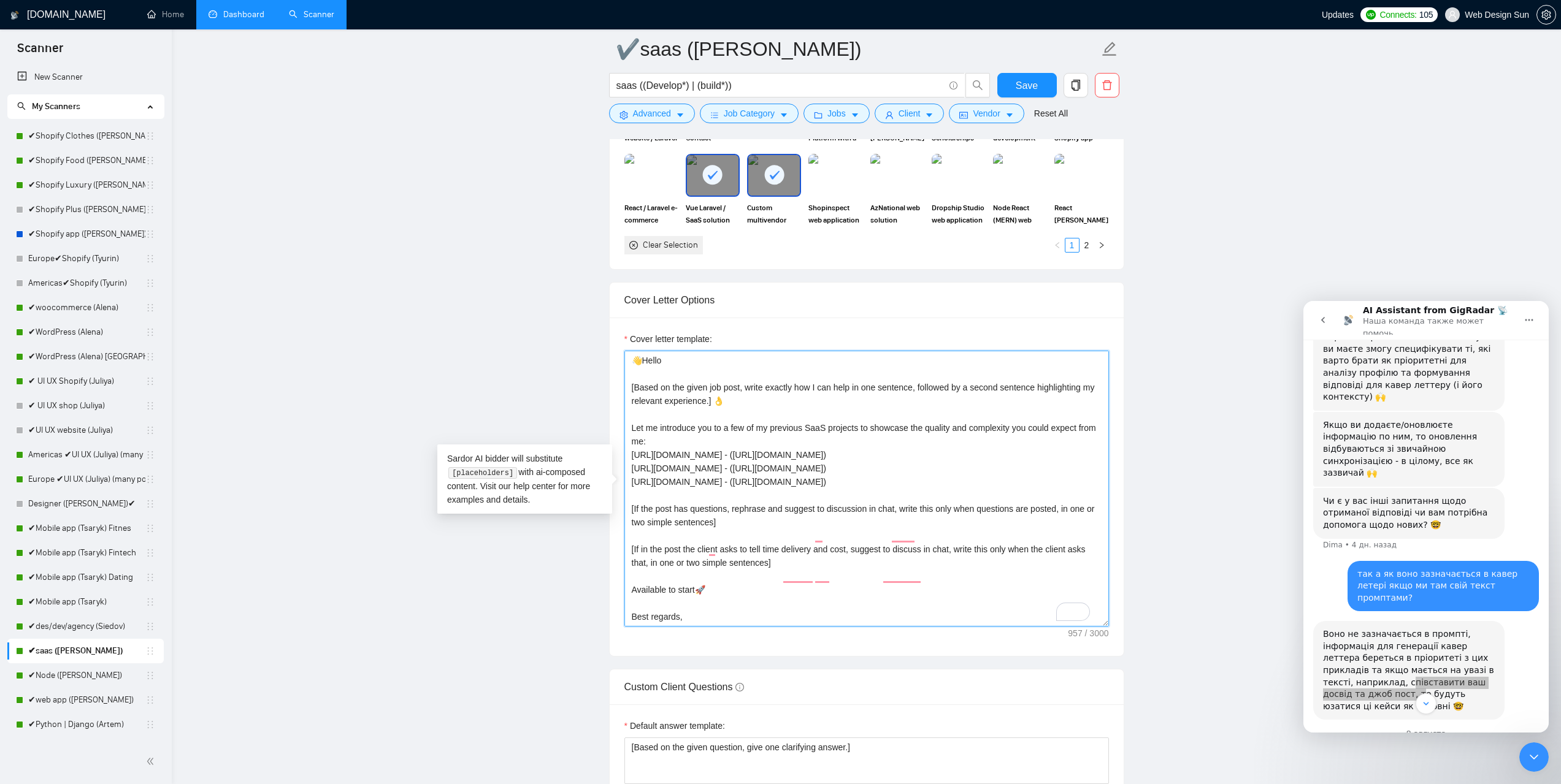
scroll to position [1287, 0]
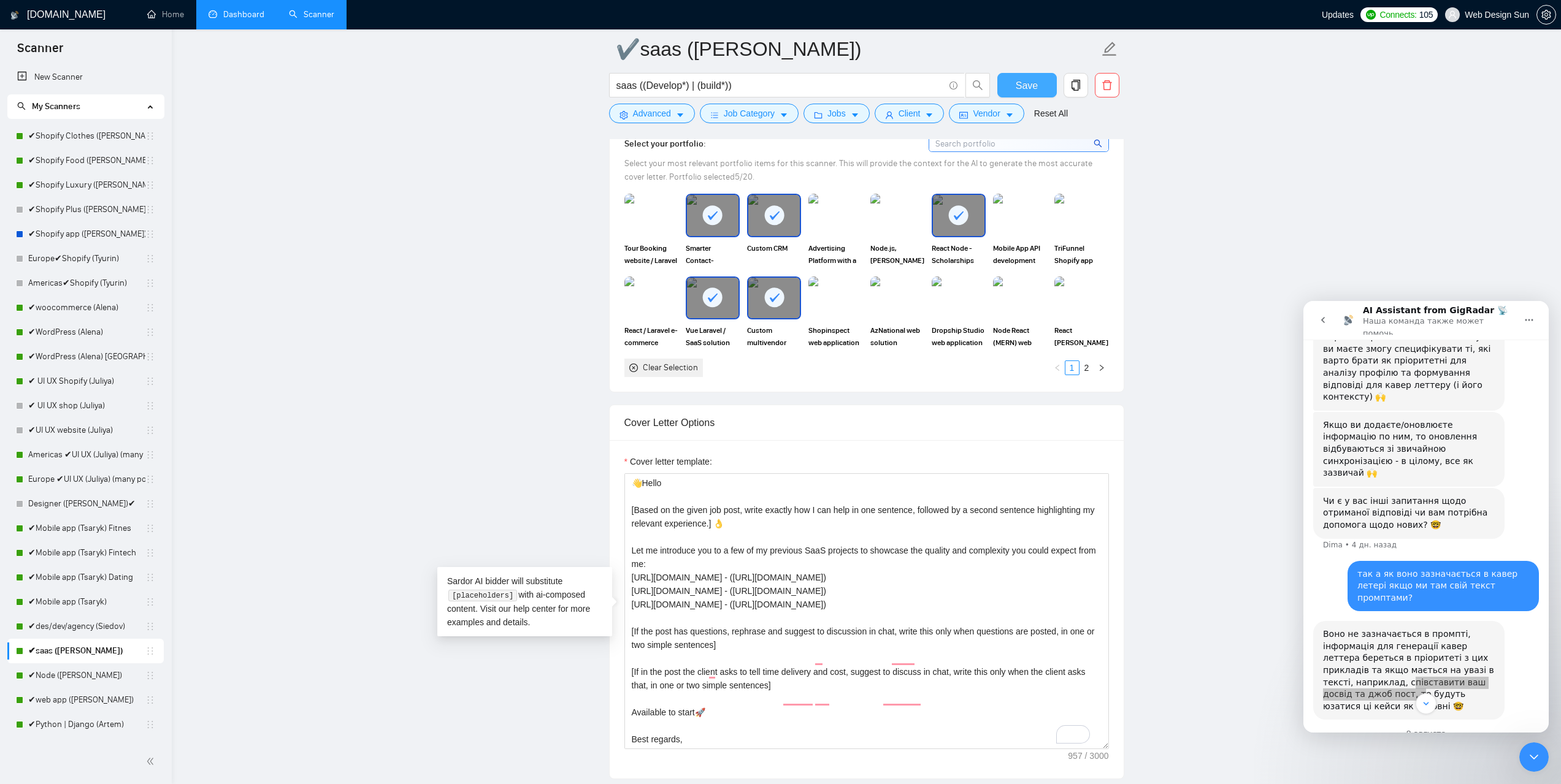
click at [1035, 84] on span "Save" at bounding box center [1026, 85] width 22 height 15
drag, startPoint x: 1389, startPoint y: 558, endPoint x: 1461, endPoint y: 551, distance: 72.3
click at [1461, 628] on div "Воно не зазначається в промпті, інформація для генерації кавер леттера береться…" at bounding box center [1408, 670] width 172 height 84
click at [1452, 628] on div "Воно не зазначається в промпті, інформація для генерації кавер леттера береться…" at bounding box center [1408, 670] width 172 height 84
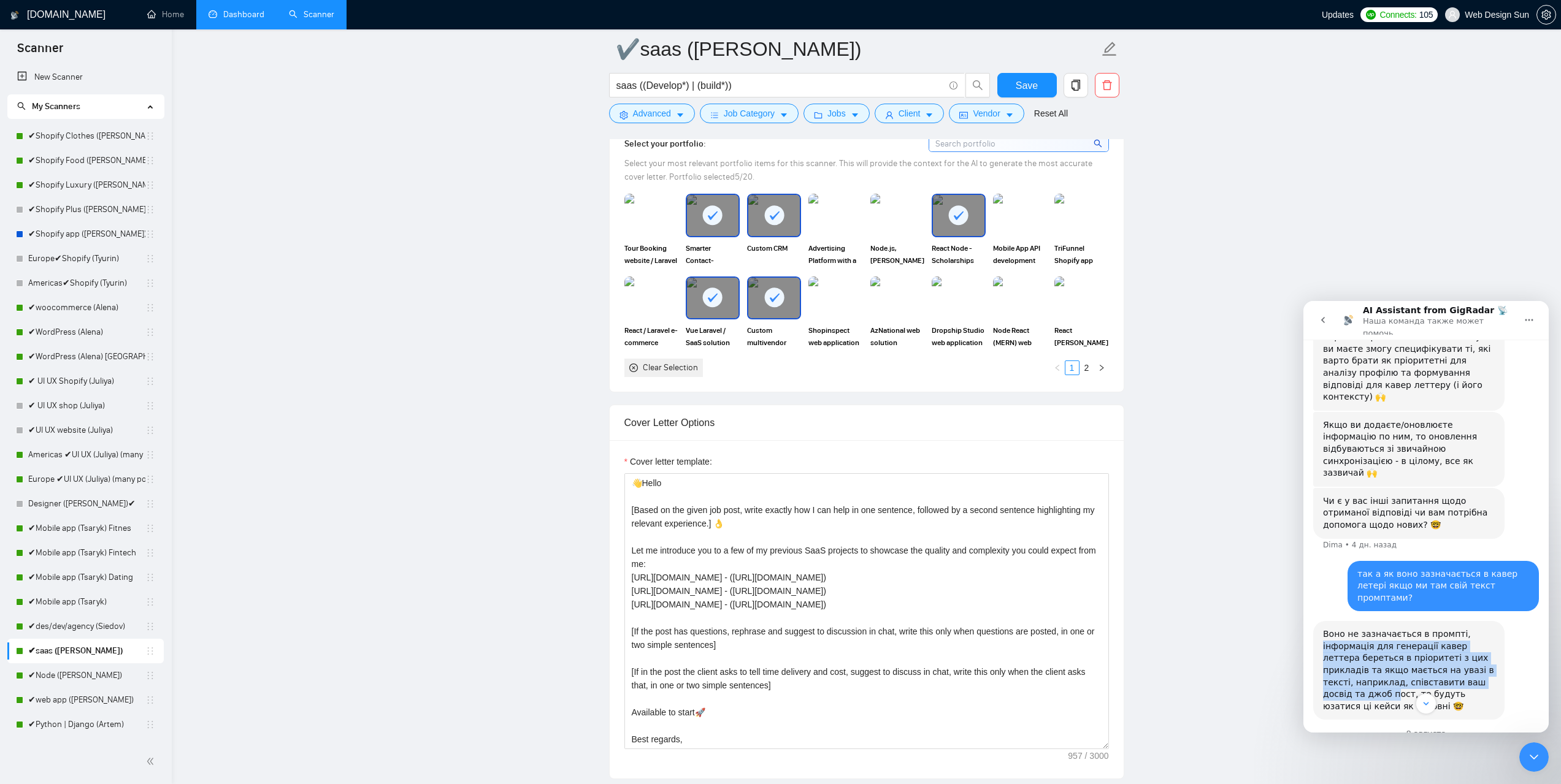
drag, startPoint x: 1322, startPoint y: 569, endPoint x: 1453, endPoint y: 600, distance: 134.6
click at [1453, 621] on div "Воно не зазначається в промпті, інформація для генерації кавер леттера береться…" at bounding box center [1409, 671] width 191 height 99
click at [1452, 628] on div "Воно не зазначається в промпті, інформація для генерації кавер леттера береться…" at bounding box center [1408, 670] width 172 height 84
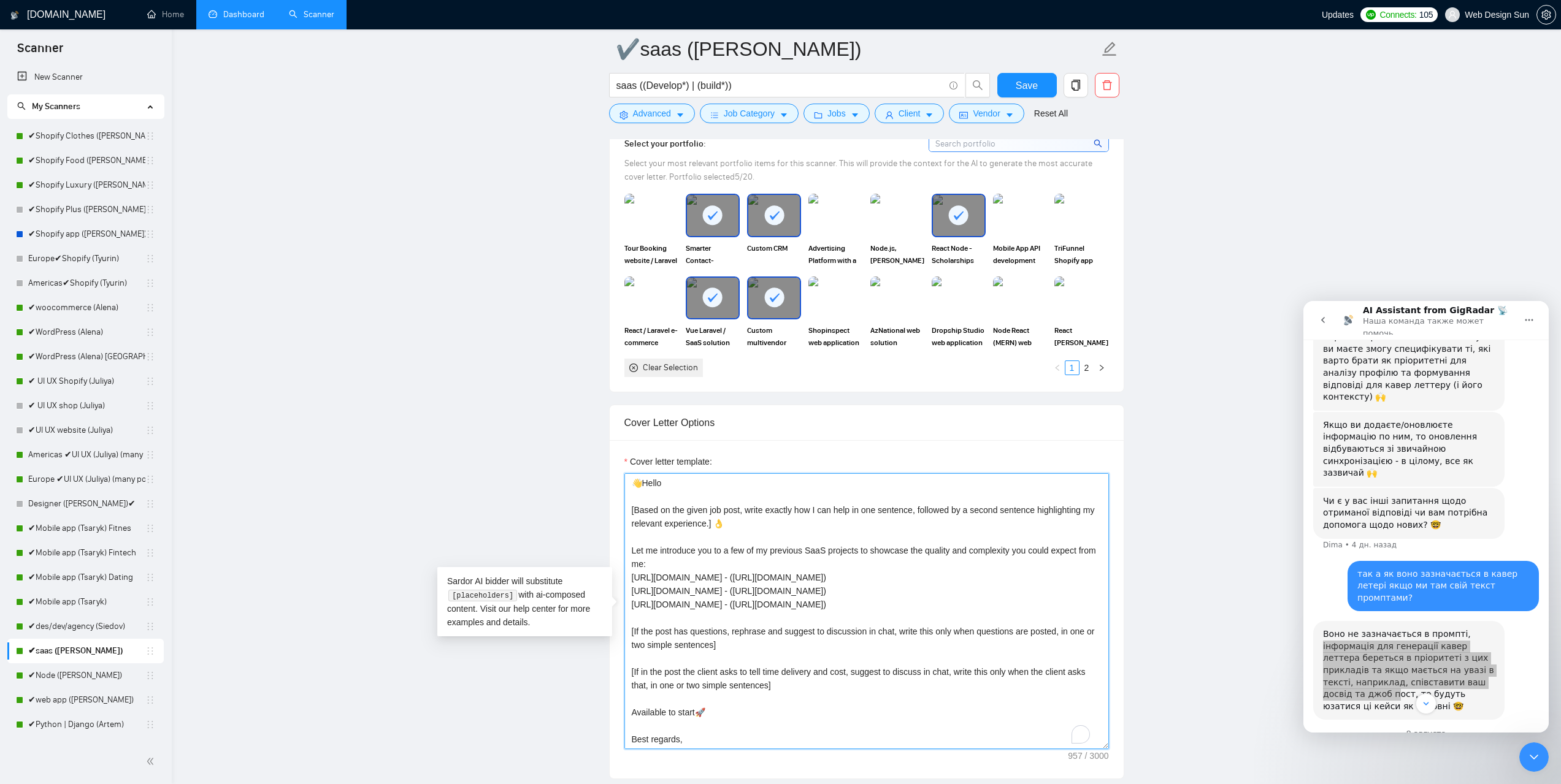
scroll to position [2, 0]
click at [957, 409] on div "Cover Letter Options" at bounding box center [867, 422] width 485 height 35
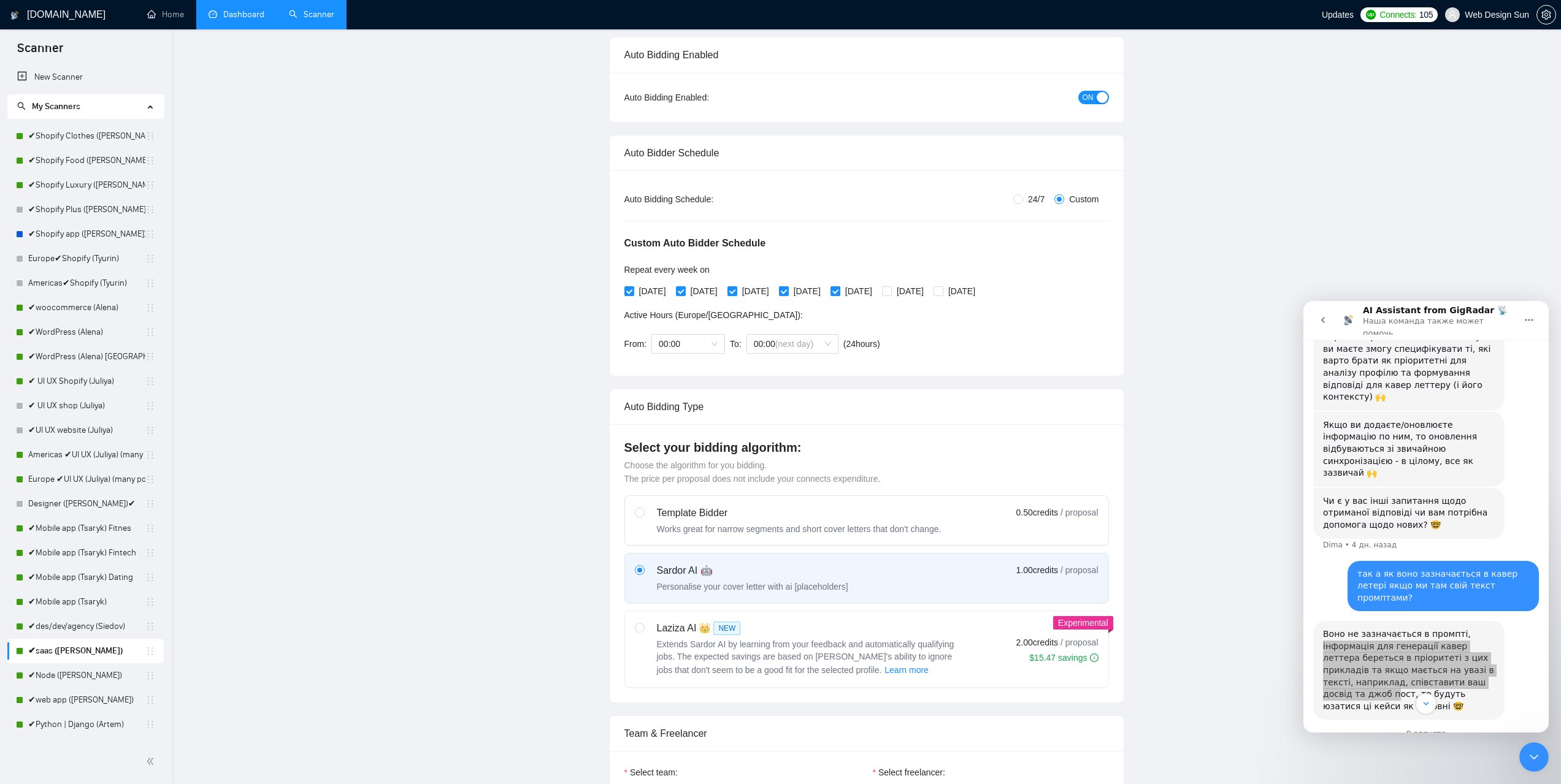
scroll to position [0, 0]
